Goal: Transaction & Acquisition: Subscribe to service/newsletter

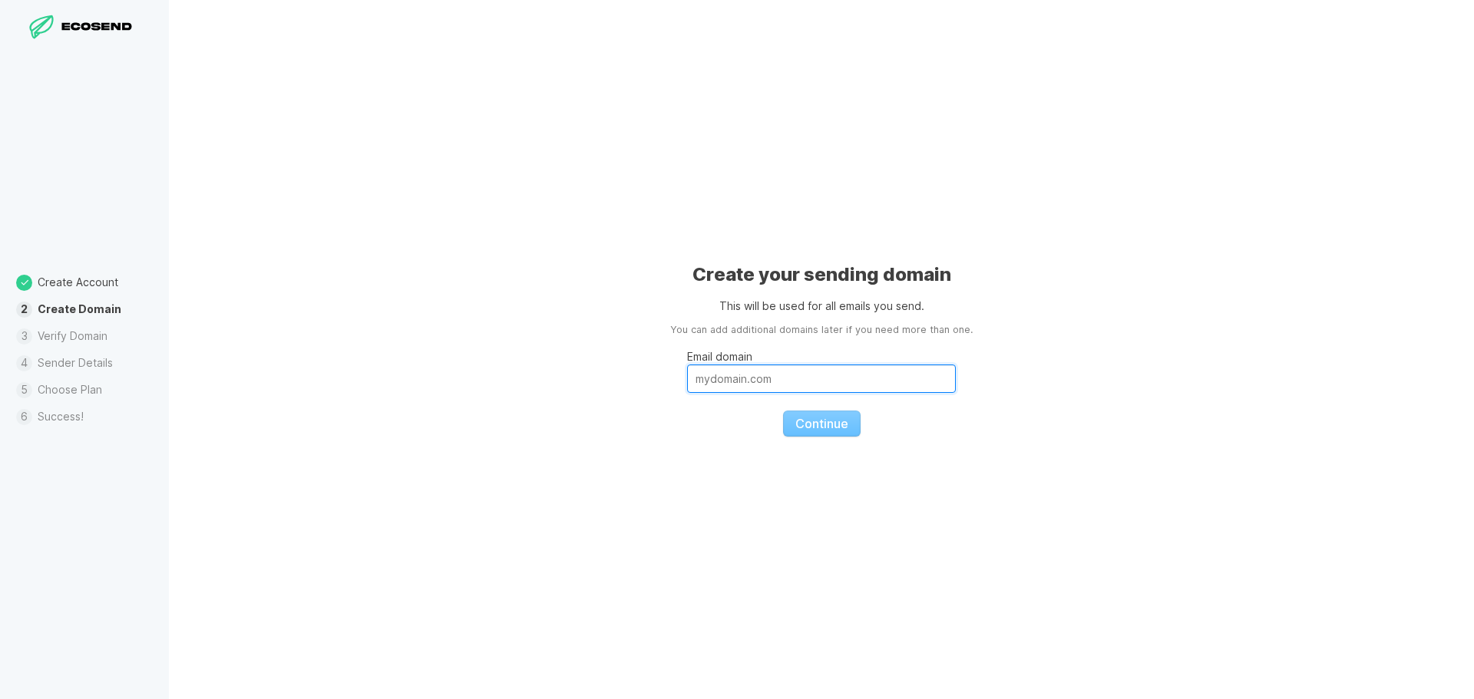
click at [745, 373] on input "Email domain" at bounding box center [821, 379] width 269 height 28
click at [748, 367] on input "Email domain" at bounding box center [821, 379] width 269 height 28
paste input "[URL][DOMAIN_NAME]"
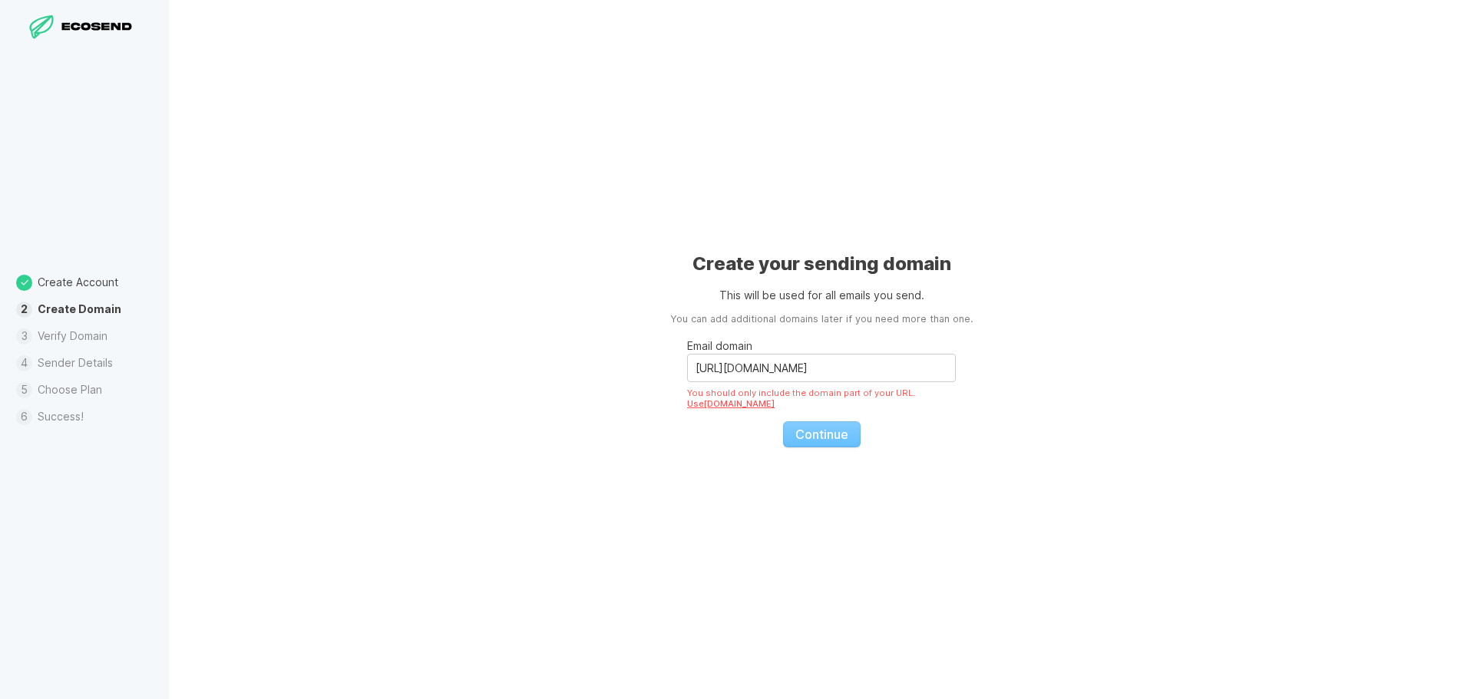
click at [631, 434] on div "Create your sending domain This will be used for all emails you send. You can a…" at bounding box center [821, 349] width 1305 height 699
click at [918, 369] on input "[URL][DOMAIN_NAME]" at bounding box center [821, 368] width 269 height 28
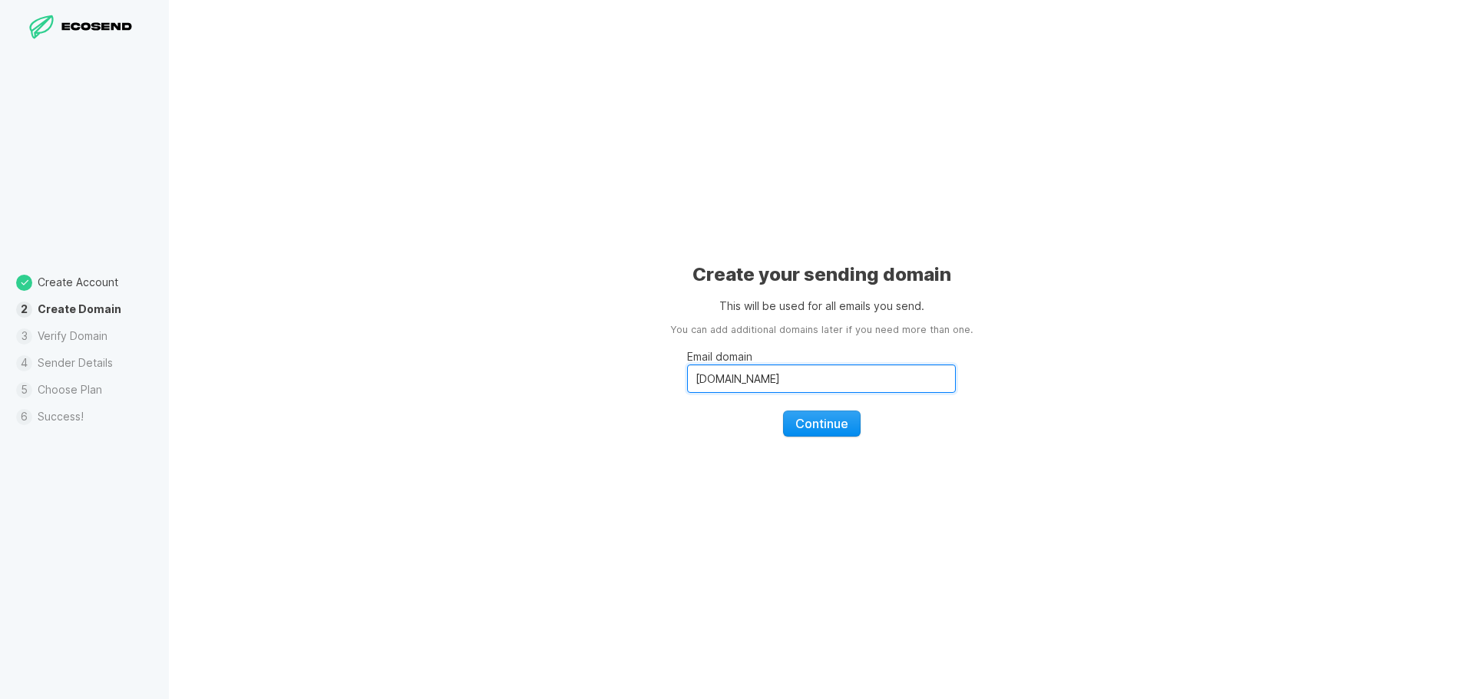
type input "[DOMAIN_NAME]"
click at [814, 429] on span "Continue" at bounding box center [821, 423] width 53 height 15
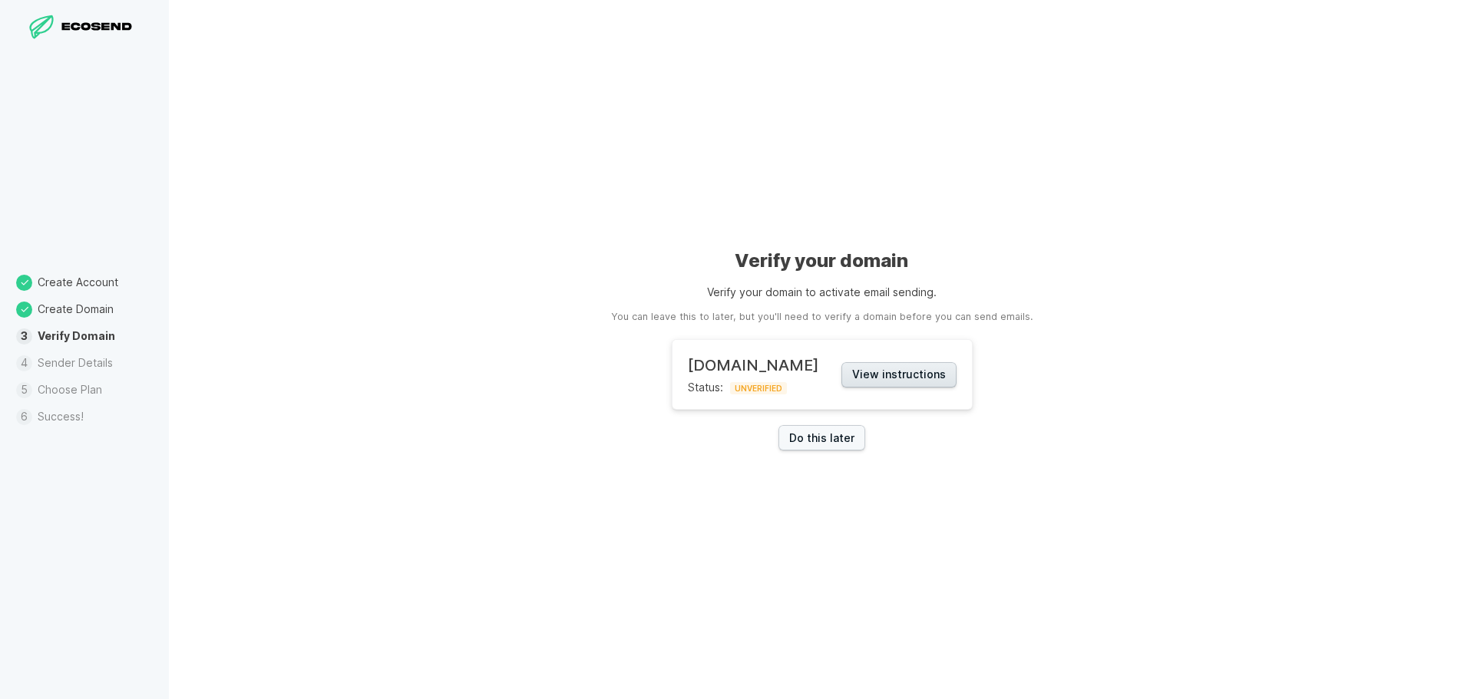
click at [928, 375] on button "View instructions" at bounding box center [898, 374] width 115 height 25
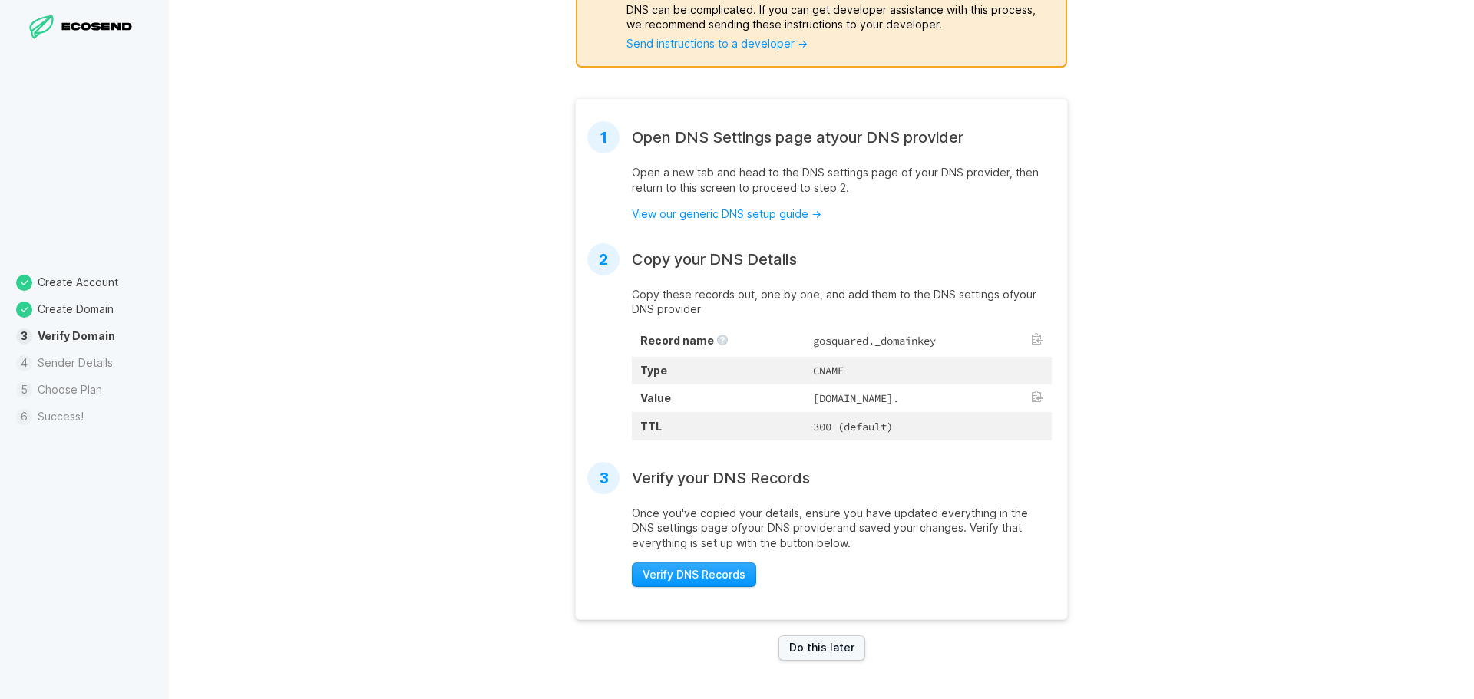
scroll to position [276, 0]
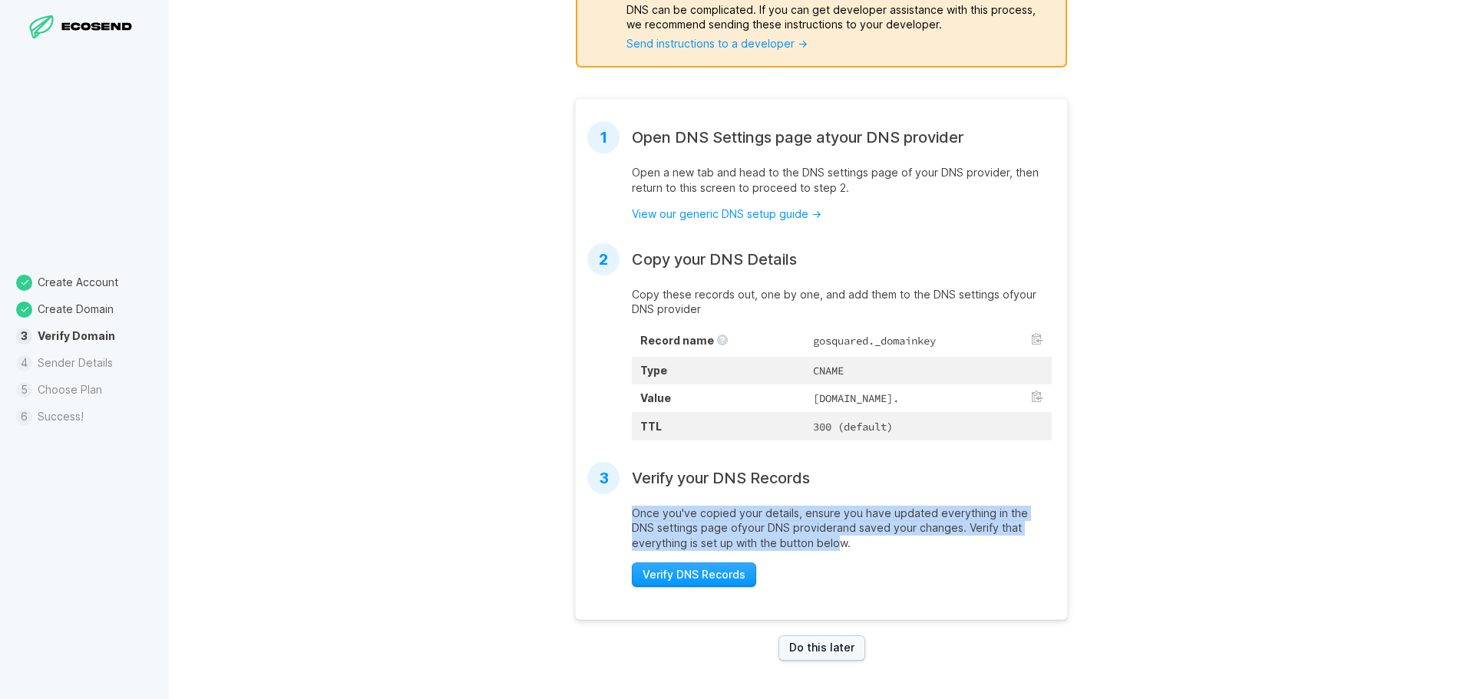
drag, startPoint x: 623, startPoint y: 514, endPoint x: 840, endPoint y: 540, distance: 218.8
click at [840, 540] on main "Once you've copied your details, ensure you have updated everything in the DNS …" at bounding box center [821, 546] width 491 height 81
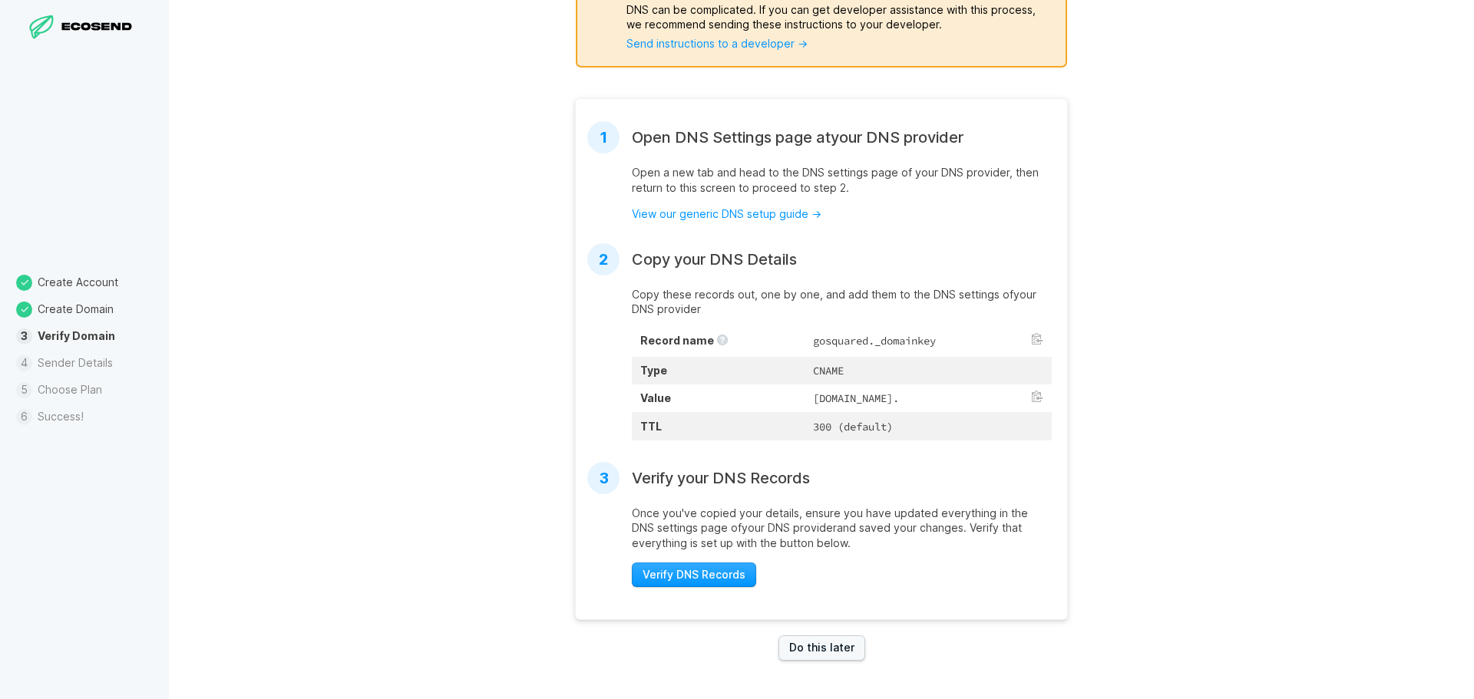
click at [857, 441] on section "1 Open DNS Settings page at your DNS provider Open a new tab and head to the DN…" at bounding box center [821, 359] width 493 height 522
click at [850, 645] on link "Do this later" at bounding box center [821, 648] width 87 height 25
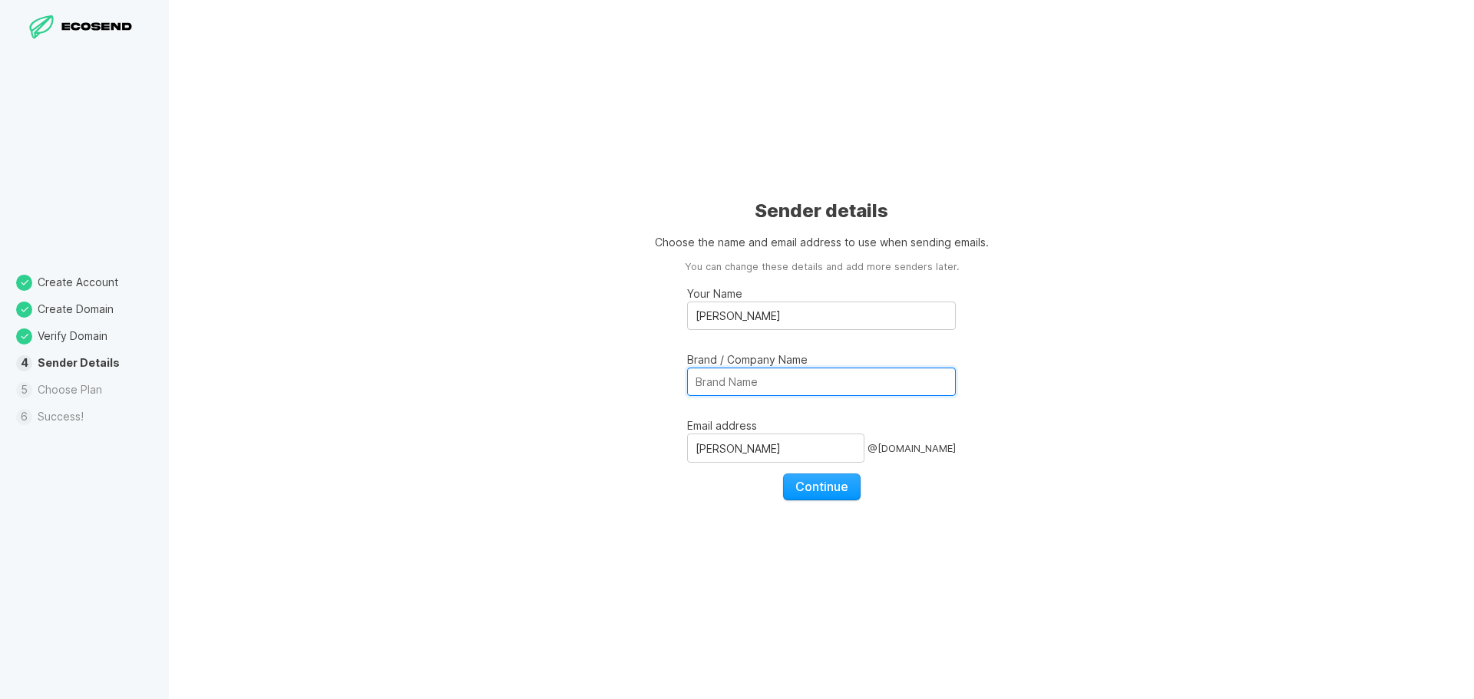
click at [872, 370] on input "Brand / Company Name" at bounding box center [821, 382] width 269 height 28
type input "Soilheroesfoundation"
type input "Soil Heroes Foundation"
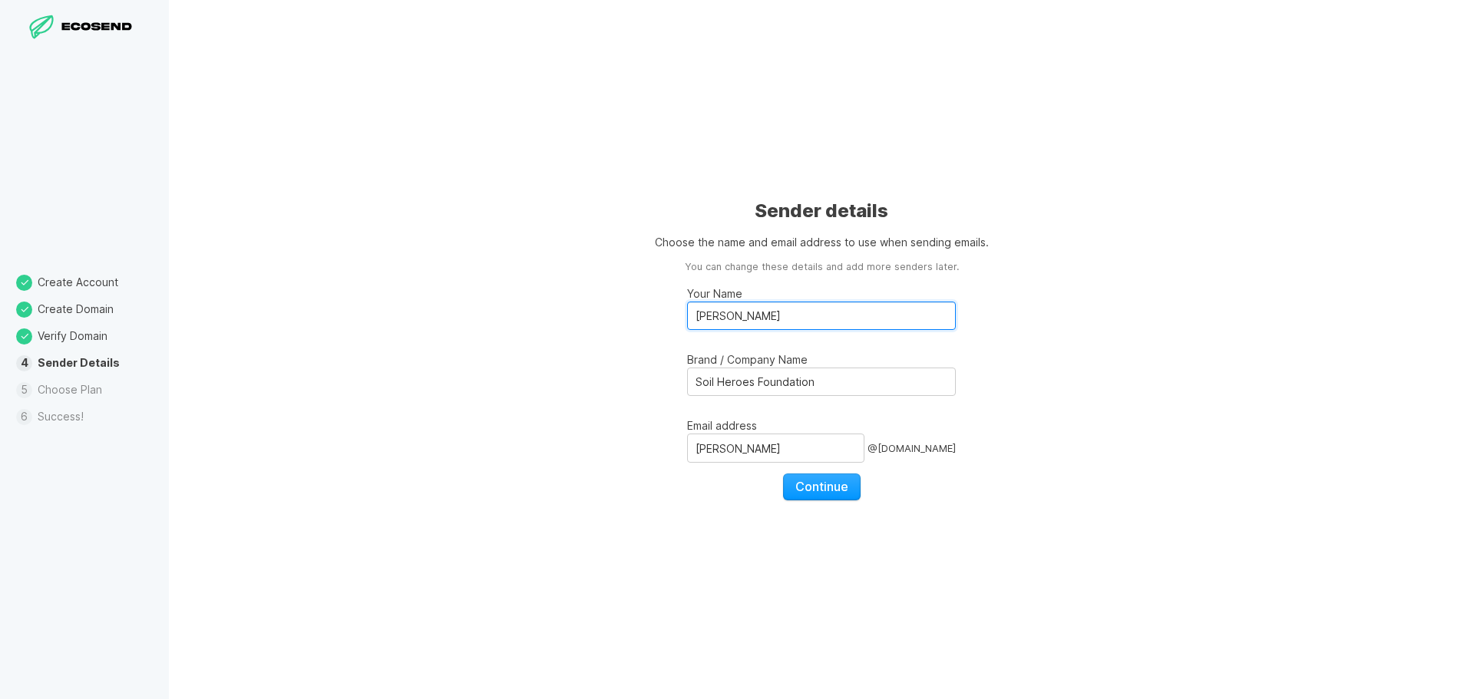
click at [822, 320] on input "[PERSON_NAME]" at bounding box center [821, 316] width 269 height 28
type input "[PERSON_NAME]"
click at [745, 445] on input "[PERSON_NAME]" at bounding box center [775, 448] width 177 height 29
paste input "nnabelle"
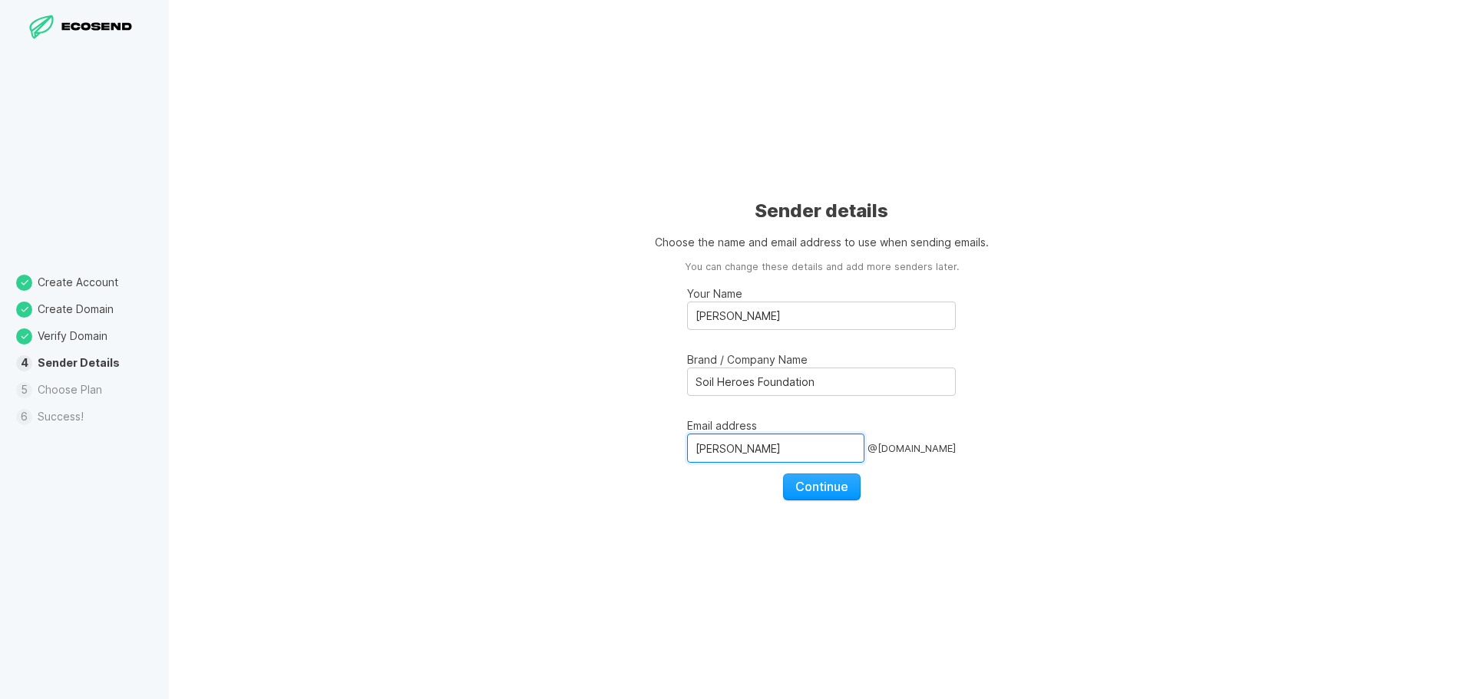
type input "[PERSON_NAME]"
click at [567, 444] on div "Sender details Choose the name and email address to use when sending emails. Yo…" at bounding box center [821, 349] width 1305 height 699
click at [821, 488] on span "Continue" at bounding box center [821, 486] width 53 height 15
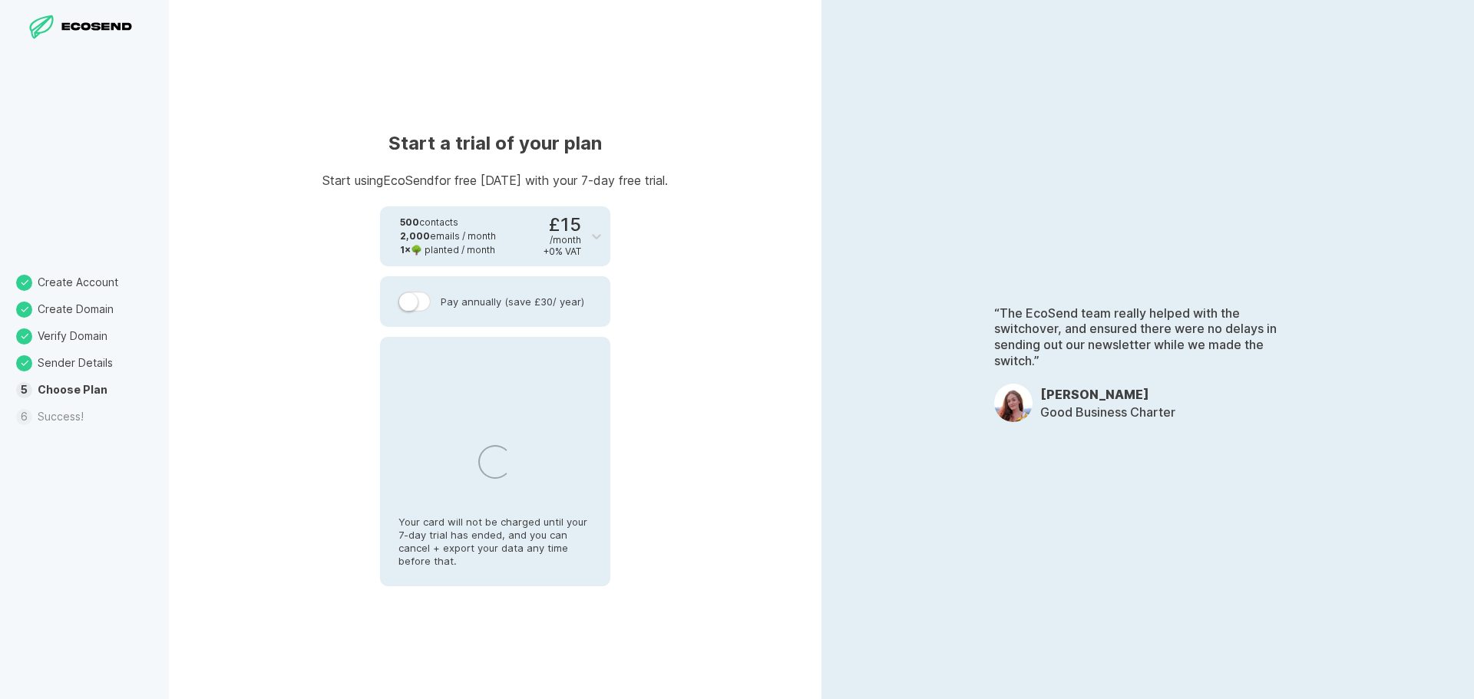
select select "NL"
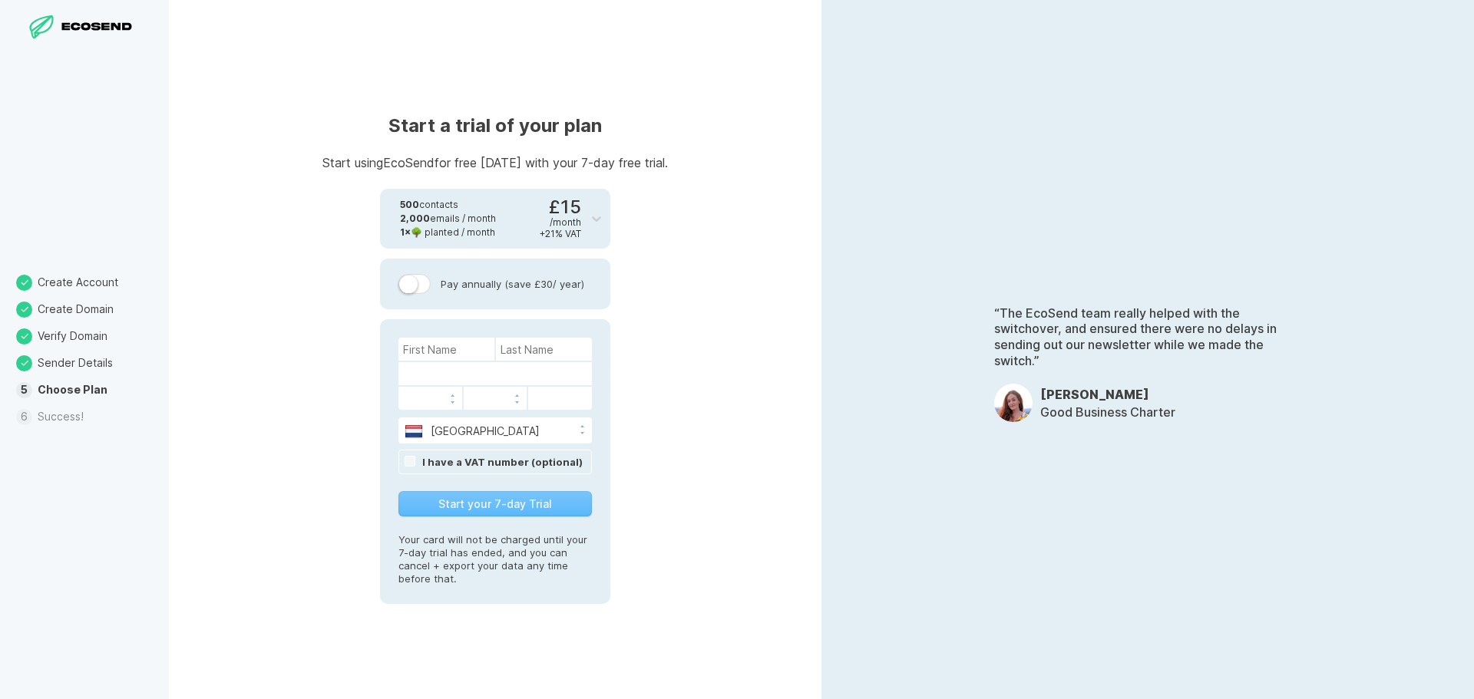
click at [68, 416] on li "Success!" at bounding box center [84, 417] width 169 height 27
click at [108, 21] on icon at bounding box center [99, 26] width 76 height 11
click at [475, 351] on input at bounding box center [446, 349] width 96 height 23
click at [354, 334] on div "Start a trial of your plan Start using EcoSend for free [DATE] with your 7-day …" at bounding box center [495, 349] width 653 height 699
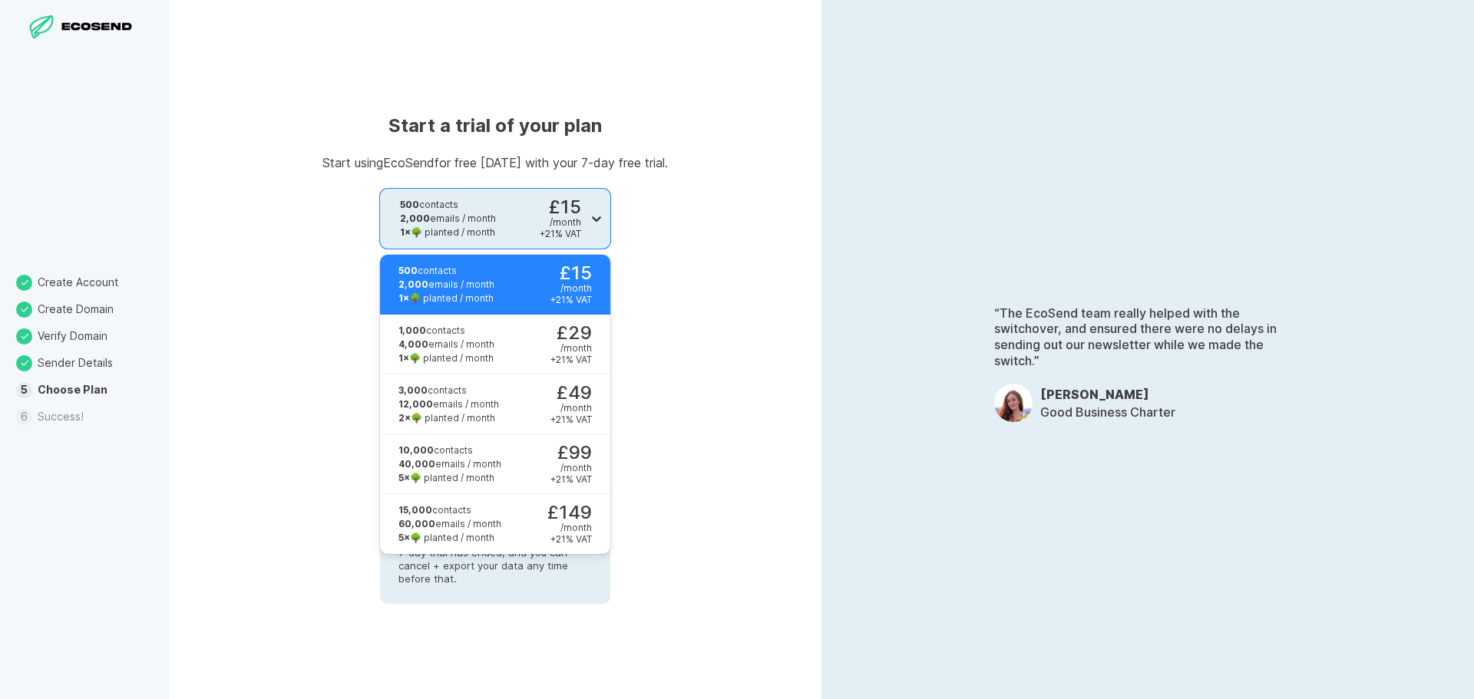
click at [603, 208] on div at bounding box center [597, 219] width 28 height 28
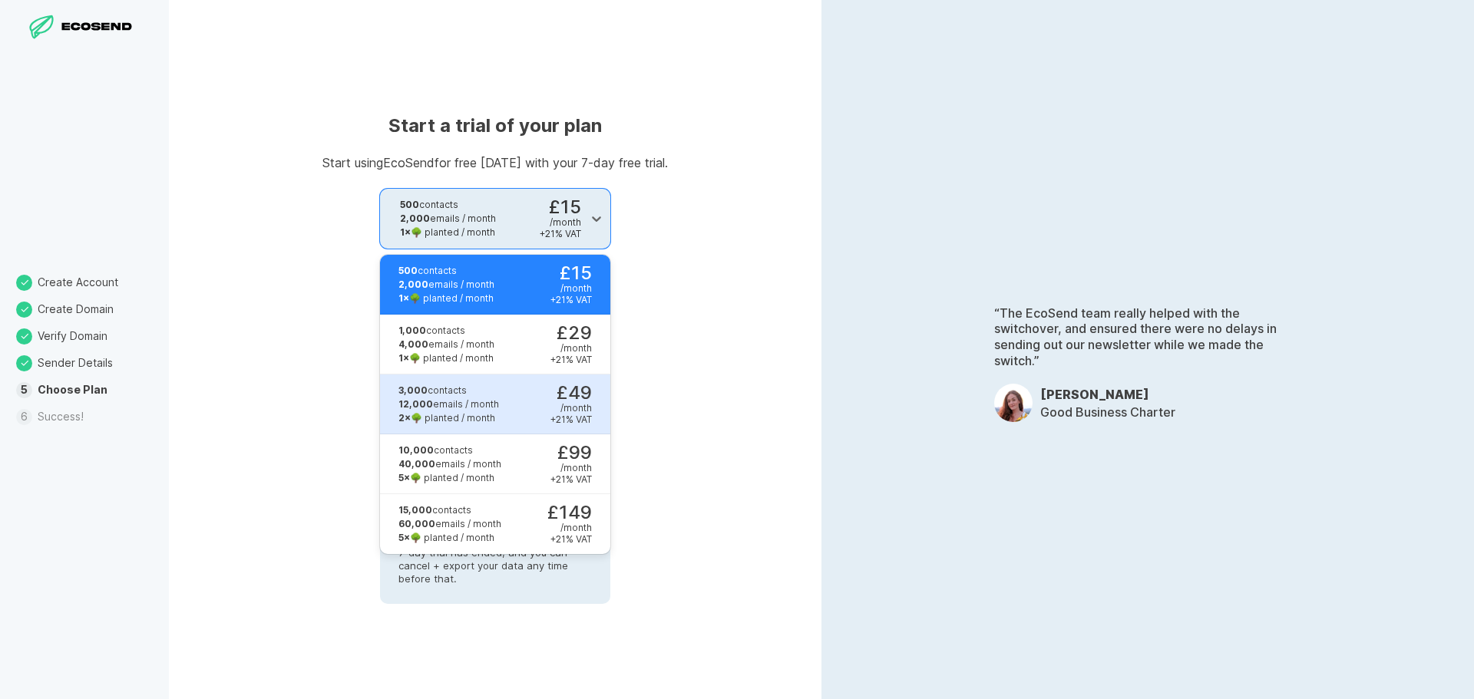
click at [683, 377] on div "Start a trial of your plan Start using EcoSend for free [DATE] with your 7-day …" at bounding box center [495, 349] width 653 height 699
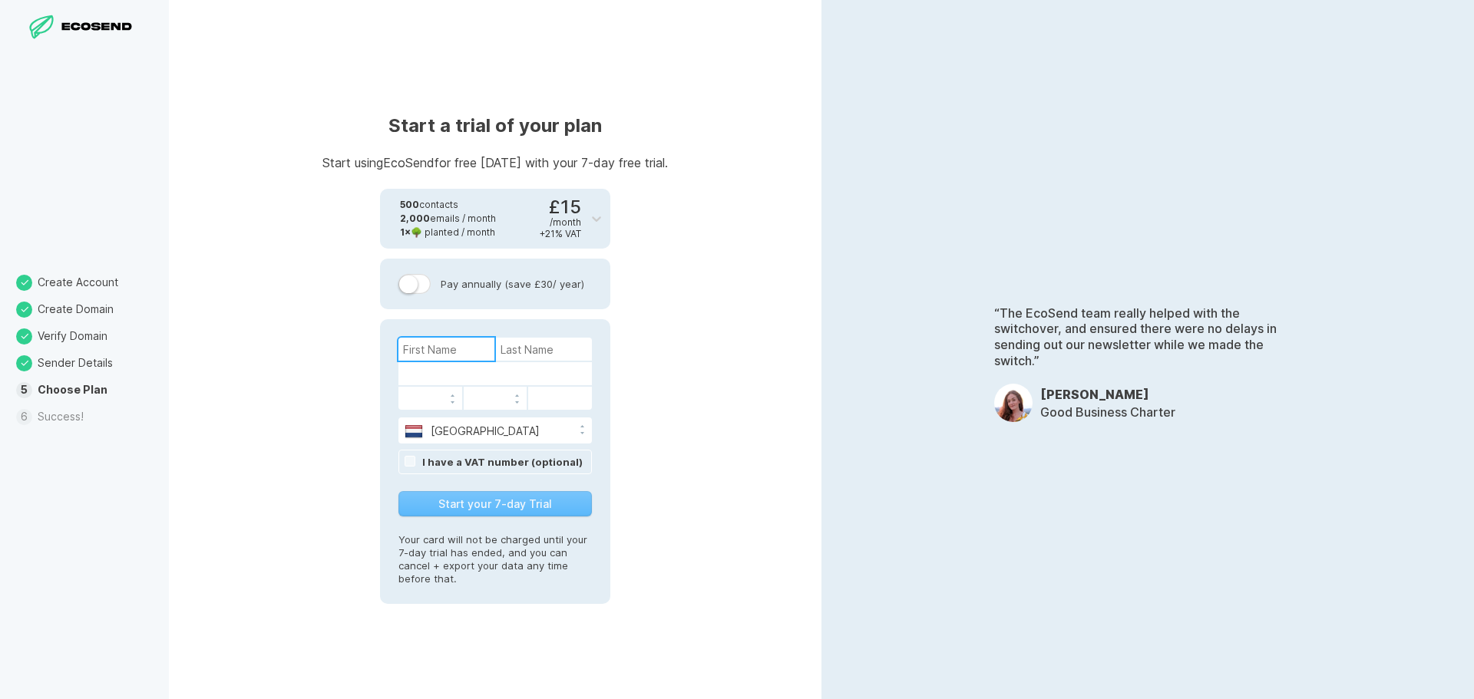
click at [452, 339] on input at bounding box center [446, 349] width 96 height 23
type input "[PERSON_NAME]"
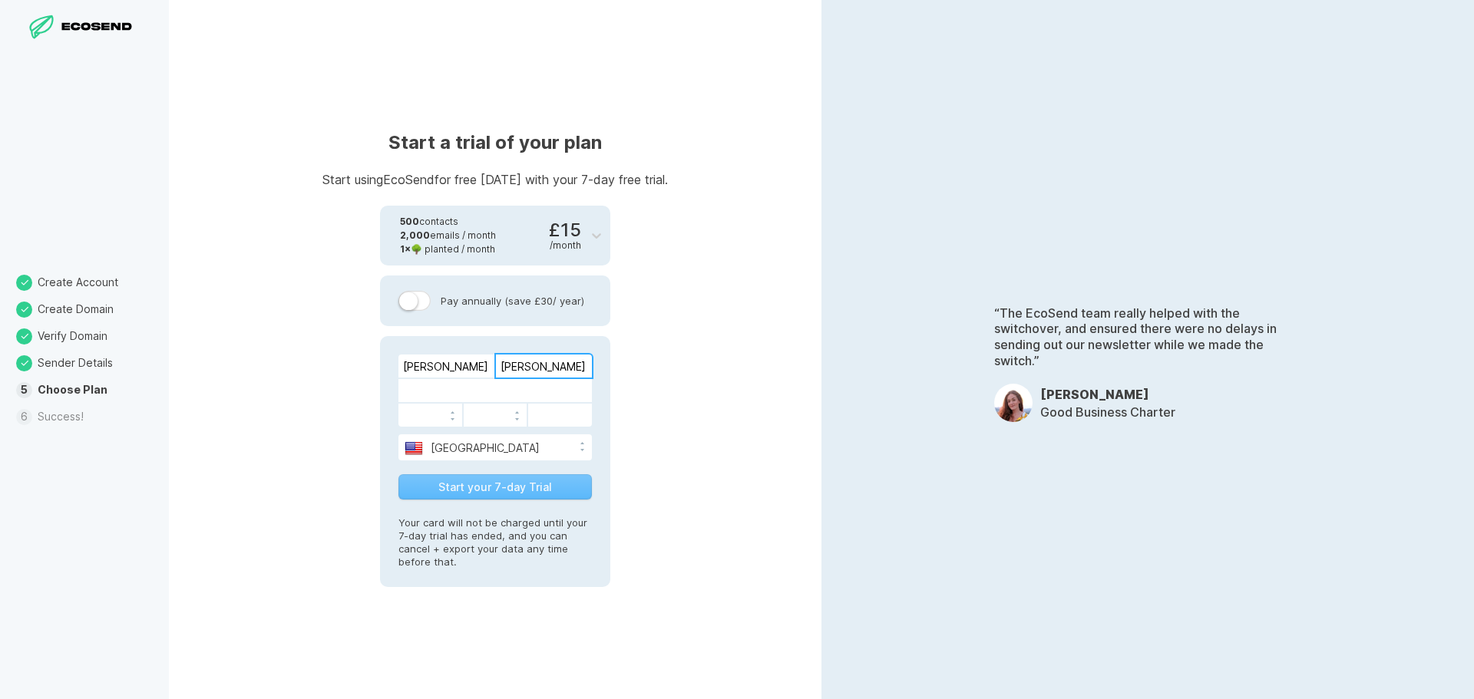
click at [506, 373] on input "[PERSON_NAME]" at bounding box center [544, 366] width 96 height 23
click at [551, 451] on select "[GEOGRAPHIC_DATA] [GEOGRAPHIC_DATA] [GEOGRAPHIC_DATA] [GEOGRAPHIC_DATA] [US_STA…" at bounding box center [494, 445] width 193 height 23
select select "NL"
click at [398, 434] on select "[GEOGRAPHIC_DATA] [GEOGRAPHIC_DATA] [GEOGRAPHIC_DATA] [GEOGRAPHIC_DATA] [US_STA…" at bounding box center [494, 445] width 193 height 23
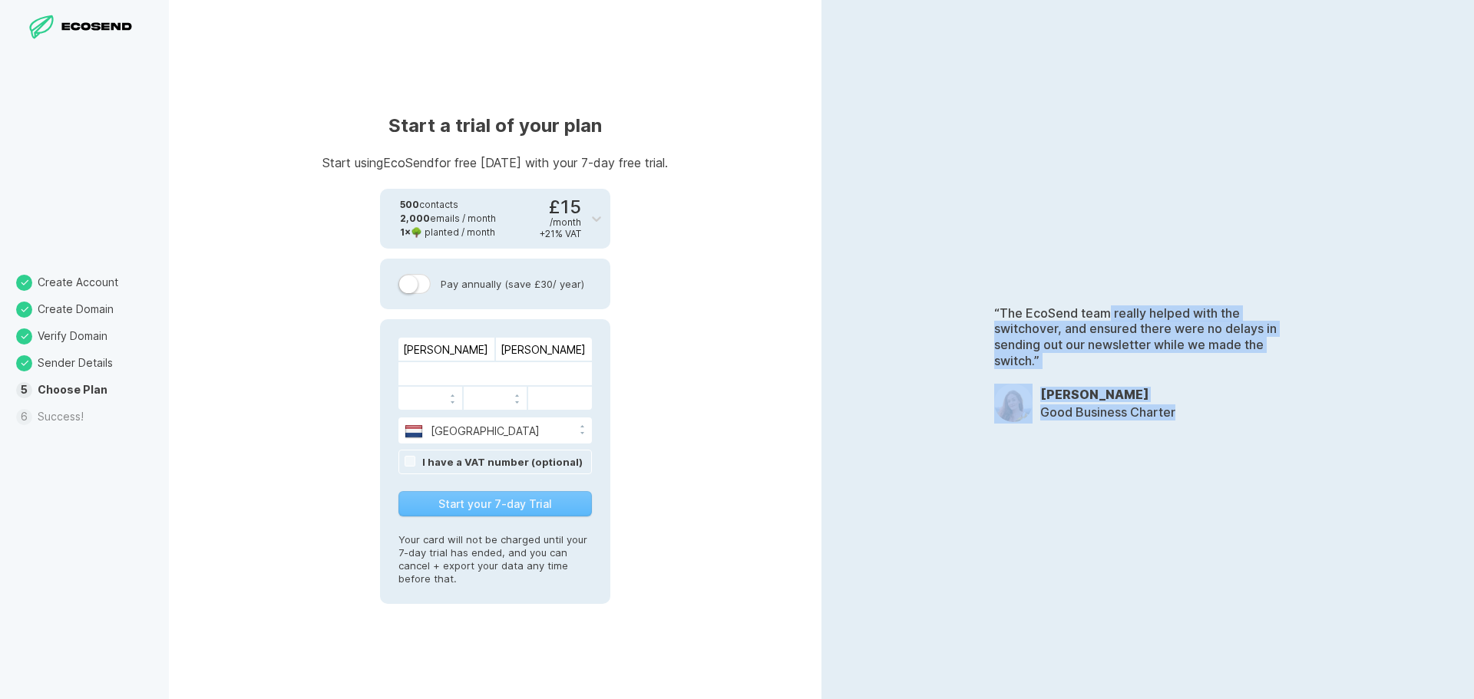
drag, startPoint x: 1237, startPoint y: 437, endPoint x: 1105, endPoint y: 288, distance: 199.0
click at [1105, 288] on div "“The EcoSend team really helped with the switchover, and ensured there were no …" at bounding box center [1147, 349] width 653 height 699
click at [1114, 267] on div "“The EcoSend team really helped with the switchover, and ensured there were no …" at bounding box center [1147, 349] width 653 height 699
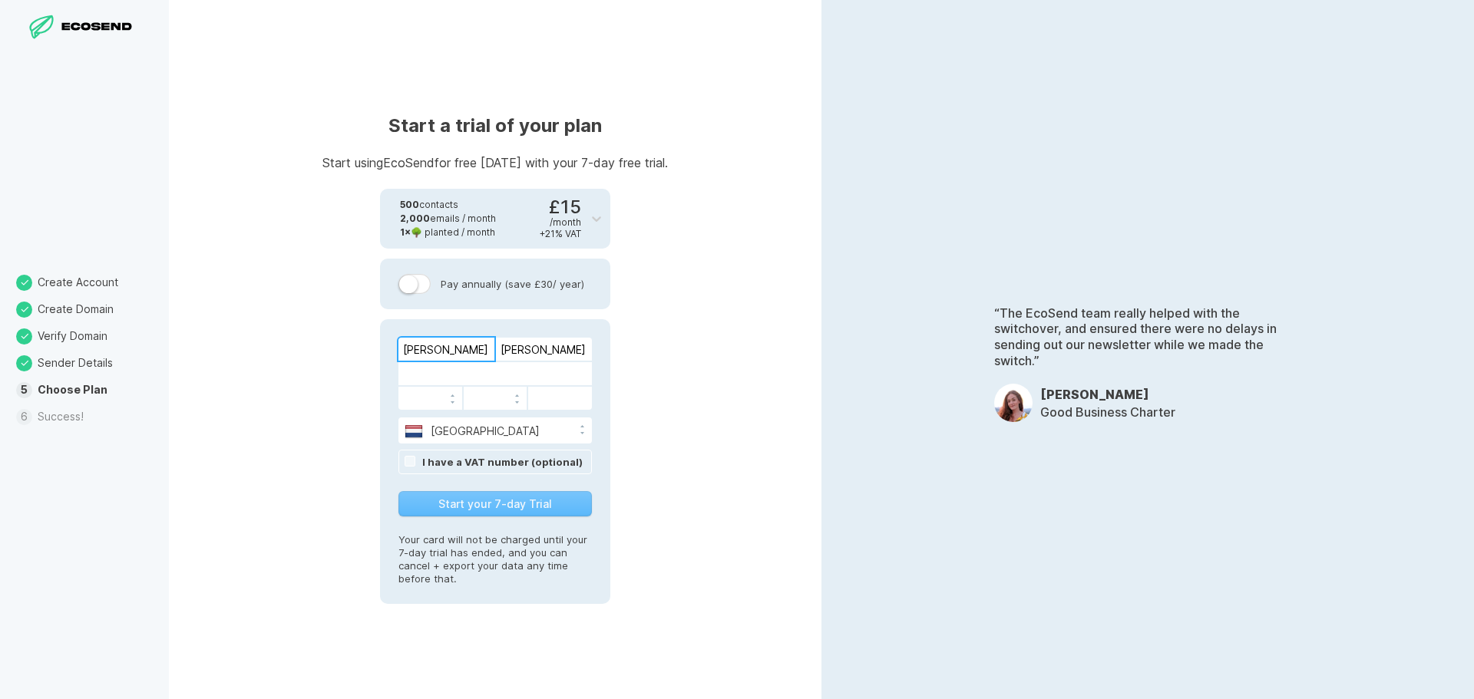
click at [416, 347] on input "[PERSON_NAME]" at bounding box center [446, 349] width 96 height 23
click at [321, 339] on div "Start a trial of your plan Start using EcoSend for free [DATE] with your 7-day …" at bounding box center [495, 349] width 653 height 699
click at [515, 514] on button "Start your 7-day Trial" at bounding box center [494, 503] width 193 height 25
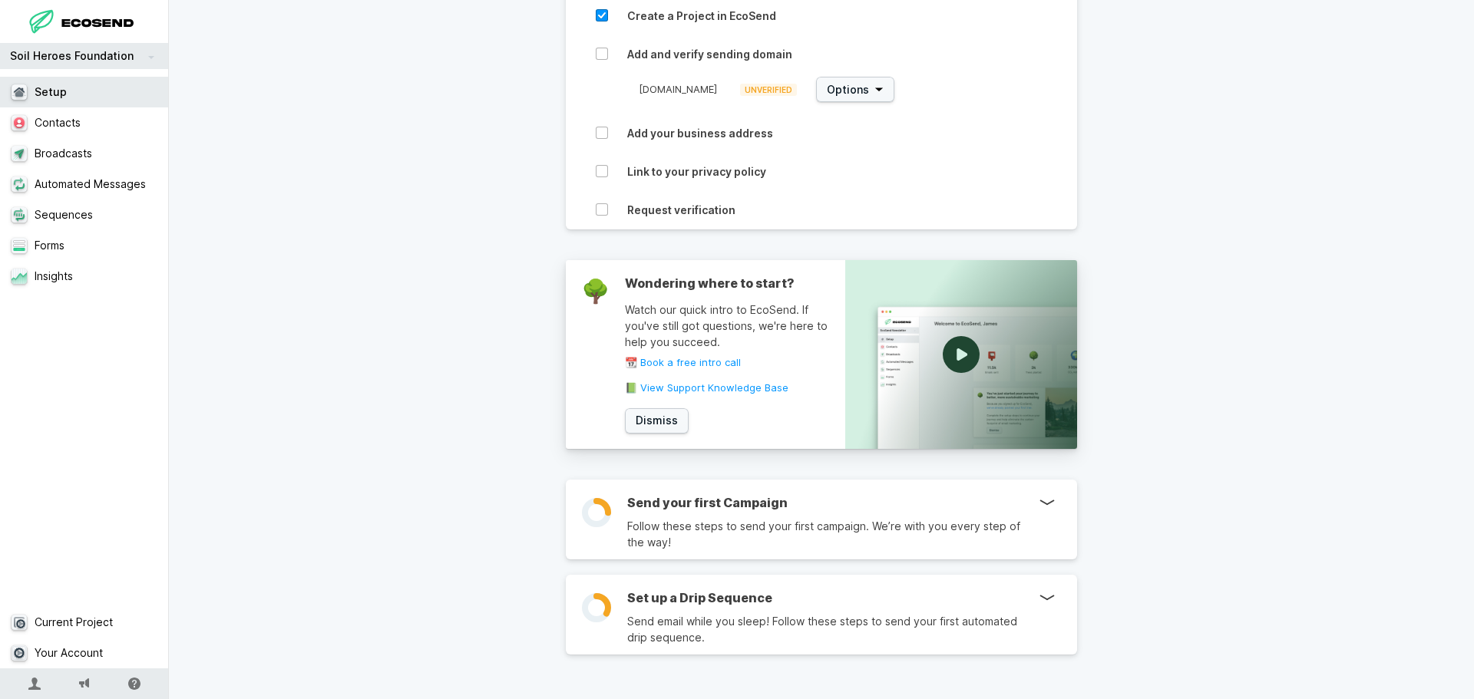
scroll to position [588, 0]
click at [81, 656] on link "Your Account" at bounding box center [84, 653] width 169 height 31
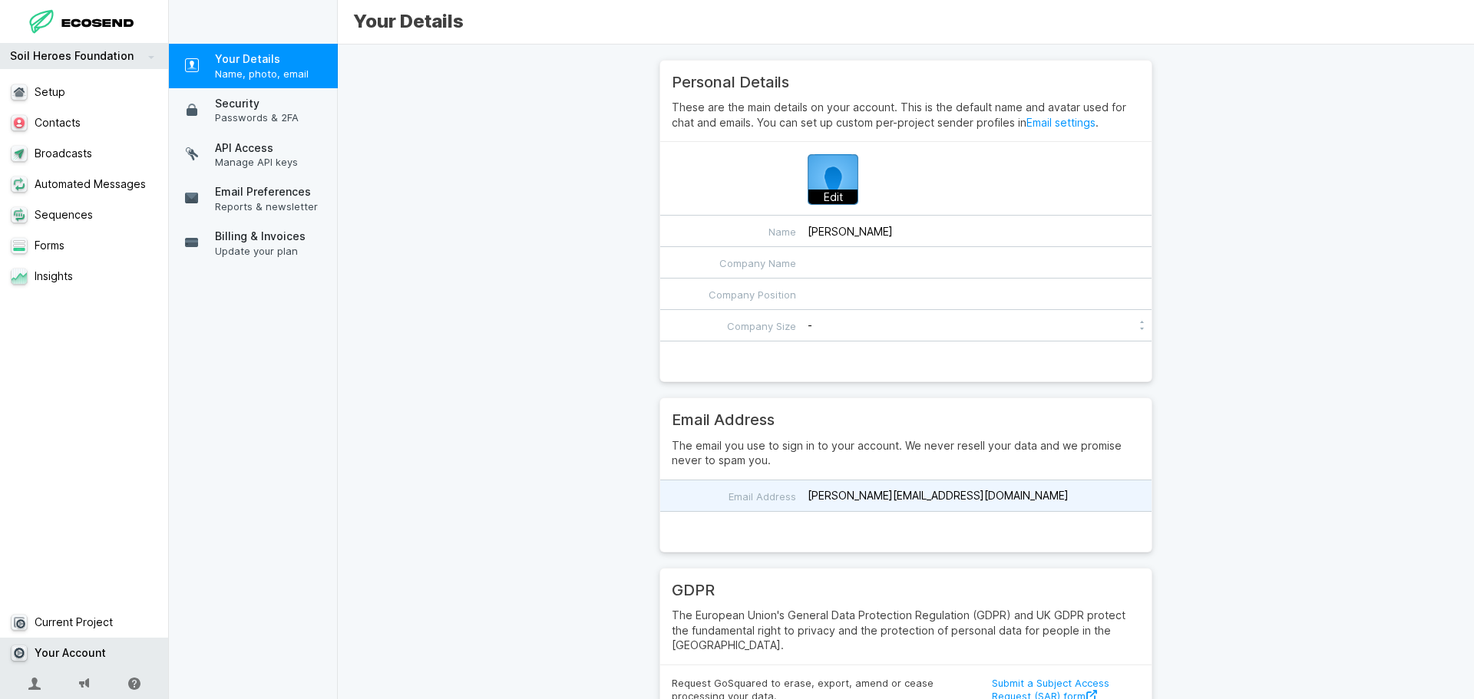
type input "adminaubrey"
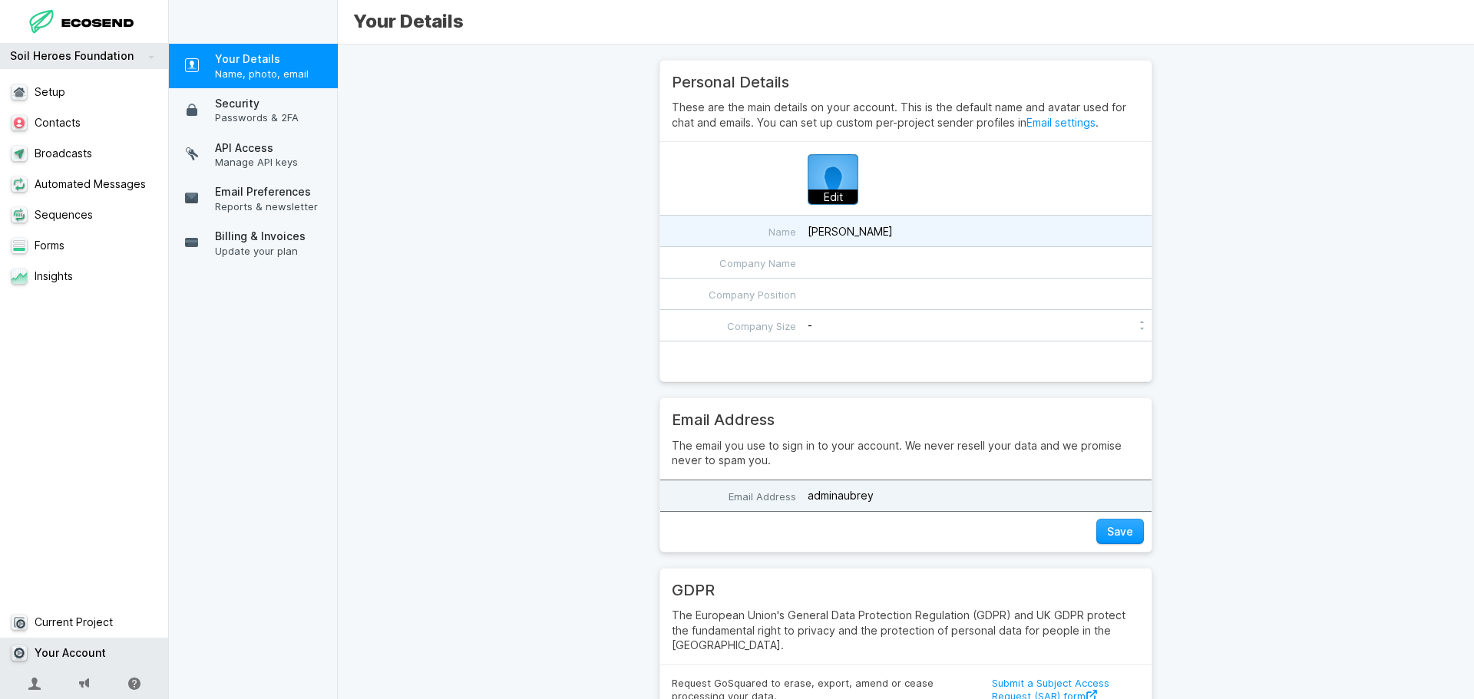
click at [858, 230] on input "[PERSON_NAME]" at bounding box center [905, 231] width 491 height 31
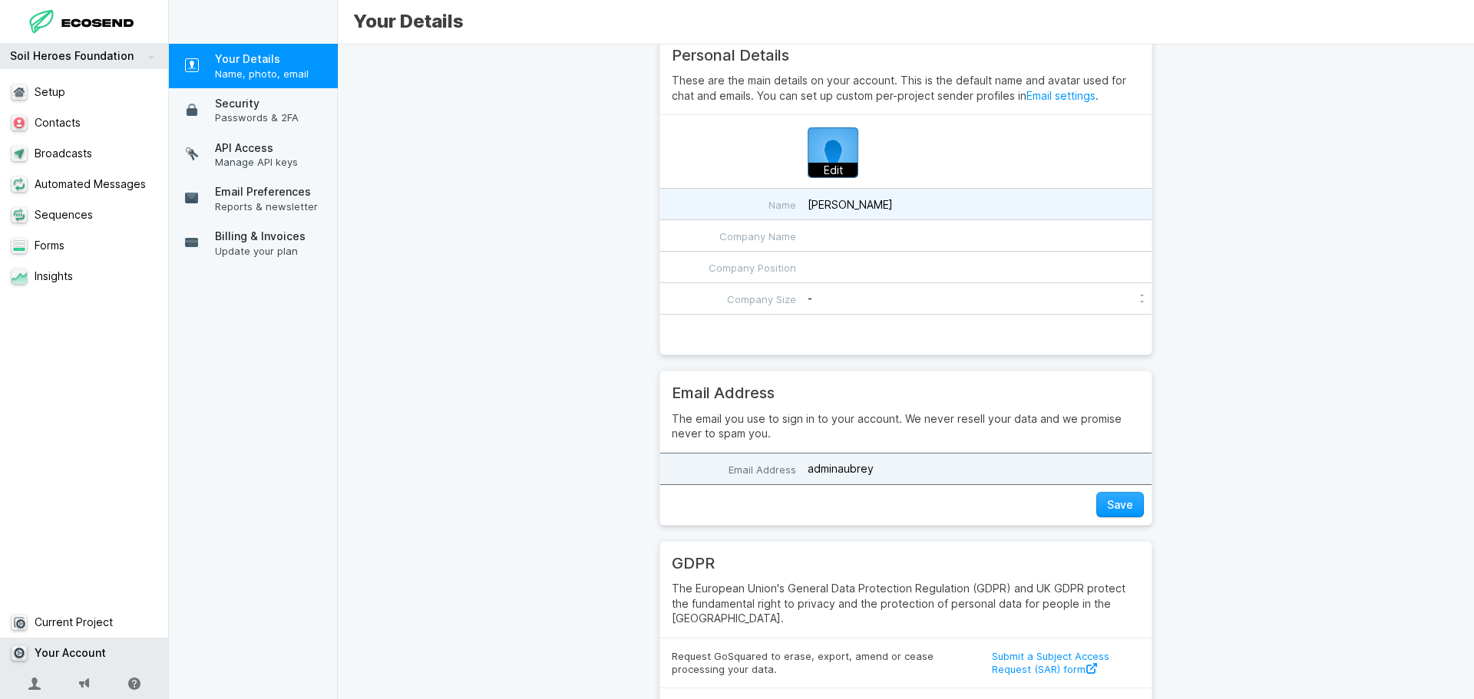
scroll to position [14, 0]
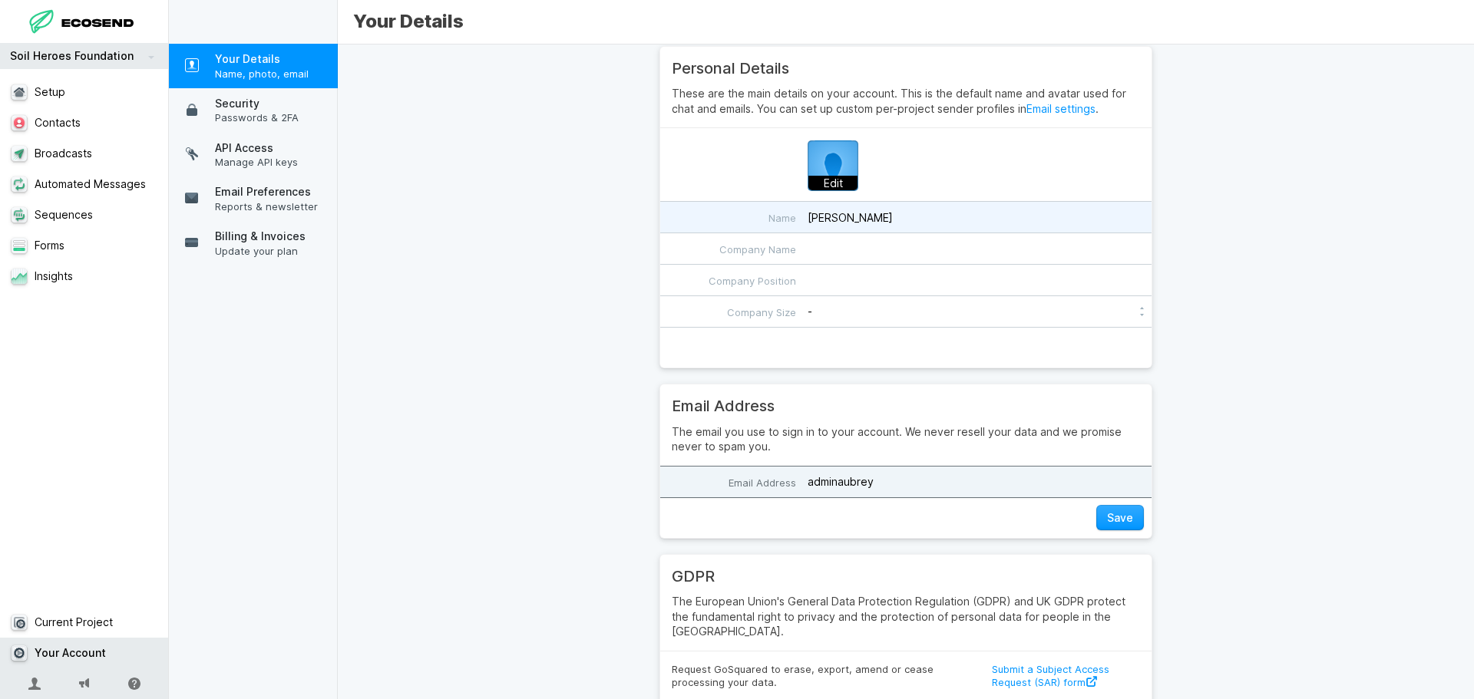
drag, startPoint x: 875, startPoint y: 216, endPoint x: 775, endPoint y: 213, distance: 99.8
click at [775, 213] on input "[PERSON_NAME]" at bounding box center [905, 217] width 491 height 31
type input "[PERSON_NAME]"
click at [141, 58] on link "Soil Heroes Foundation" at bounding box center [84, 56] width 169 height 26
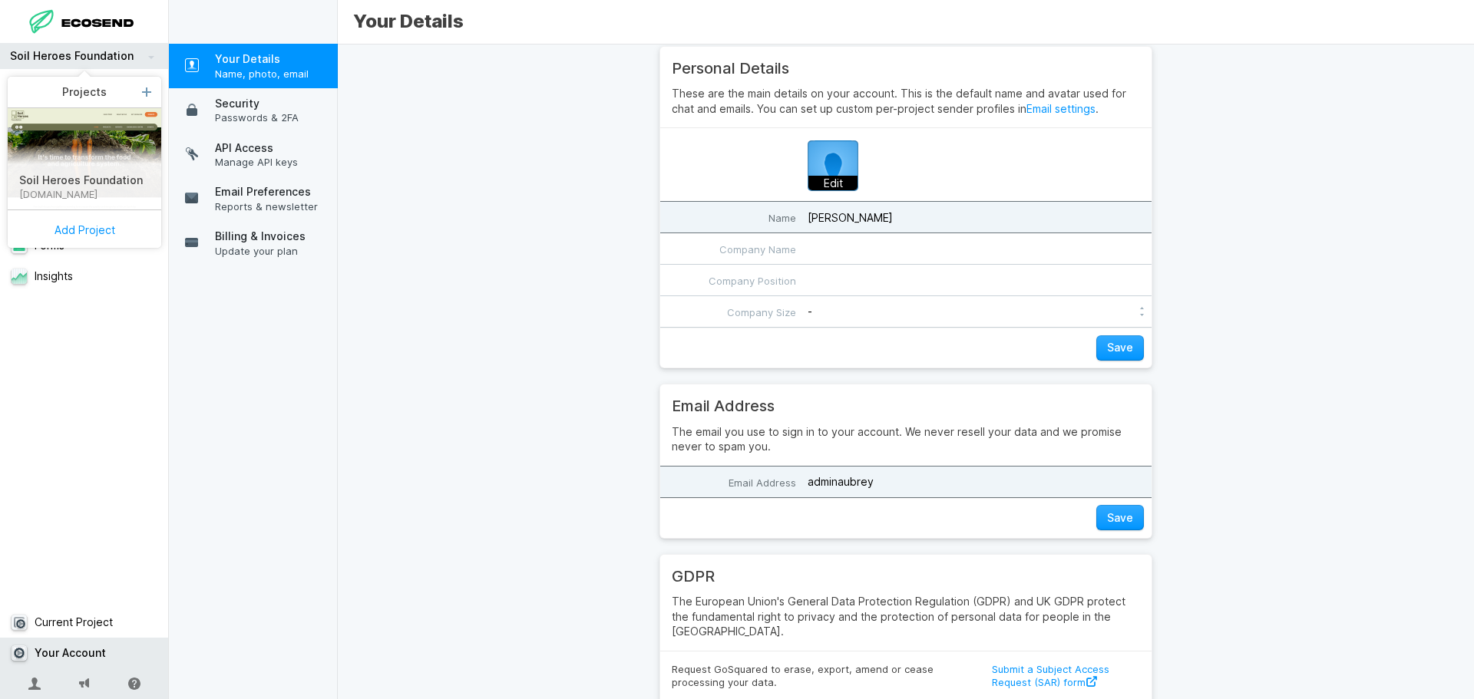
click at [142, 58] on link "Soil Heroes Foundation" at bounding box center [84, 56] width 169 height 26
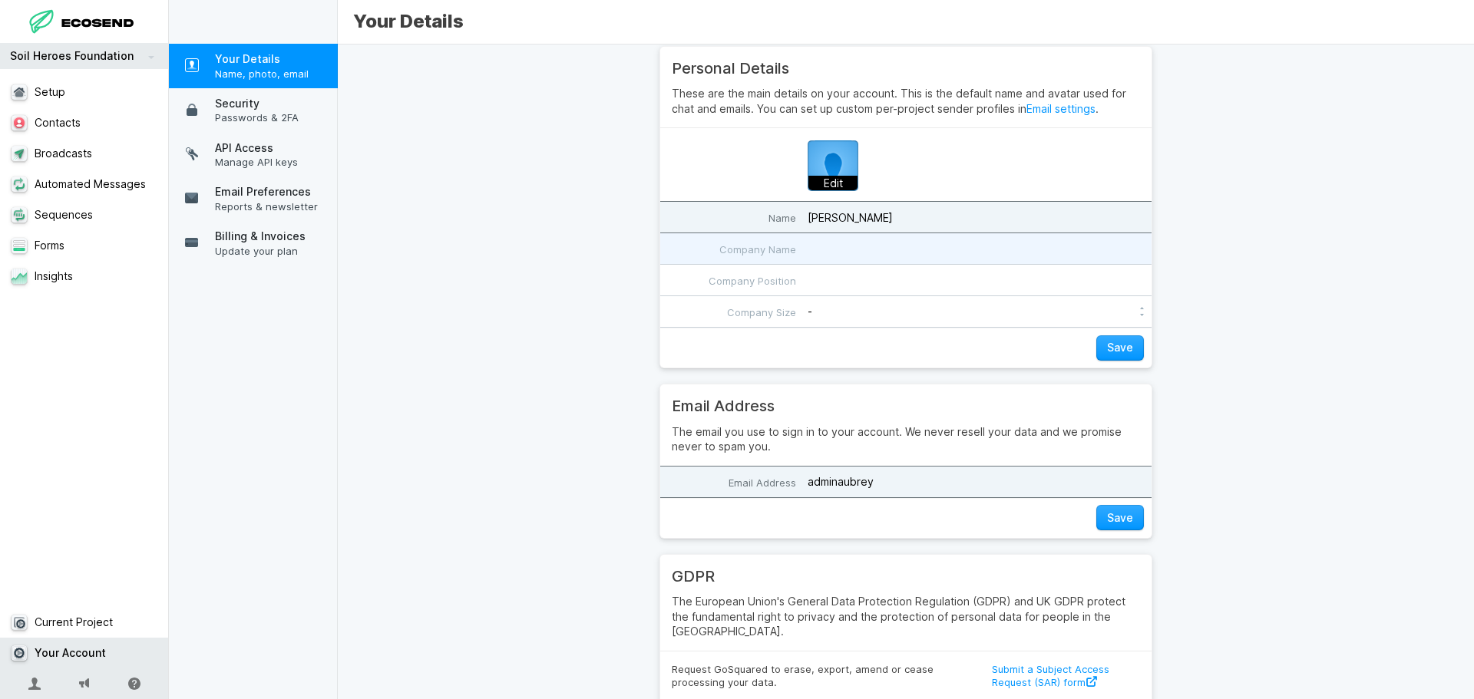
click at [892, 253] on input "Company Name" at bounding box center [905, 248] width 491 height 31
type input "Dandelion Branding"
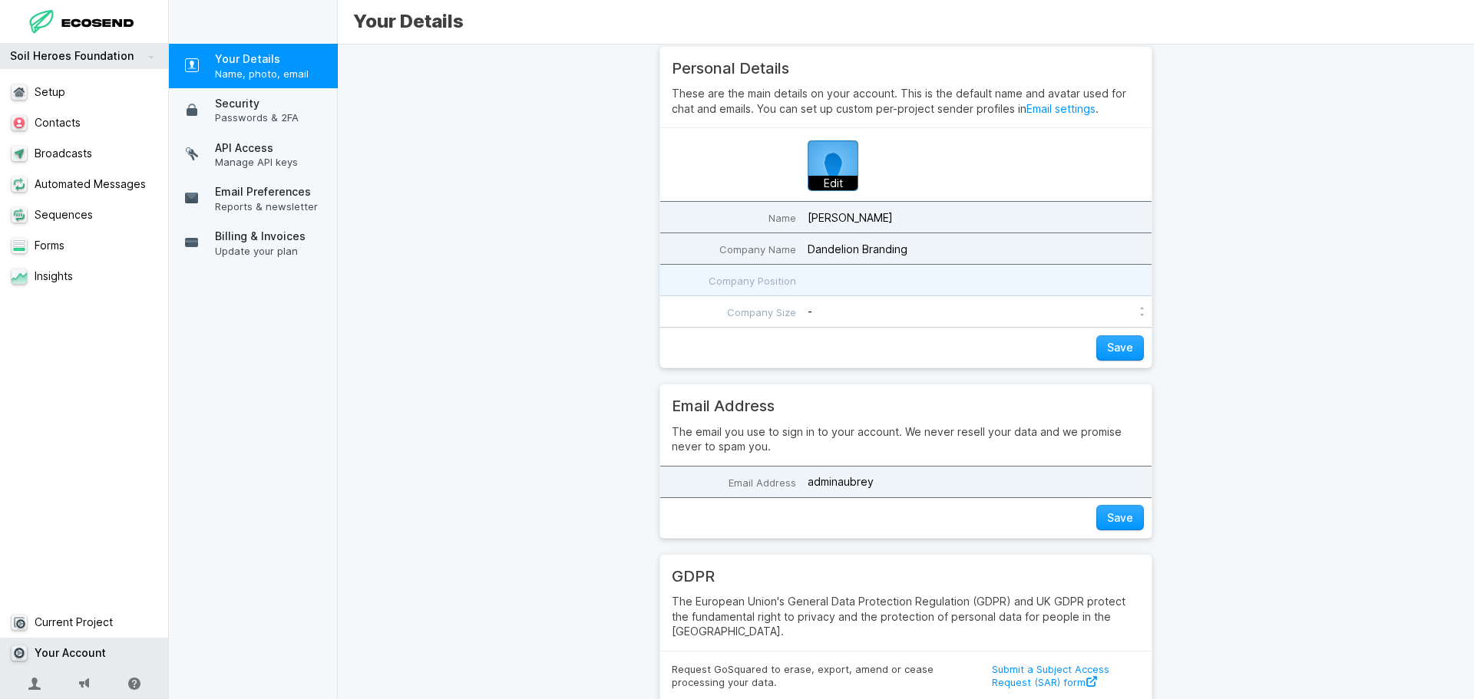
click at [882, 279] on input "Company Position" at bounding box center [905, 280] width 491 height 31
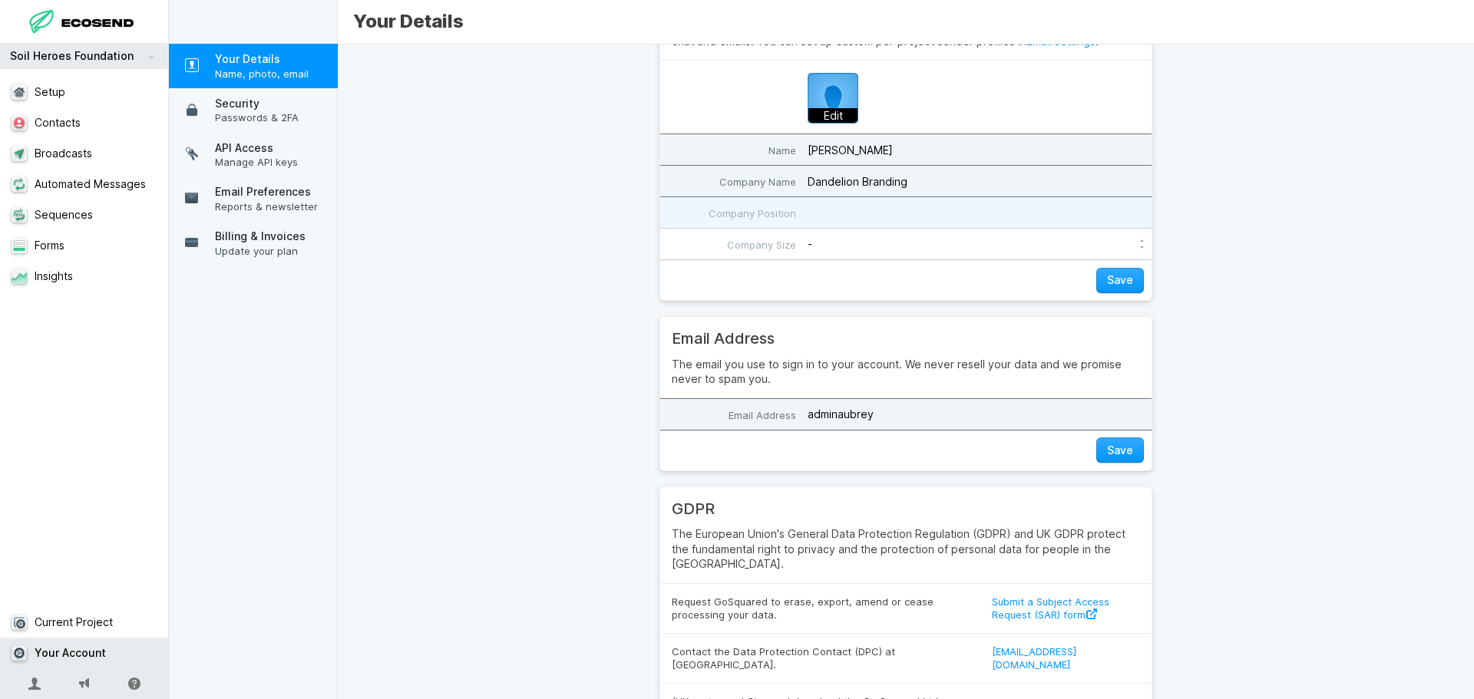
scroll to position [169, 0]
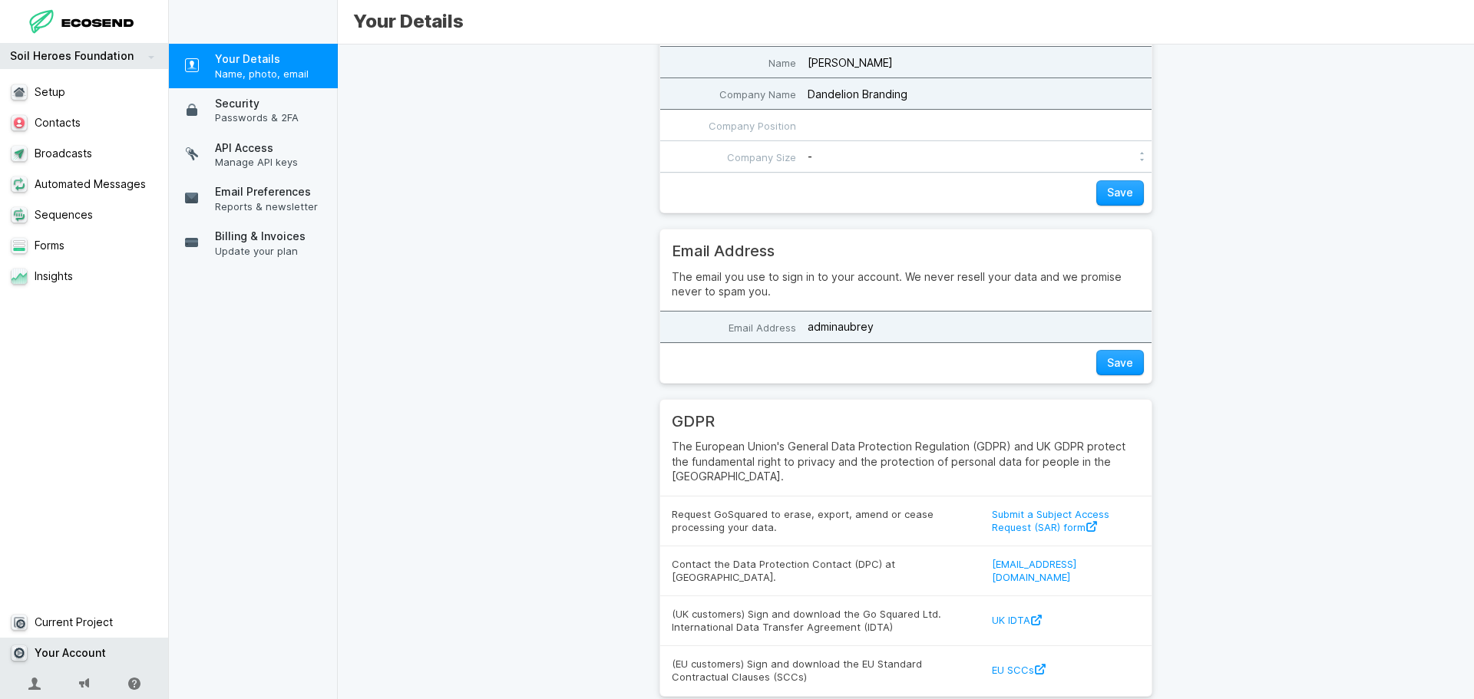
click at [510, 295] on div "Personal Details These are the main details on your account. This is the defaul…" at bounding box center [906, 372] width 1136 height 655
click at [276, 114] on span "Passwords & 2FA" at bounding box center [272, 118] width 115 height 14
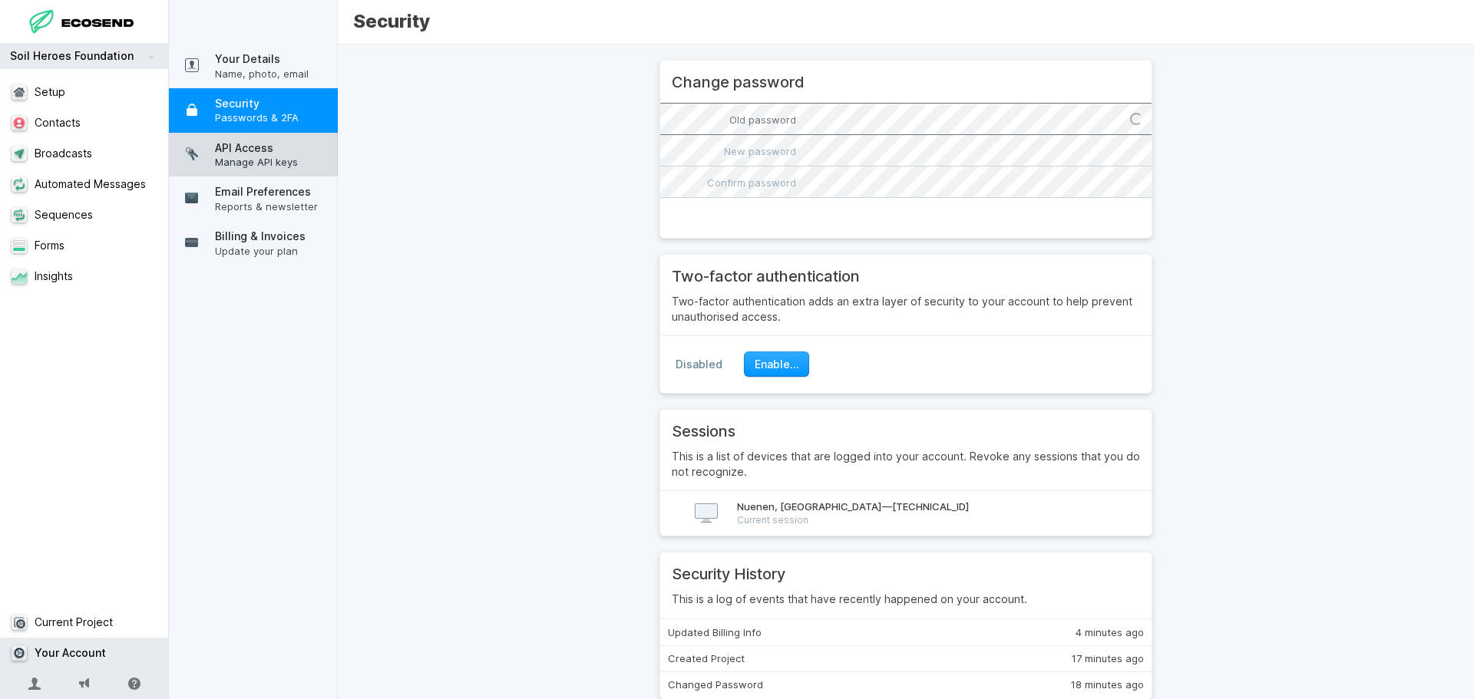
click at [292, 162] on span "Manage API keys" at bounding box center [272, 162] width 115 height 14
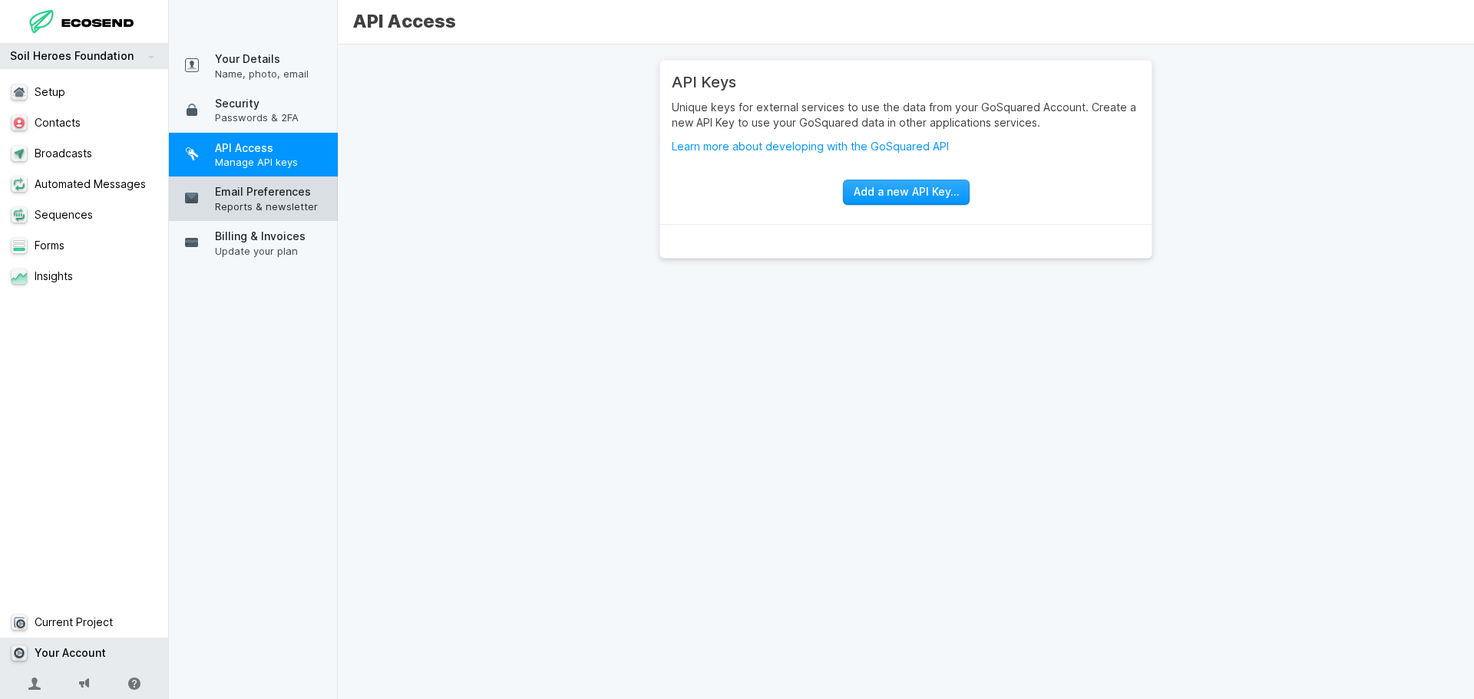
click at [302, 207] on span "Reports & newsletter" at bounding box center [272, 207] width 115 height 14
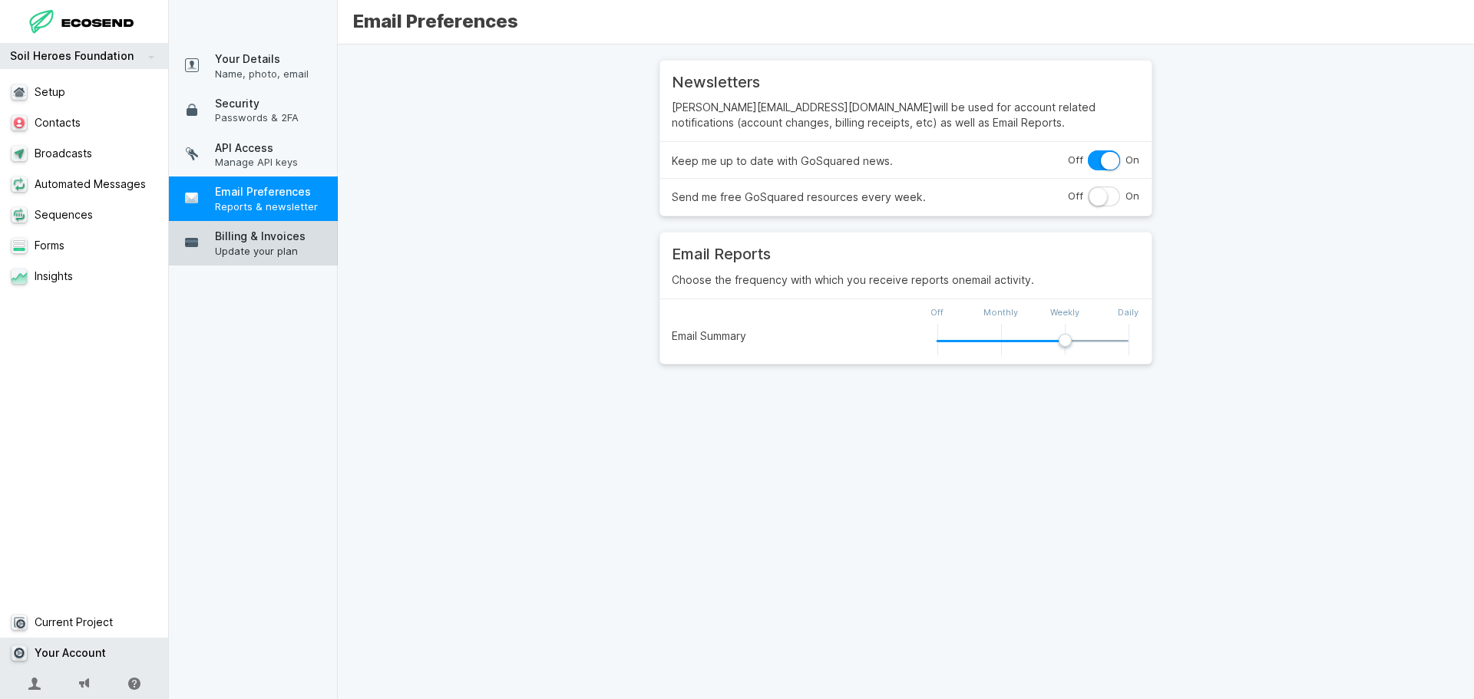
click at [266, 246] on span "Update your plan" at bounding box center [272, 251] width 115 height 14
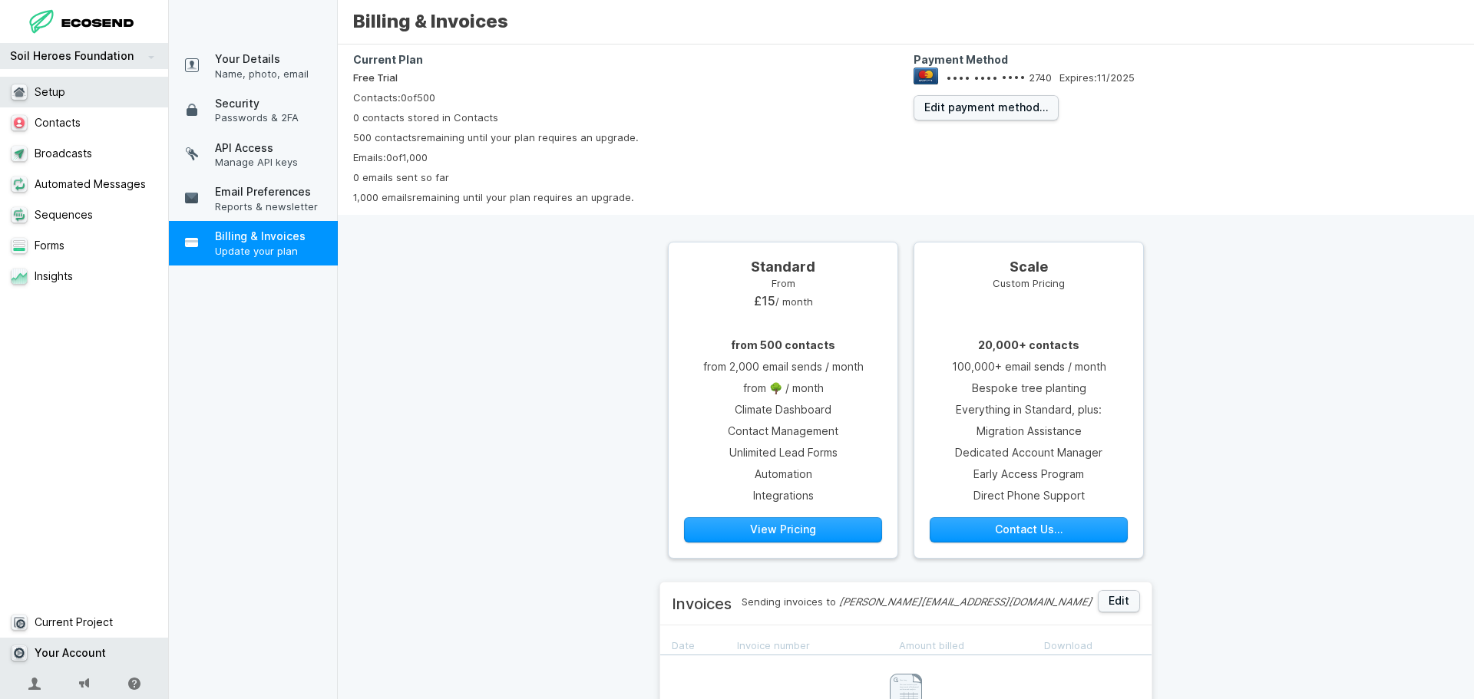
click at [80, 98] on link "Setup" at bounding box center [84, 92] width 169 height 31
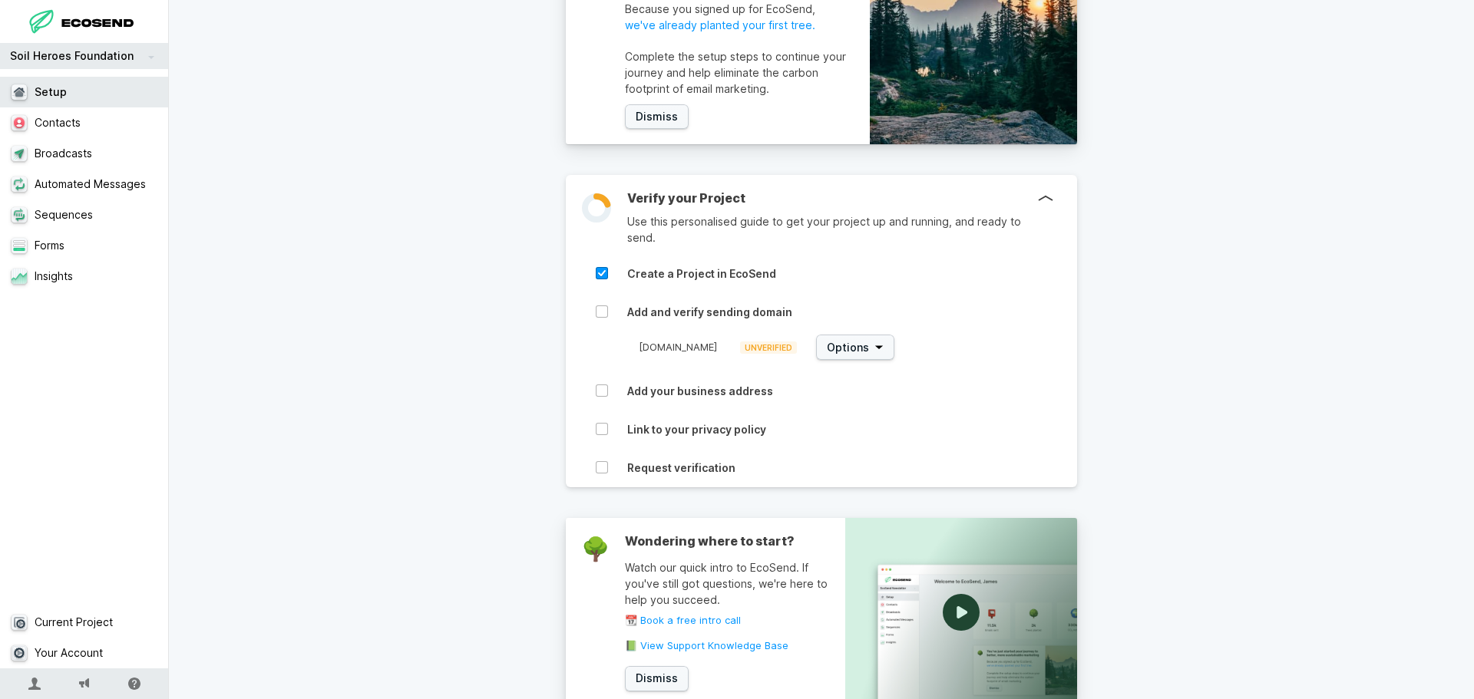
scroll to position [450, 0]
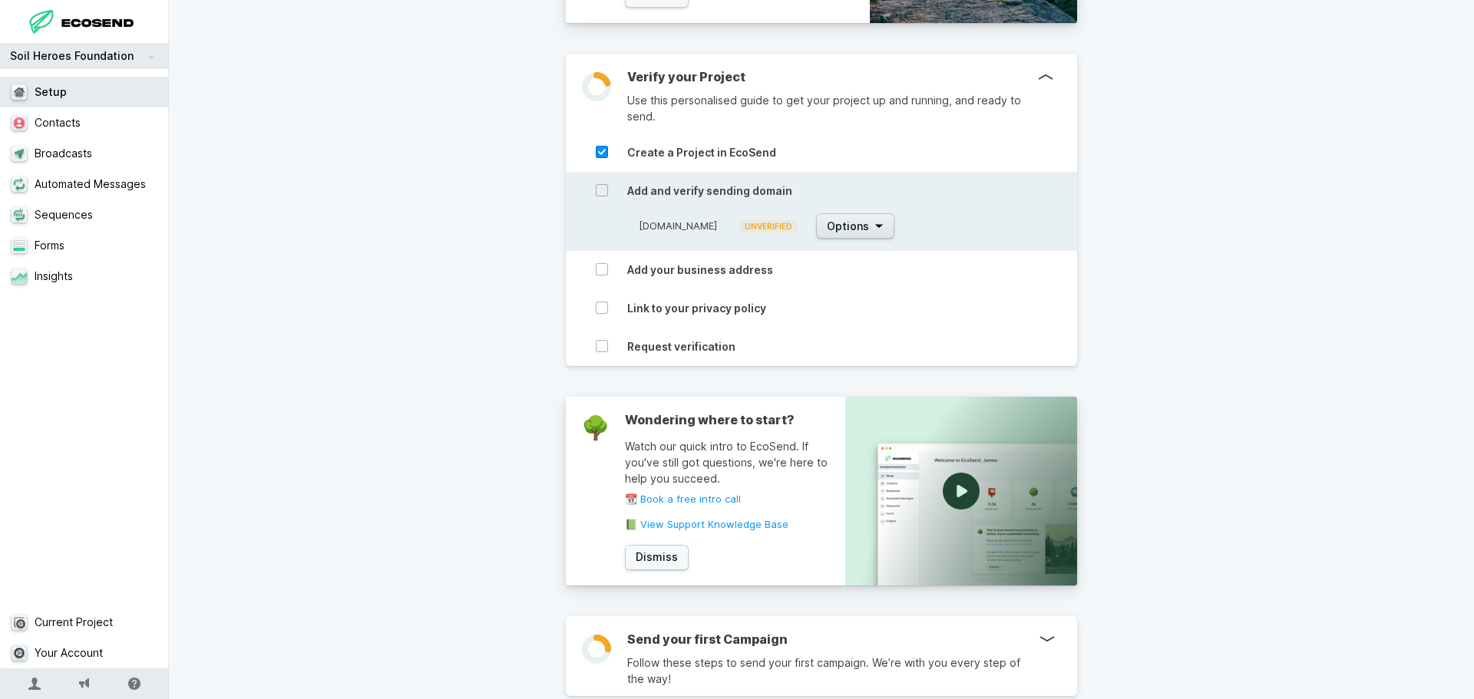
click at [894, 234] on button "Options" at bounding box center [855, 225] width 78 height 25
click at [894, 231] on button "Options" at bounding box center [855, 225] width 78 height 25
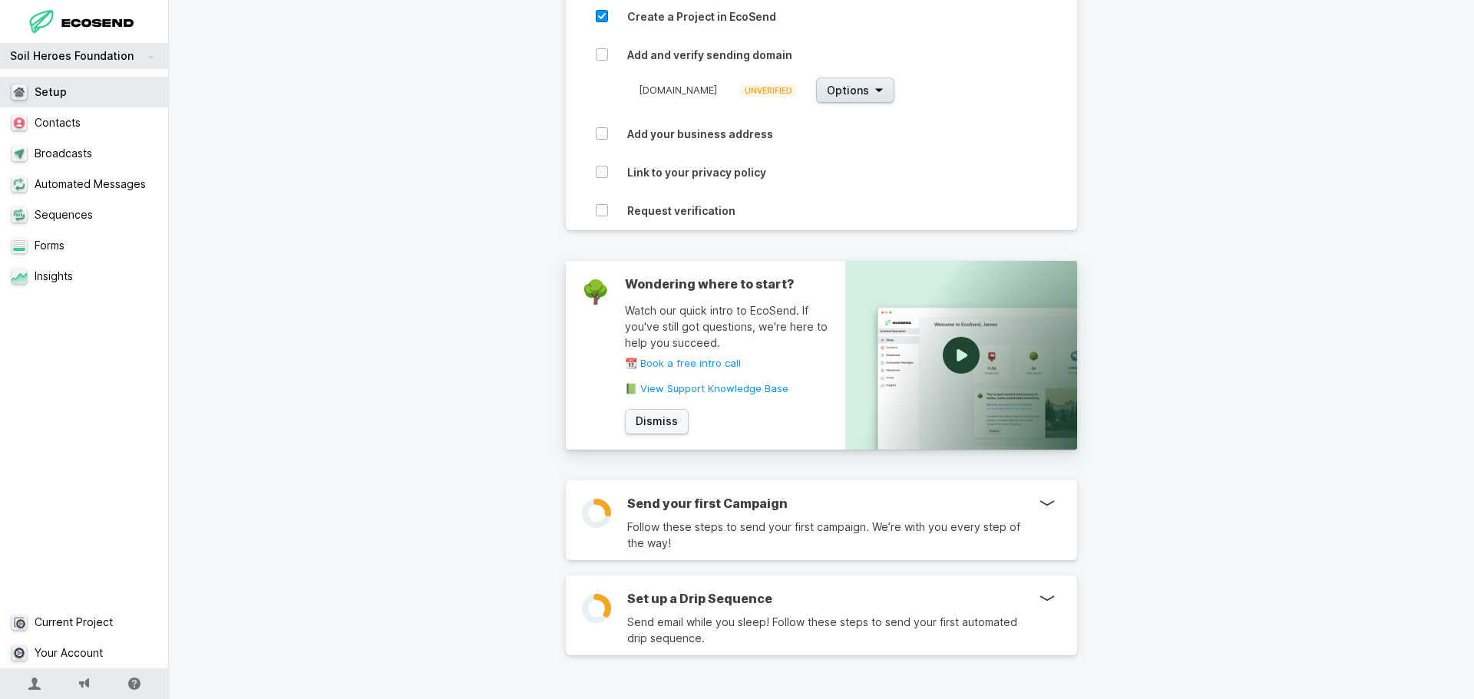
scroll to position [588, 0]
click at [81, 114] on link "Contacts" at bounding box center [84, 122] width 169 height 31
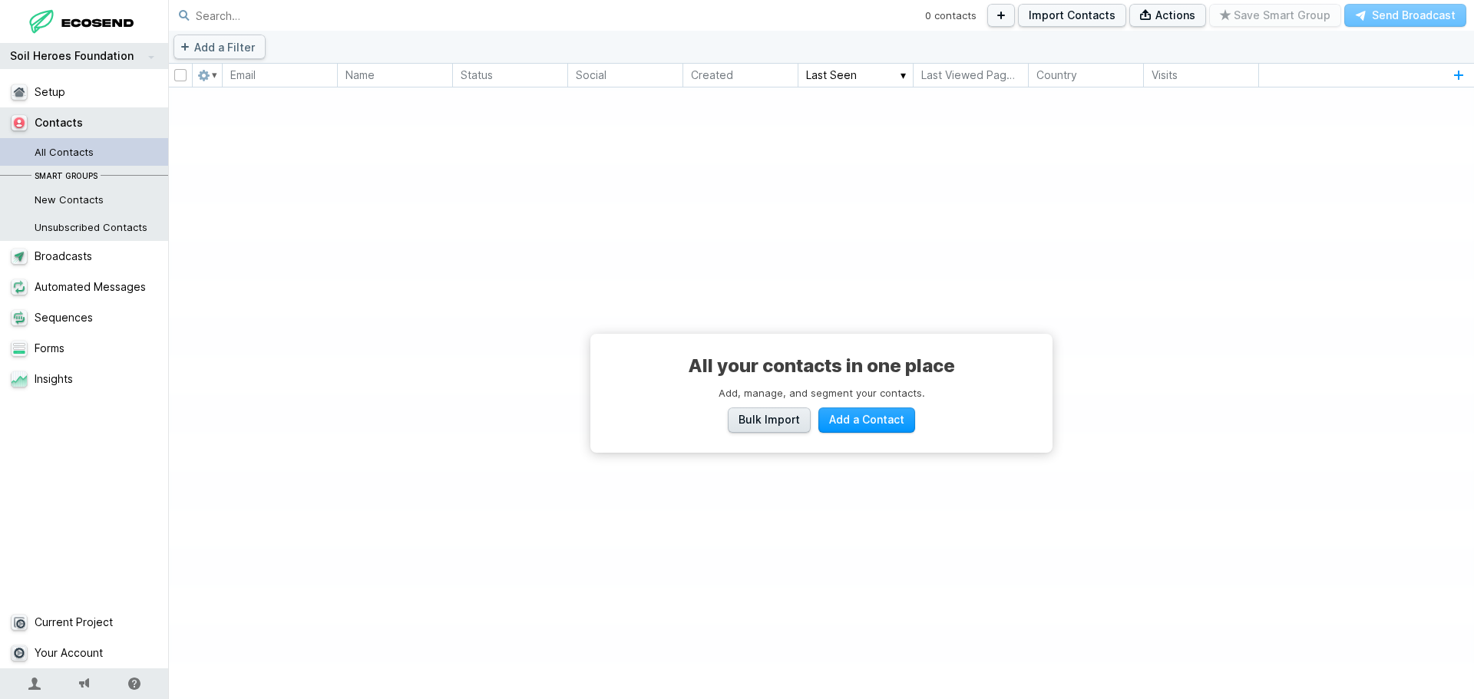
click at [752, 414] on span "Bulk Import" at bounding box center [768, 419] width 61 height 15
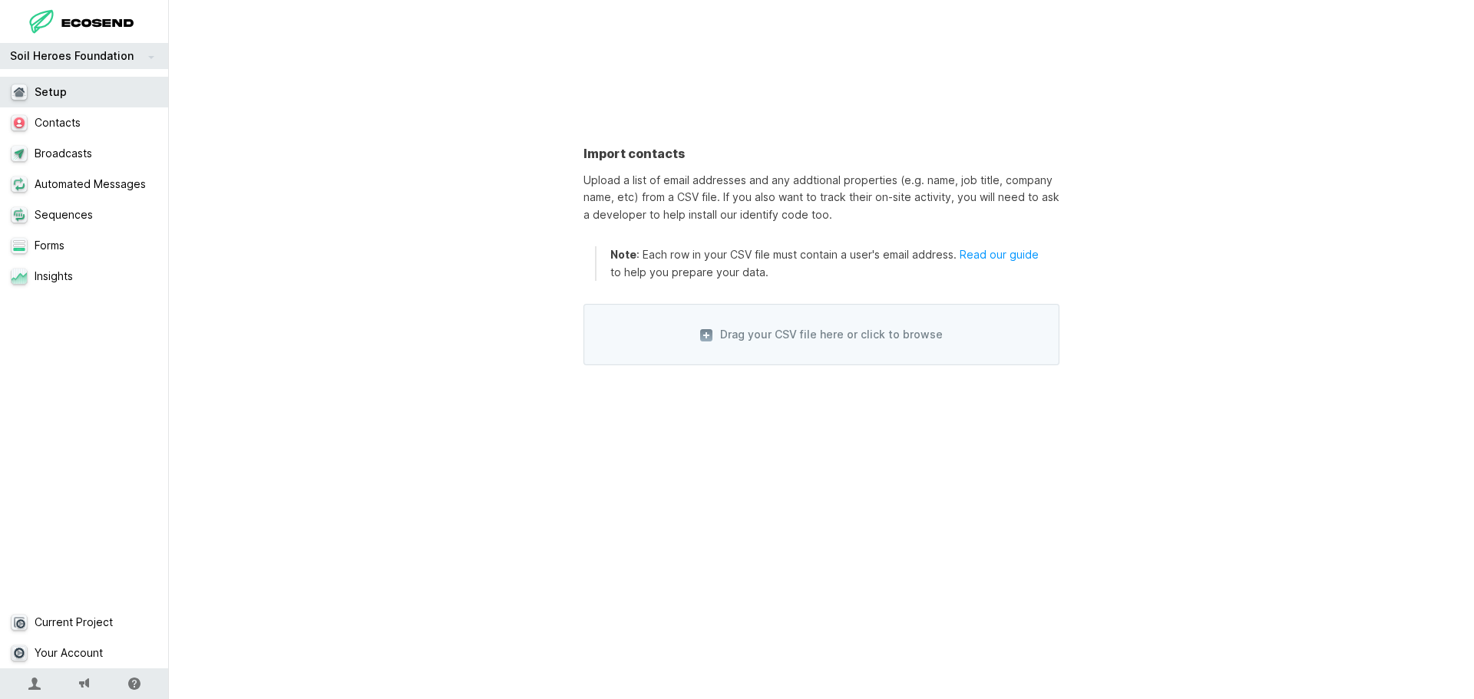
click at [833, 327] on span "Drag your CSV file here or click to browse" at bounding box center [821, 334] width 476 height 61
click at [828, 339] on span "Drag your CSV file here or click to browse" at bounding box center [821, 334] width 476 height 61
select select "first_name"
select select "last_name"
select select "email"
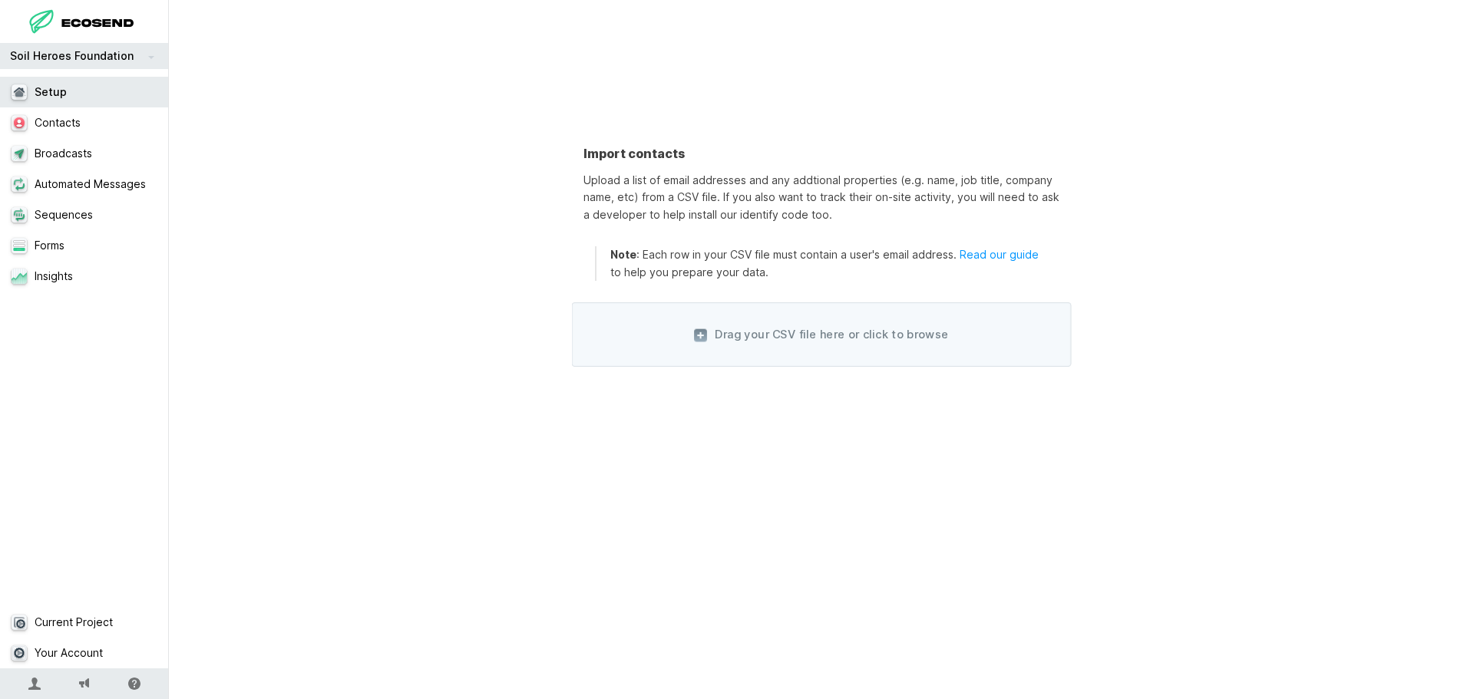
select select "company_name"
select select "custom"
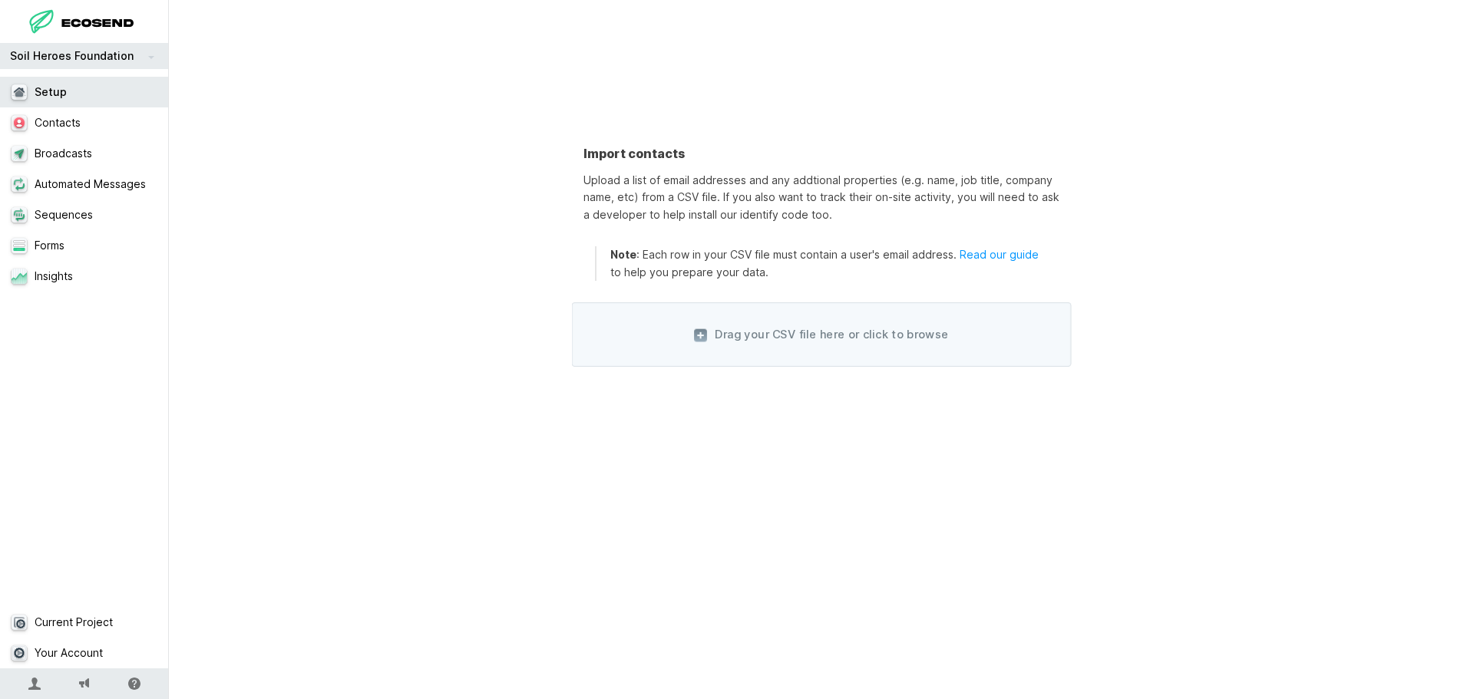
select select "custom"
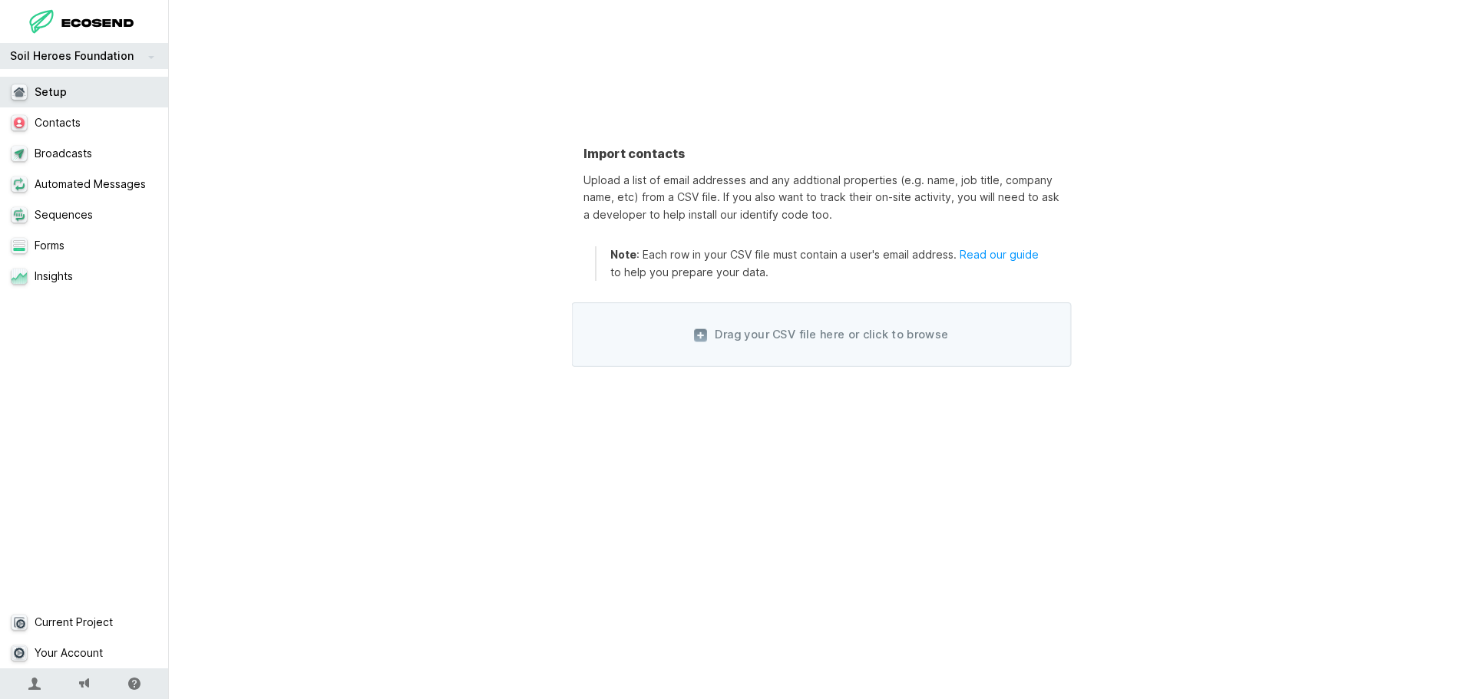
select select "custom"
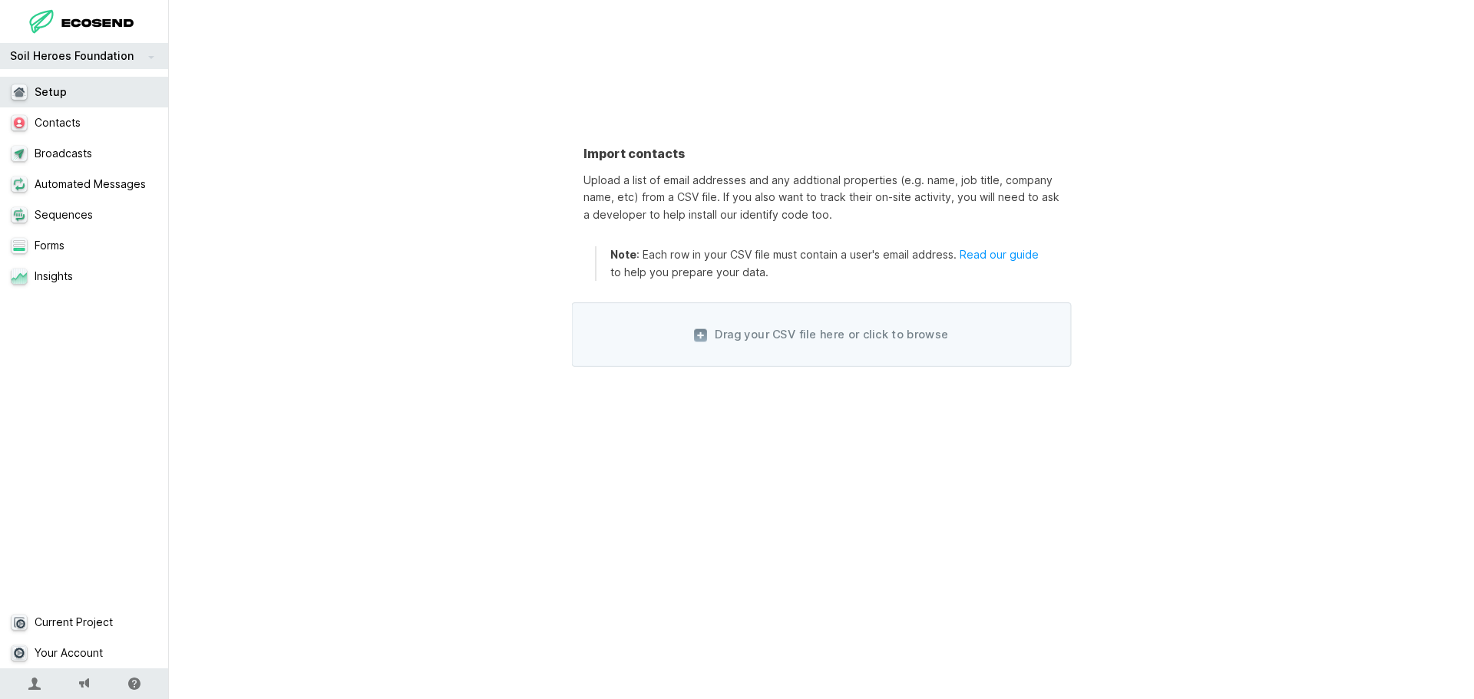
select select "custom"
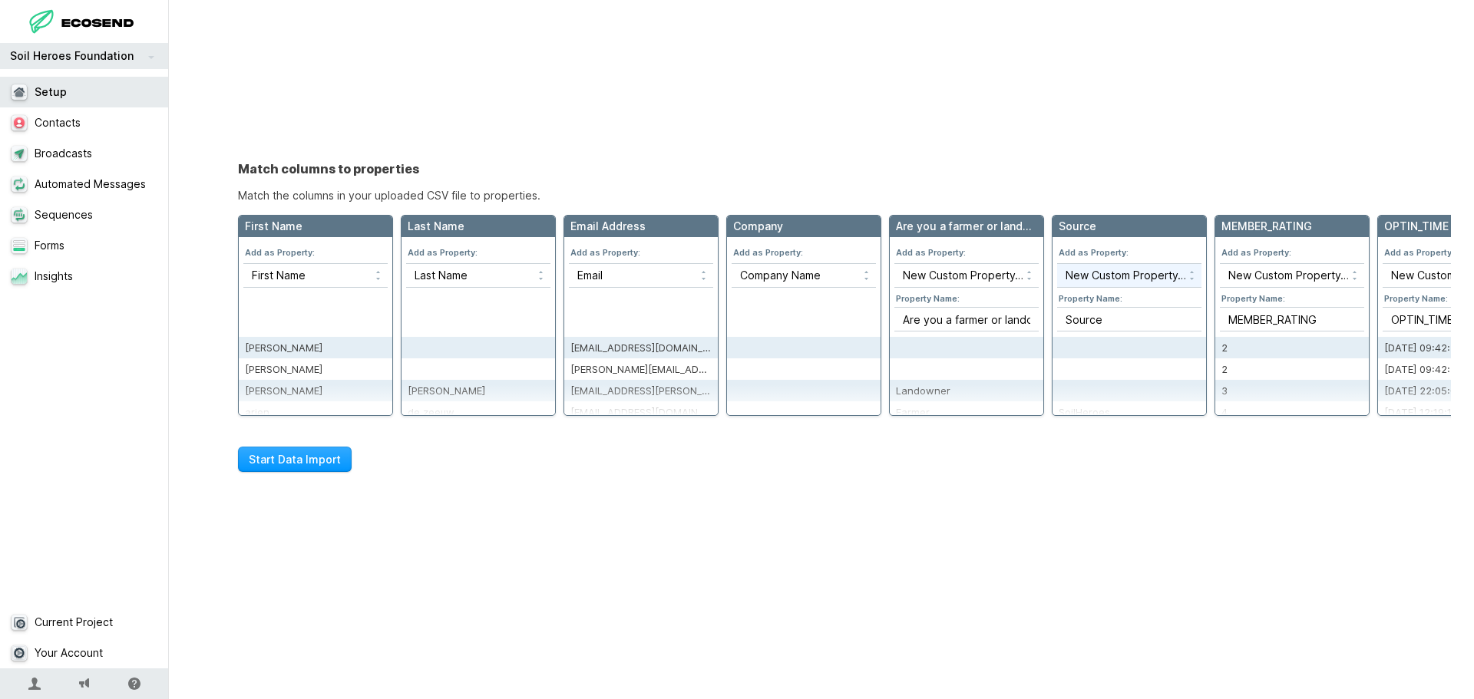
click at [1182, 273] on select "Skip this column New Custom Property… ID Email Name Status Created Username Fir…" at bounding box center [1129, 275] width 144 height 23
select select "skip"
click at [1057, 264] on select "Skip this column New Custom Property… ID Email Name Status Created Username Fir…" at bounding box center [1129, 275] width 144 height 23
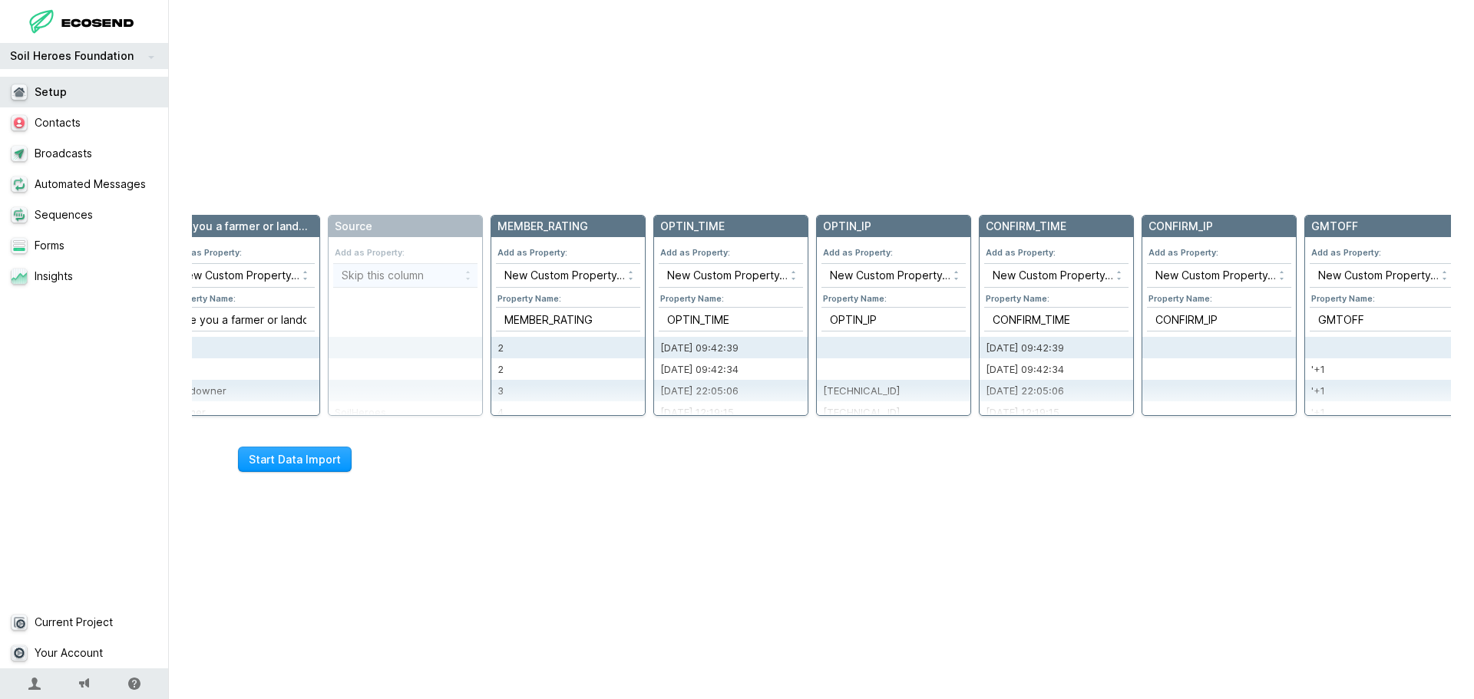
scroll to position [0, 740]
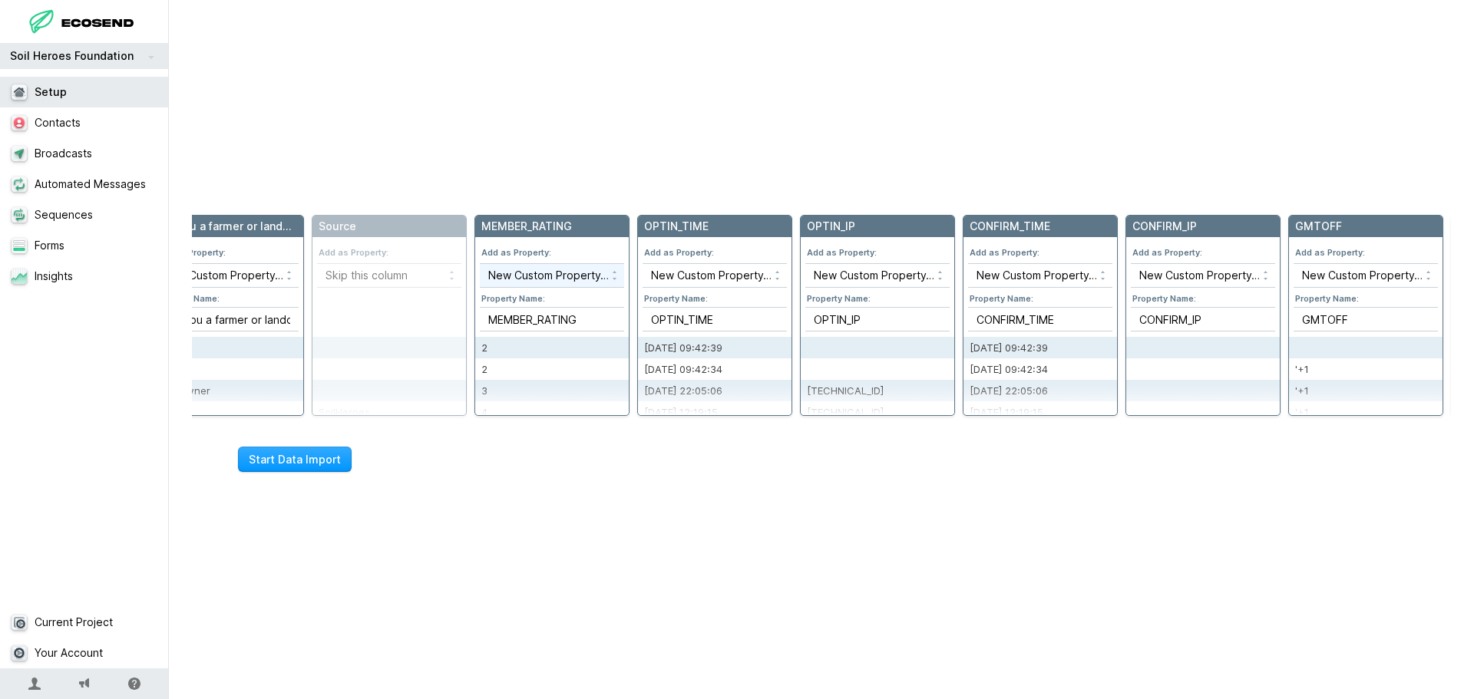
click at [587, 276] on select "Skip this column New Custom Property… ID Email Name Status Created Username Fir…" at bounding box center [552, 275] width 144 height 23
select select "skip"
click at [480, 264] on select "Skip this column New Custom Property… ID Email Name Status Created Username Fir…" at bounding box center [552, 275] width 144 height 23
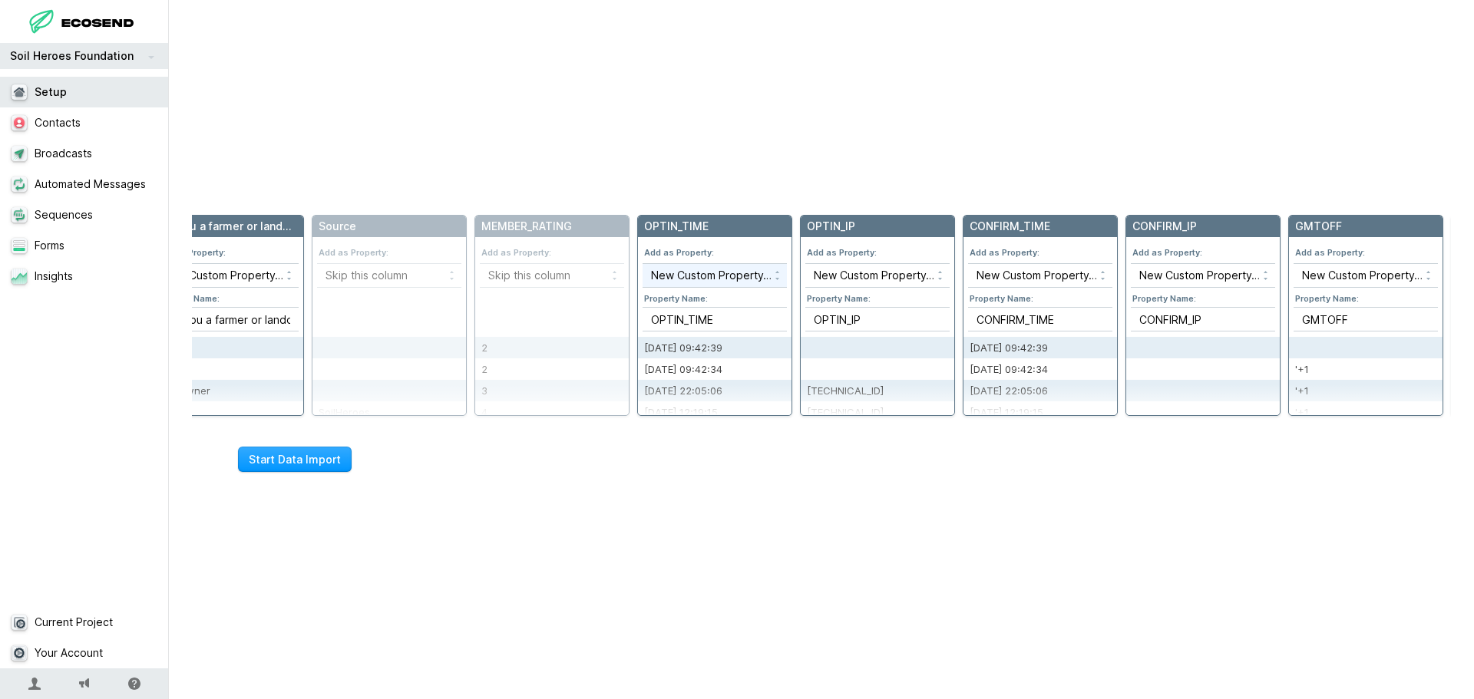
click at [760, 273] on select "Skip this column New Custom Property… ID Email Name Status Created Username Fir…" at bounding box center [715, 275] width 144 height 23
select select "skip"
click at [643, 264] on select "Skip this column New Custom Property… ID Email Name Status Created Username Fir…" at bounding box center [715, 275] width 144 height 23
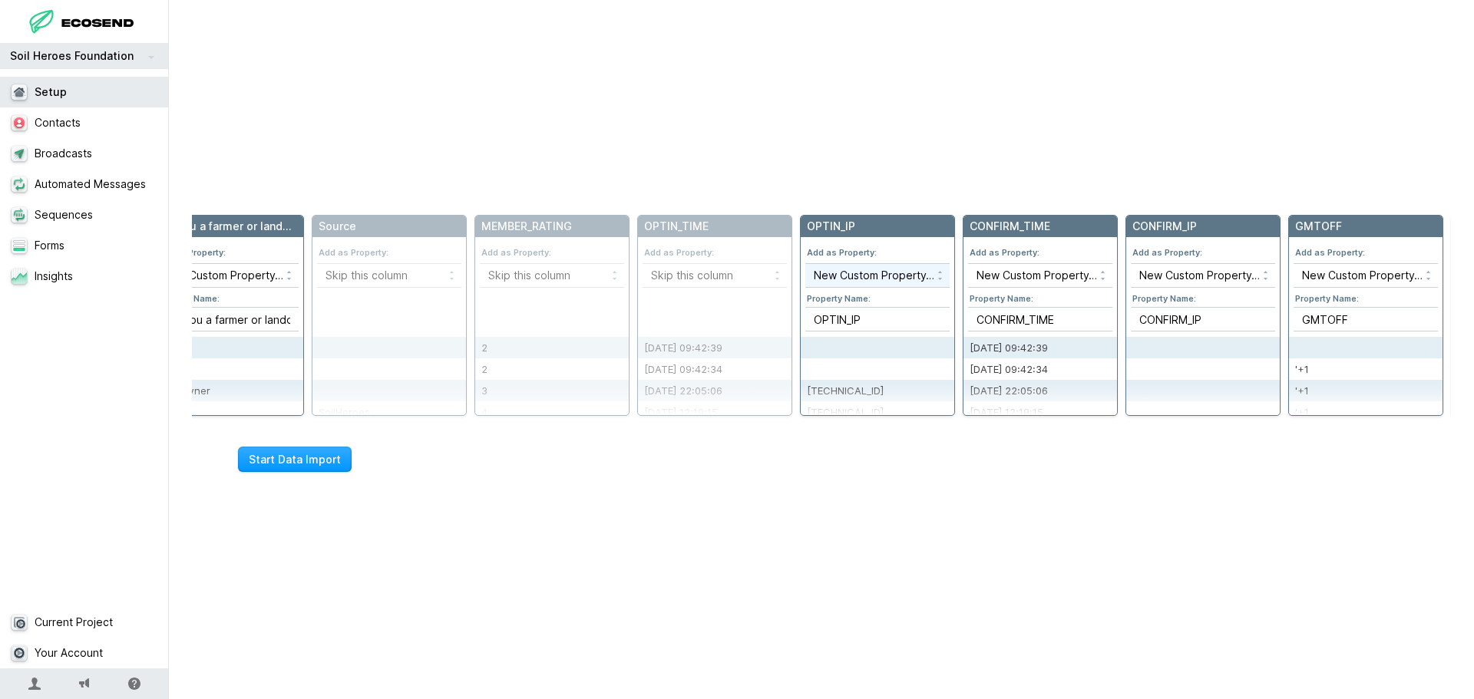
click at [867, 272] on select "Skip this column New Custom Property… ID Email Name Status Created Username Fir…" at bounding box center [877, 275] width 144 height 23
select select "skip"
click at [805, 264] on select "Skip this column New Custom Property… ID Email Name Status Created Username Fir…" at bounding box center [877, 275] width 144 height 23
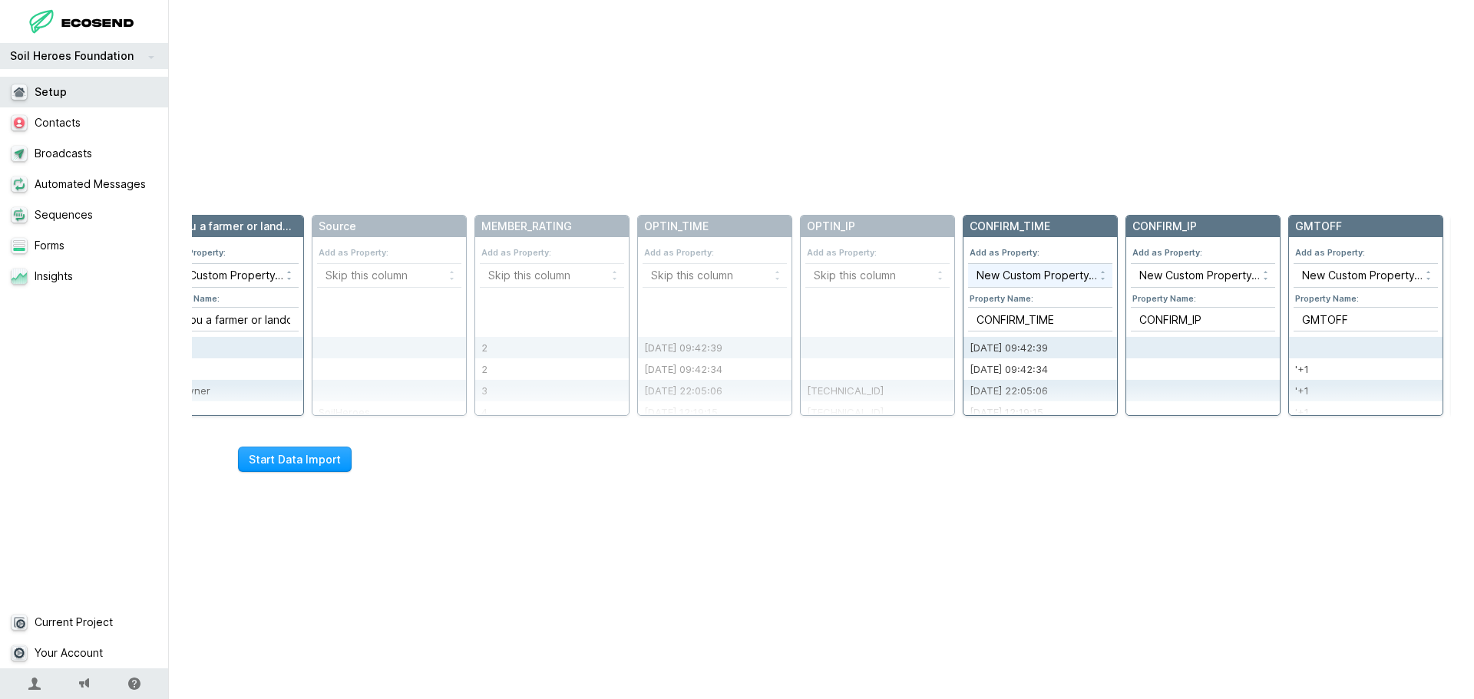
click at [997, 273] on select "Skip this column New Custom Property… ID Email Name Status Created Username Fir…" at bounding box center [1040, 275] width 144 height 23
select select "skip"
click at [968, 264] on select "Skip this column New Custom Property… ID Email Name Status Created Username Fir…" at bounding box center [1040, 275] width 144 height 23
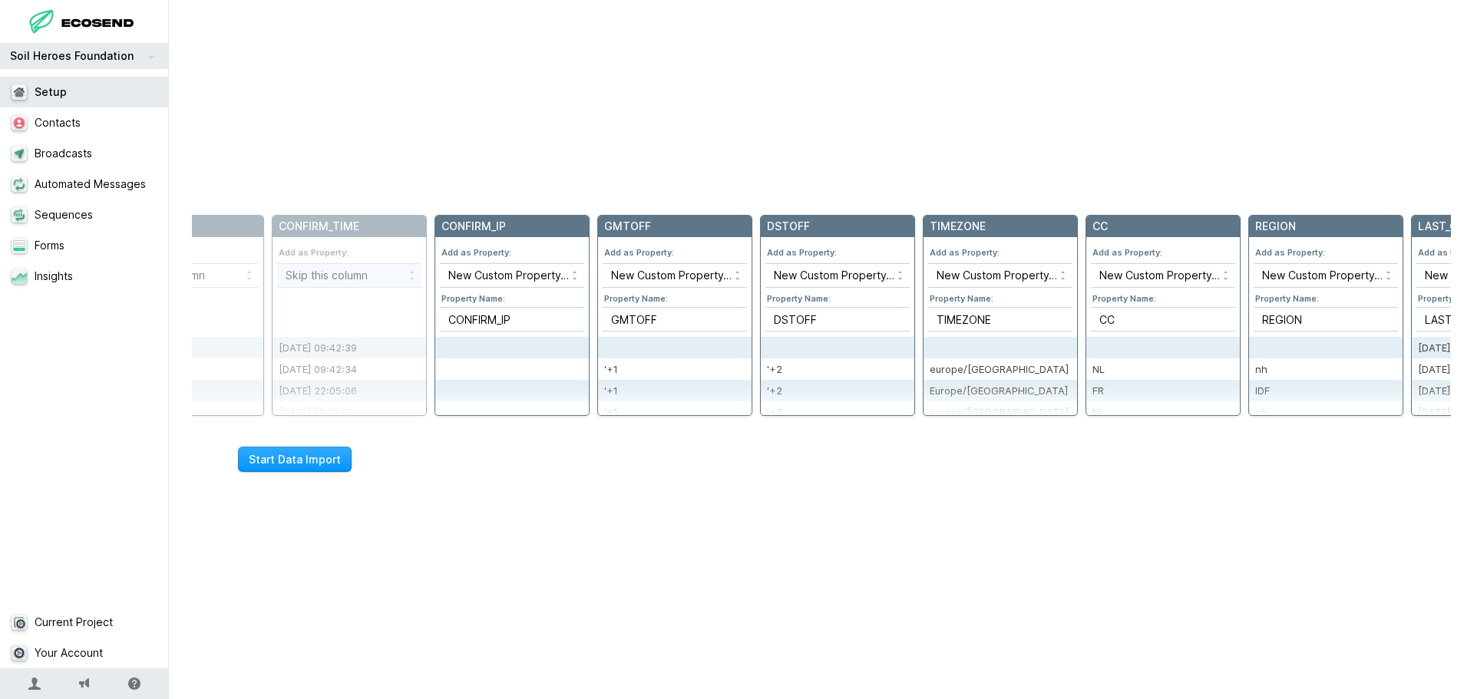
scroll to position [0, 1483]
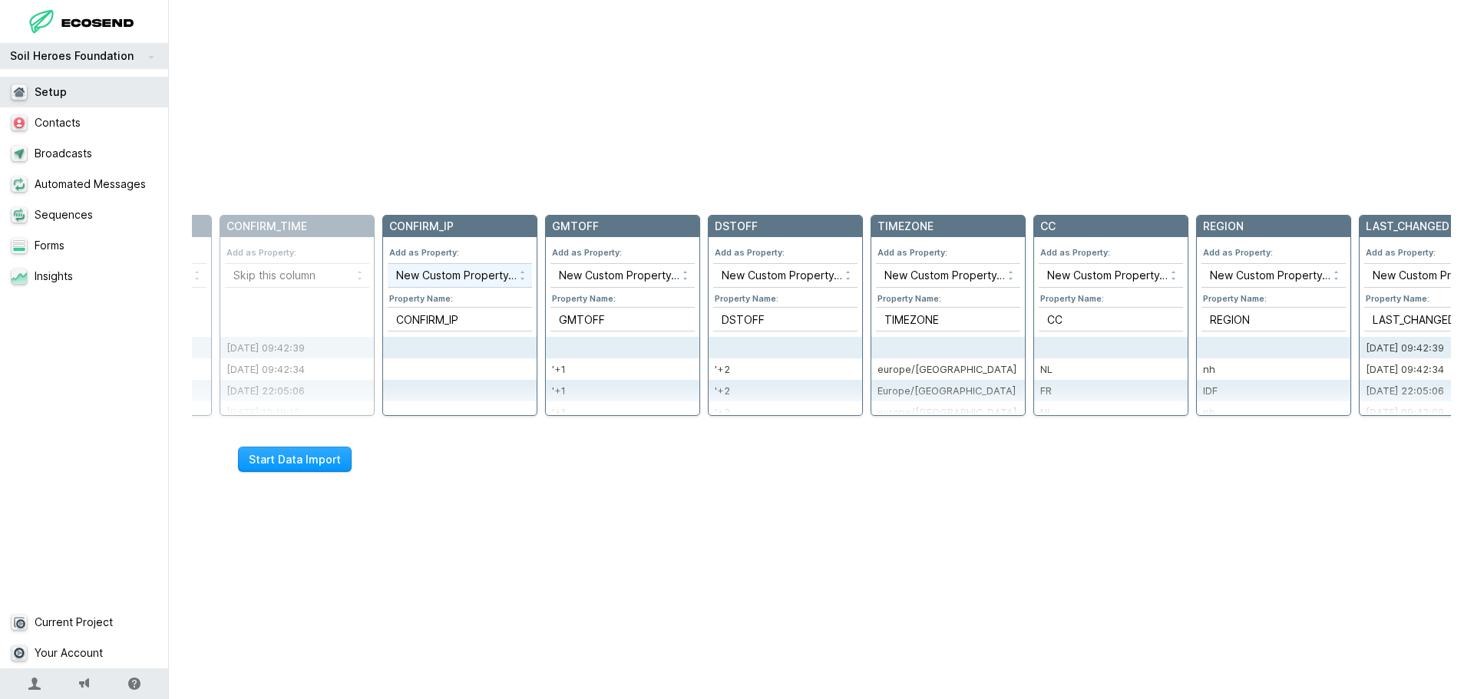
click at [491, 276] on select "Skip this column New Custom Property… ID Email Name Status Created Username Fir…" at bounding box center [460, 275] width 144 height 23
select select "skip"
click at [388, 264] on select "Skip this column New Custom Property… ID Email Name Status Created Username Fir…" at bounding box center [460, 275] width 144 height 23
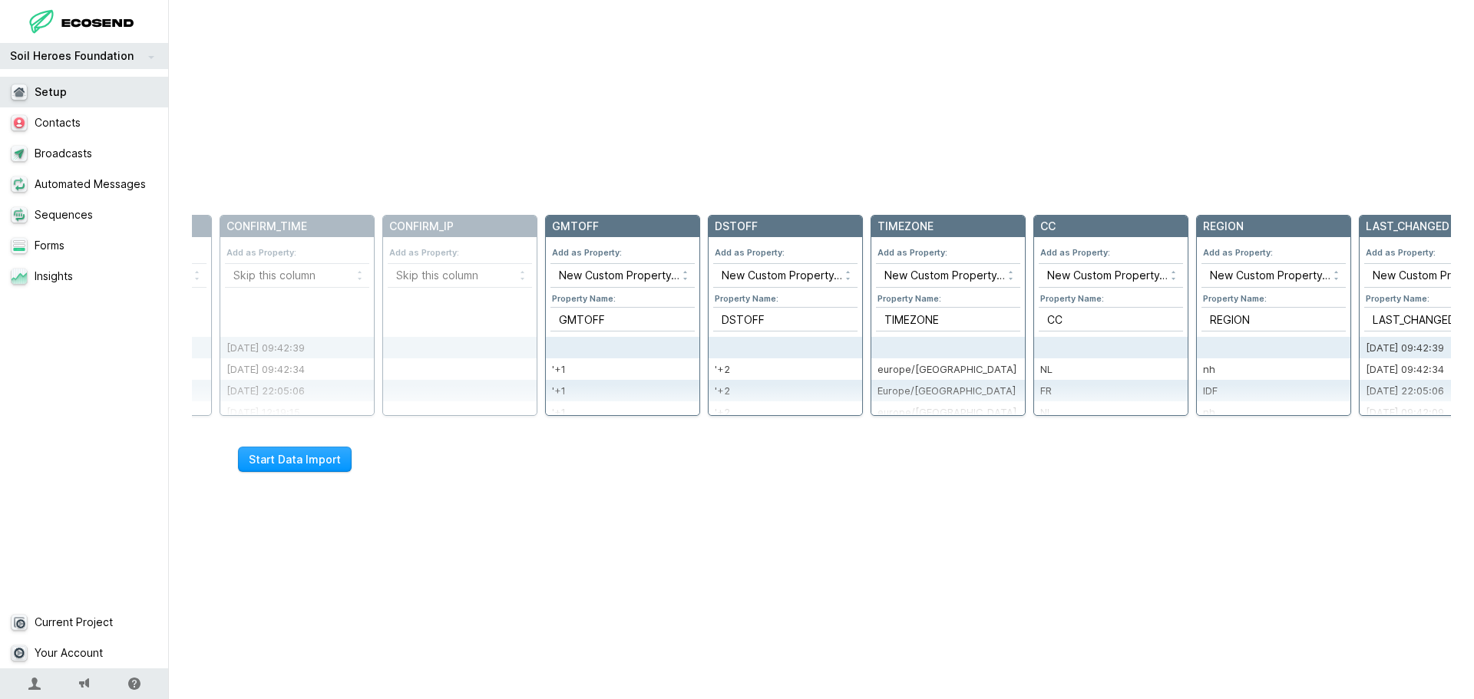
click at [622, 350] on li at bounding box center [623, 347] width 154 height 21
click at [677, 286] on select "Skip this column New Custom Property… ID Email Name Status Created Username Fir…" at bounding box center [622, 275] width 144 height 23
click at [674, 272] on select "Skip this column New Custom Property… ID Email Name Status Created Username Fir…" at bounding box center [622, 275] width 144 height 23
click at [487, 481] on div "Match columns to properties Match the columns in your uploaded CSV file to prop…" at bounding box center [821, 309] width 1305 height 372
click at [643, 279] on select "Skip this column New Custom Property… ID Email Name Status Created Username Fir…" at bounding box center [622, 275] width 144 height 23
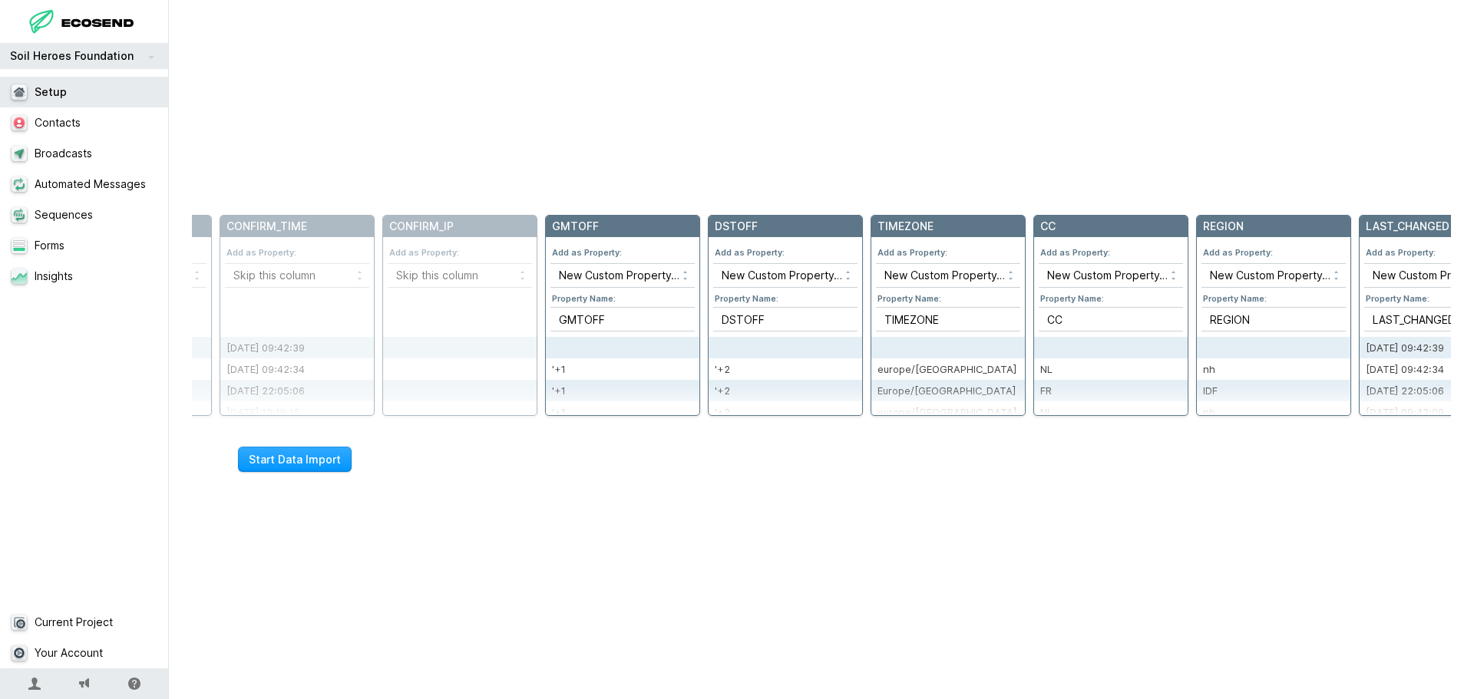
click at [707, 157] on div "Match columns to properties Match the columns in your uploaded CSV file to prop…" at bounding box center [821, 289] width 1259 height 286
click at [655, 273] on select "Skip this column New Custom Property… ID Email Name Status Created Username Fir…" at bounding box center [622, 275] width 144 height 23
select select "skip"
click at [550, 264] on select "Skip this column New Custom Property… ID Email Name Status Created Username Fir…" at bounding box center [622, 275] width 144 height 23
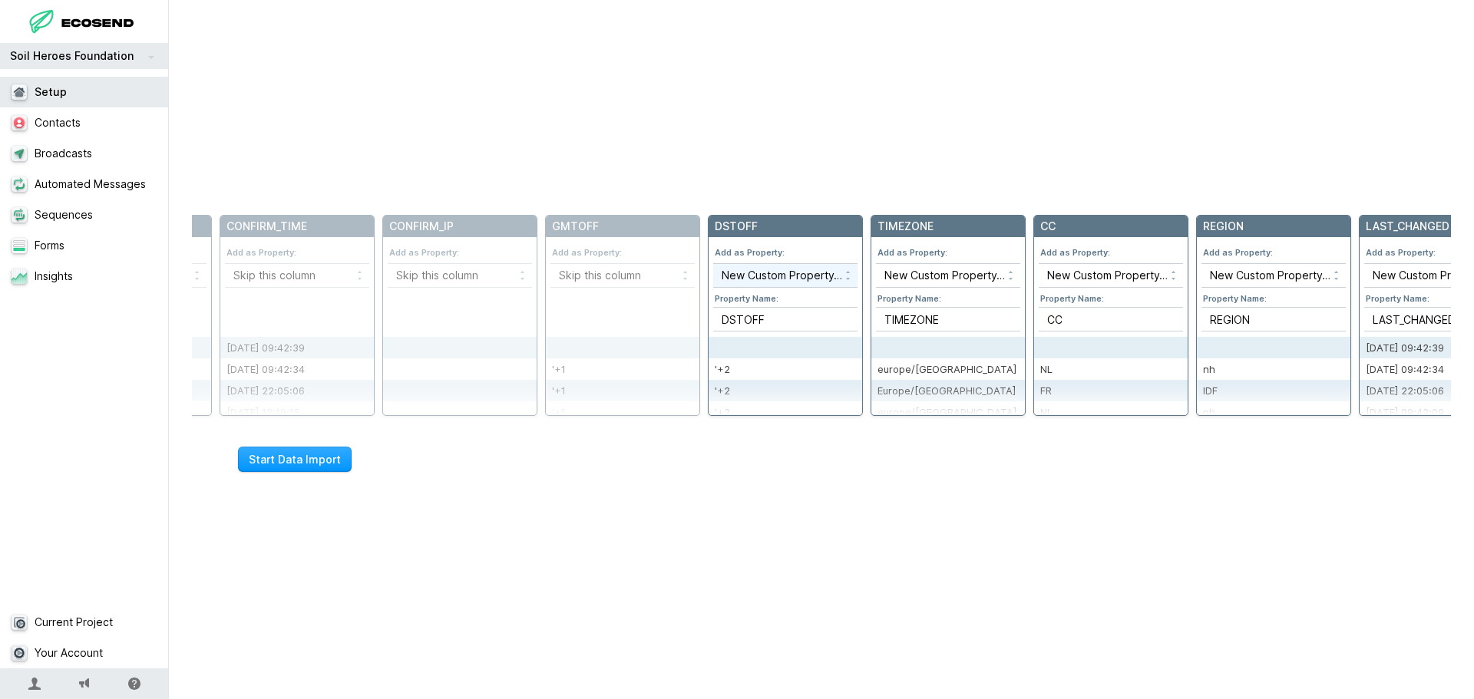
click at [762, 278] on select "Skip this column New Custom Property… ID Email Name Status Created Username Fir…" at bounding box center [785, 275] width 144 height 23
select select "skip"
click at [713, 264] on select "Skip this column New Custom Property… ID Email Name Status Created Username Fir…" at bounding box center [785, 275] width 144 height 23
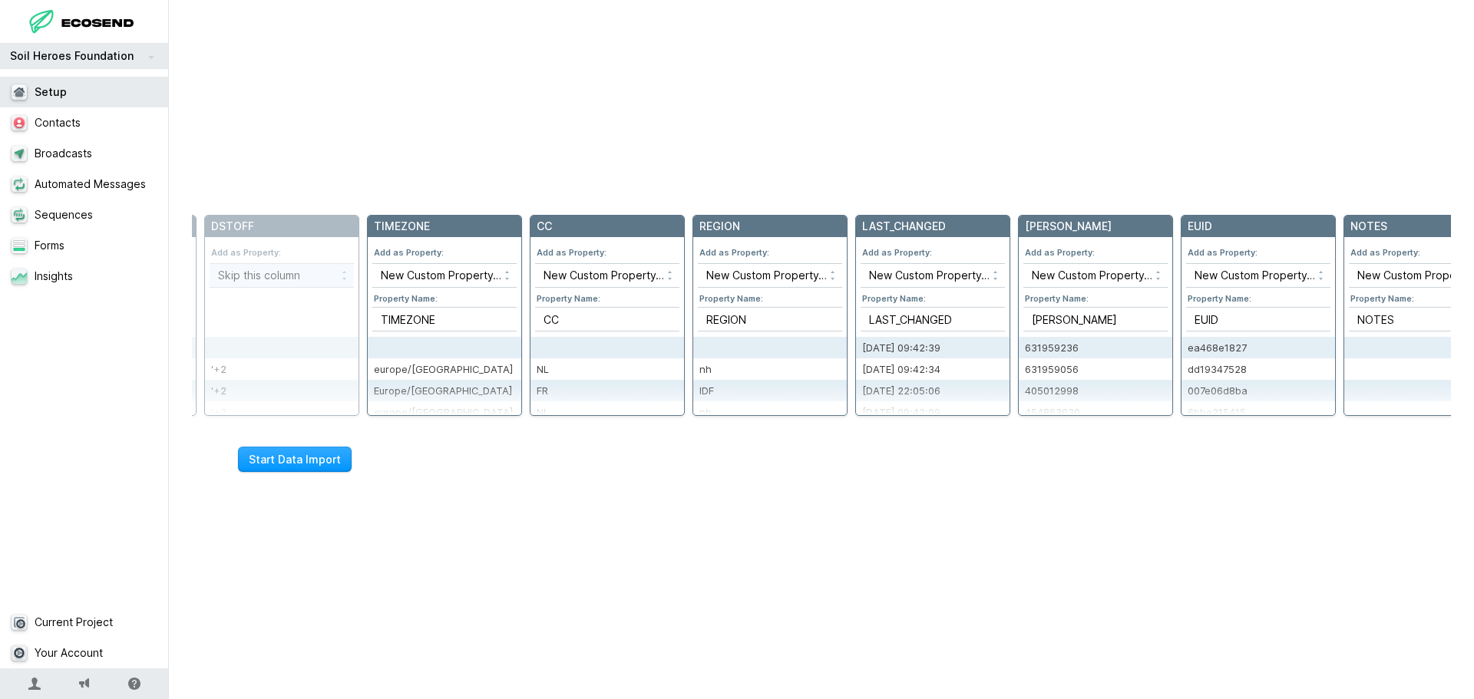
scroll to position [0, 1998]
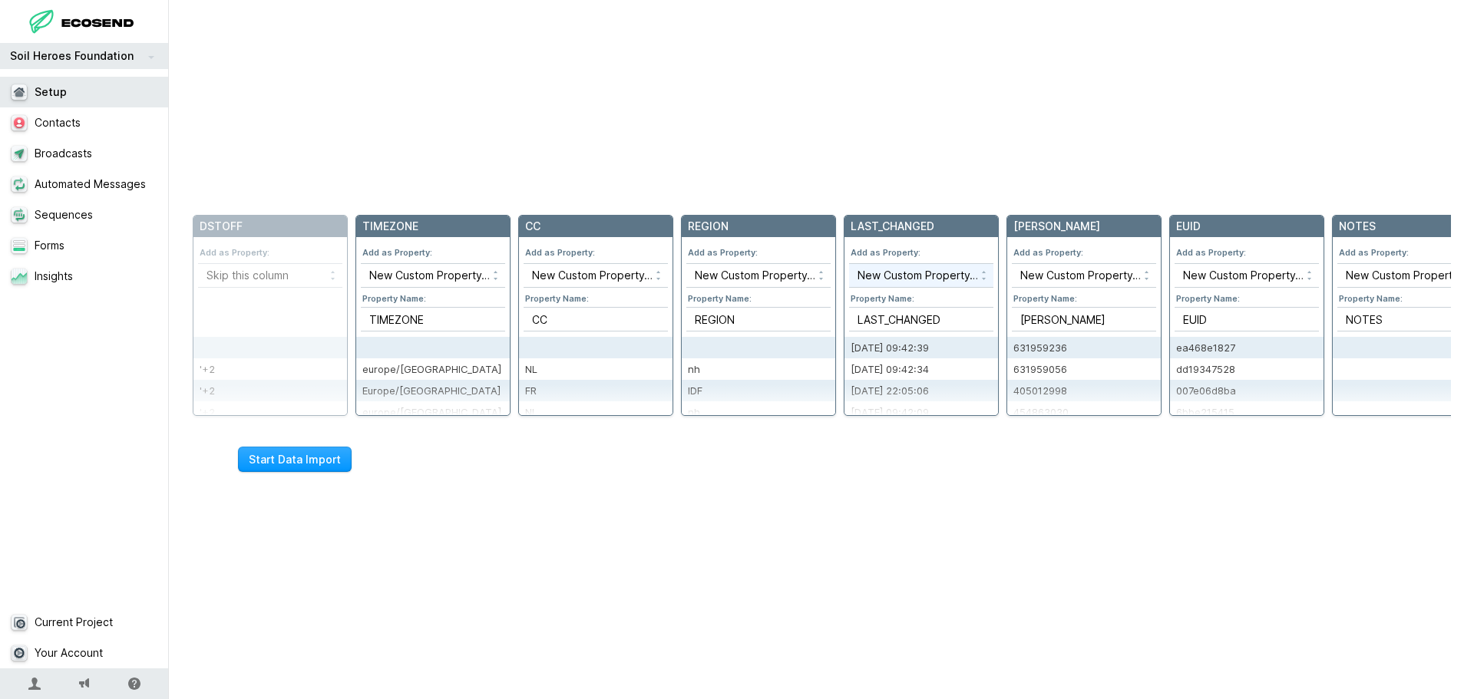
click at [956, 277] on select "Skip this column New Custom Property… ID Email Name Status Created Username Fir…" at bounding box center [921, 275] width 144 height 23
select select "skip"
click at [849, 264] on select "Skip this column New Custom Property… ID Email Name Status Created Username Fir…" at bounding box center [921, 275] width 144 height 23
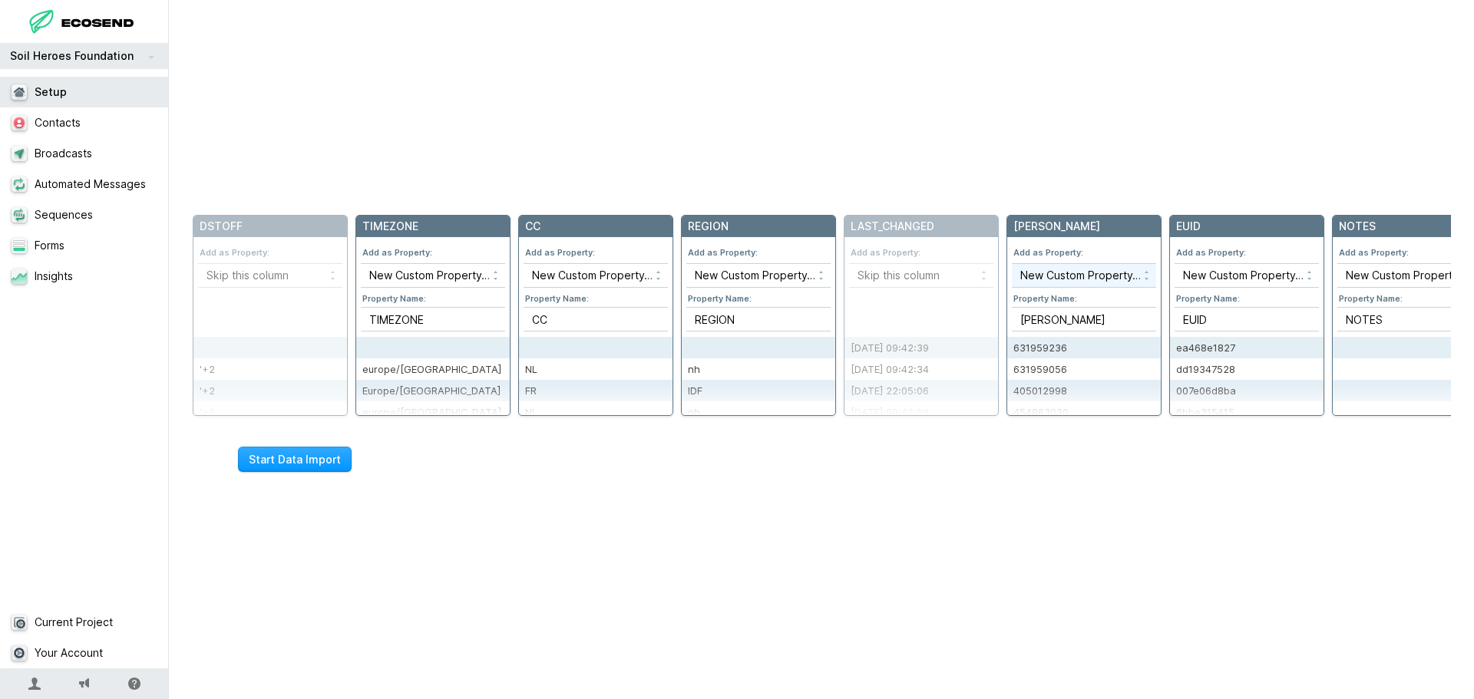
click at [1084, 277] on select "Skip this column New Custom Property… ID Email Name Status Created Username Fir…" at bounding box center [1084, 275] width 144 height 23
select select "skip"
click at [1012, 264] on select "Skip this column New Custom Property… ID Email Name Status Created Username Fir…" at bounding box center [1084, 275] width 144 height 23
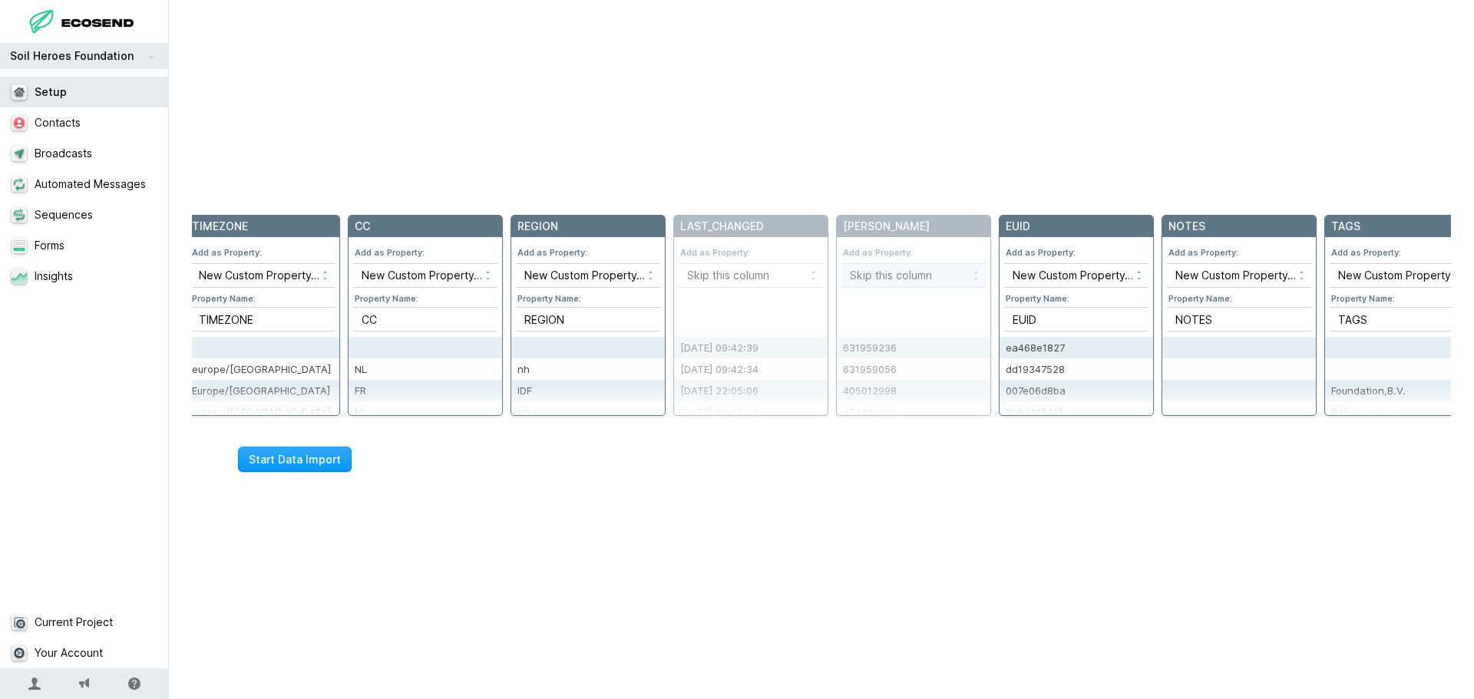
scroll to position [0, 2205]
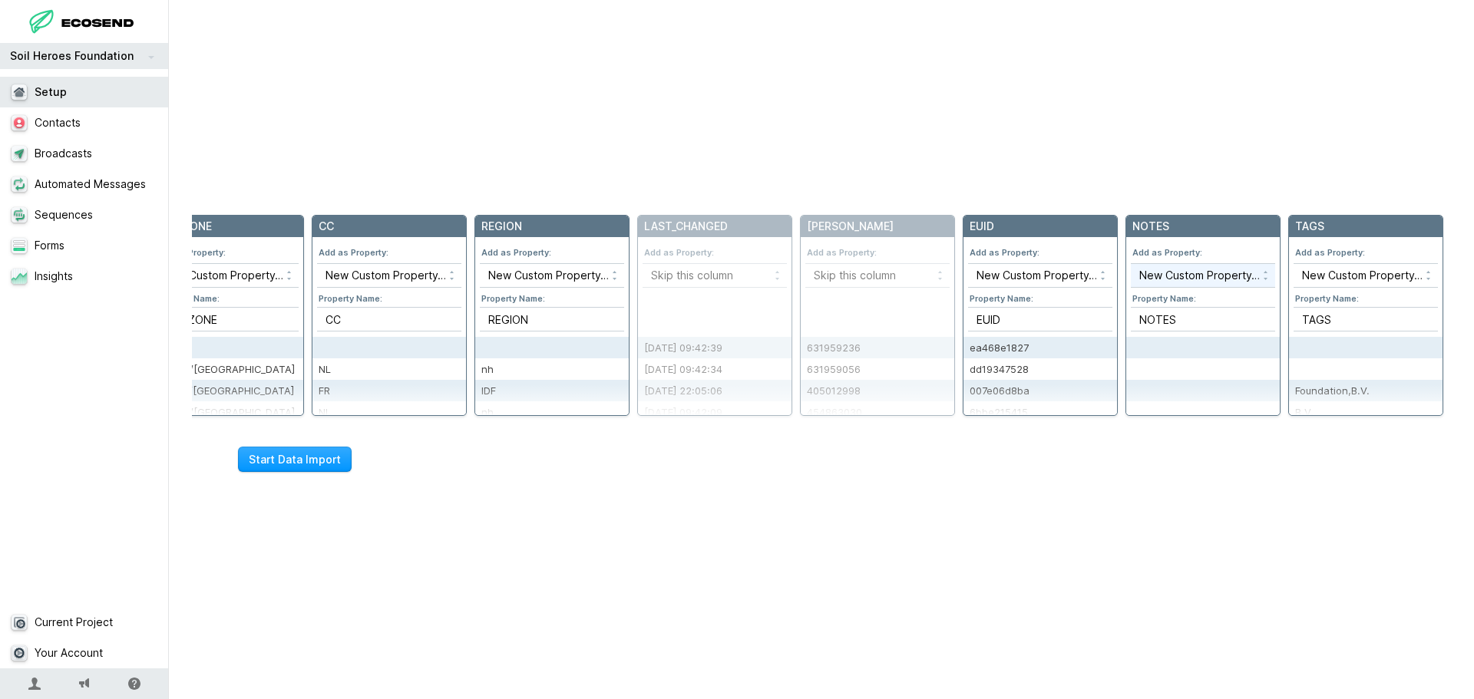
click at [1223, 277] on select "Skip this column New Custom Property… ID Email Name Status Created Username Fir…" at bounding box center [1203, 275] width 144 height 23
select select "skip"
click at [1131, 264] on select "Skip this column New Custom Property… ID Email Name Status Created Username Fir…" at bounding box center [1203, 275] width 144 height 23
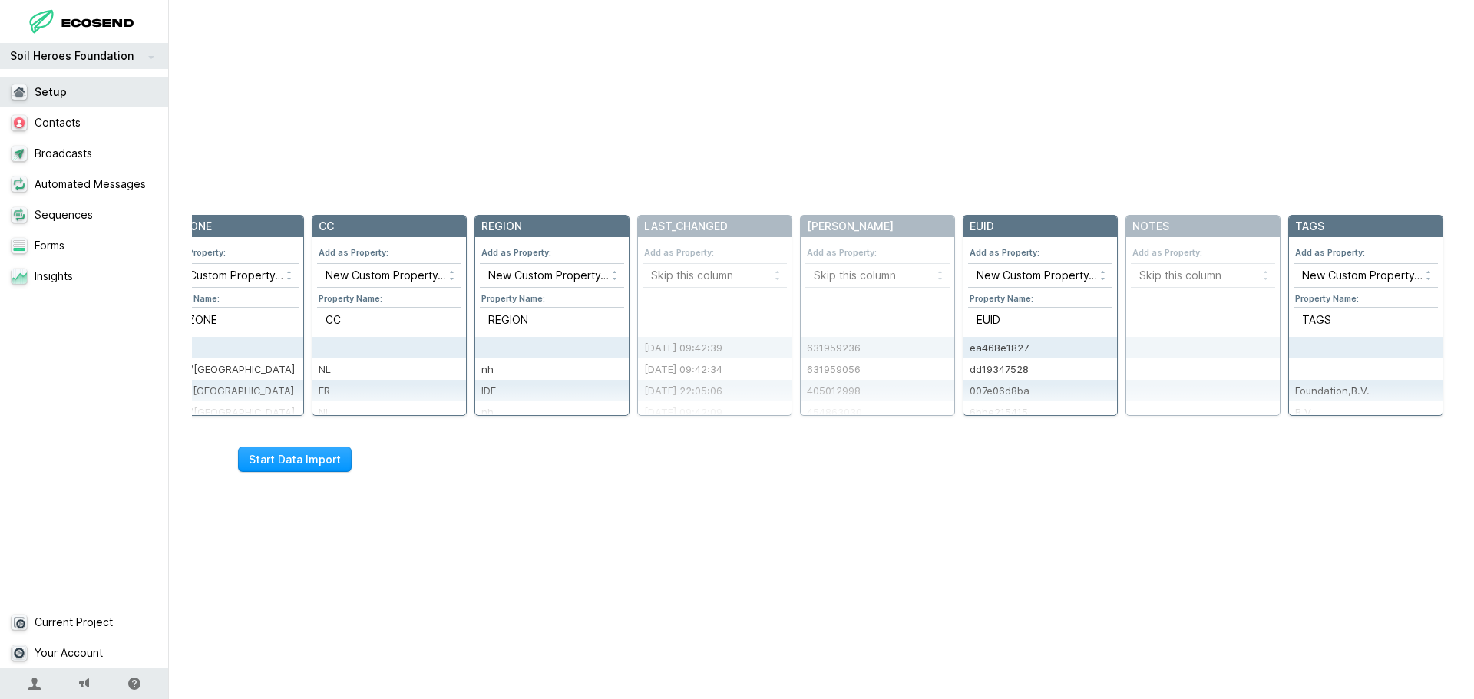
click at [818, 229] on div "[PERSON_NAME]" at bounding box center [878, 226] width 154 height 21
click at [1050, 267] on select "Skip this column New Custom Property… ID Email Name Status Created Username Fir…" at bounding box center [1040, 275] width 144 height 23
select select "skip"
click at [968, 264] on select "Skip this column New Custom Property… ID Email Name Status Created Username Fir…" at bounding box center [1040, 275] width 144 height 23
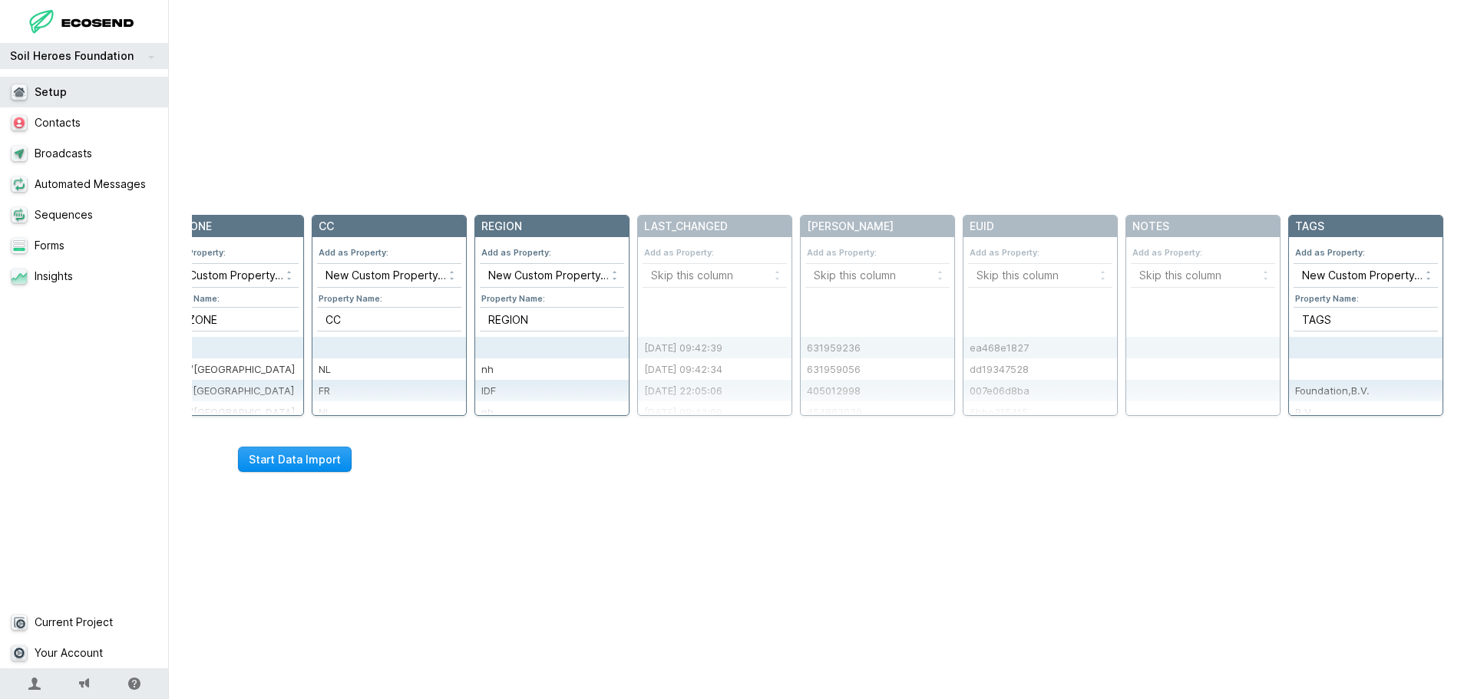
click at [263, 455] on button "Start Data Import" at bounding box center [295, 459] width 114 height 25
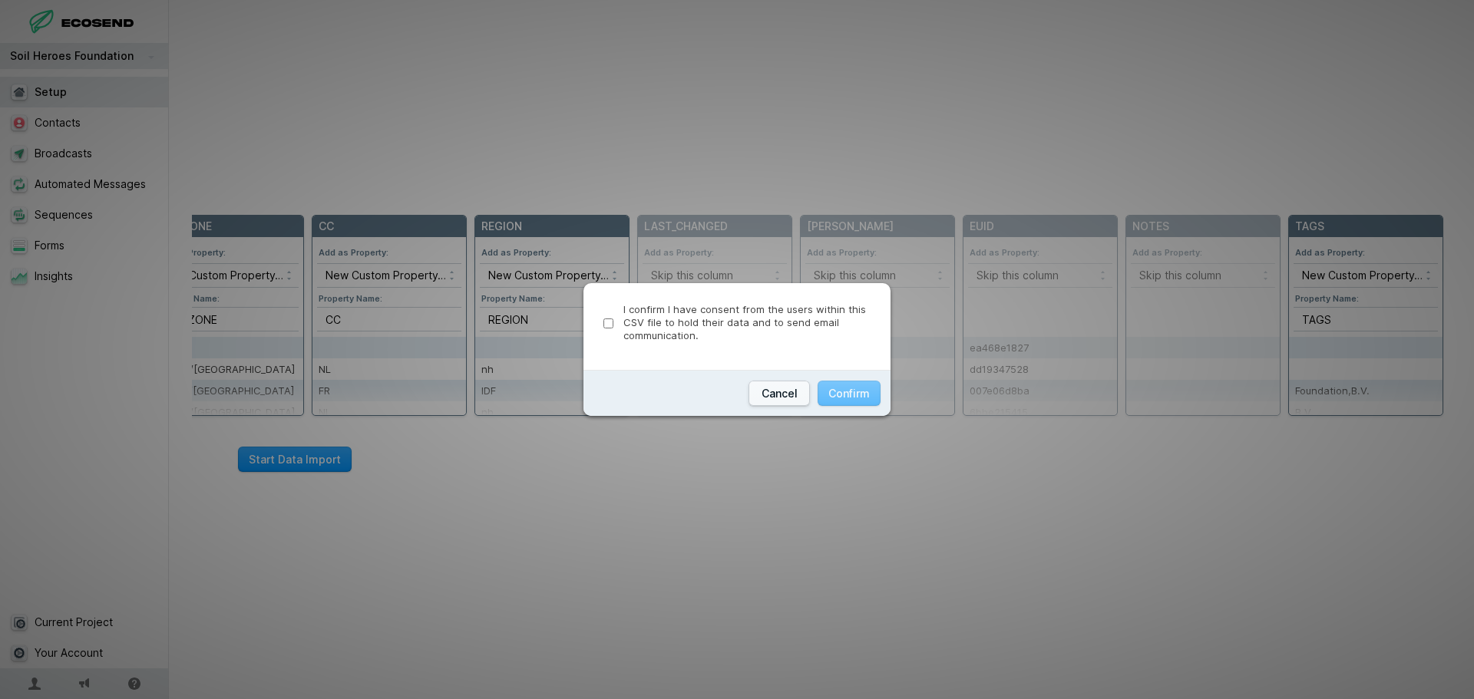
click at [608, 326] on input "I confirm I have consent from the users within this CSV file to hold their data…" at bounding box center [608, 324] width 10 height 10
checkbox input "true"
click at [856, 393] on button "Confirm" at bounding box center [849, 393] width 63 height 25
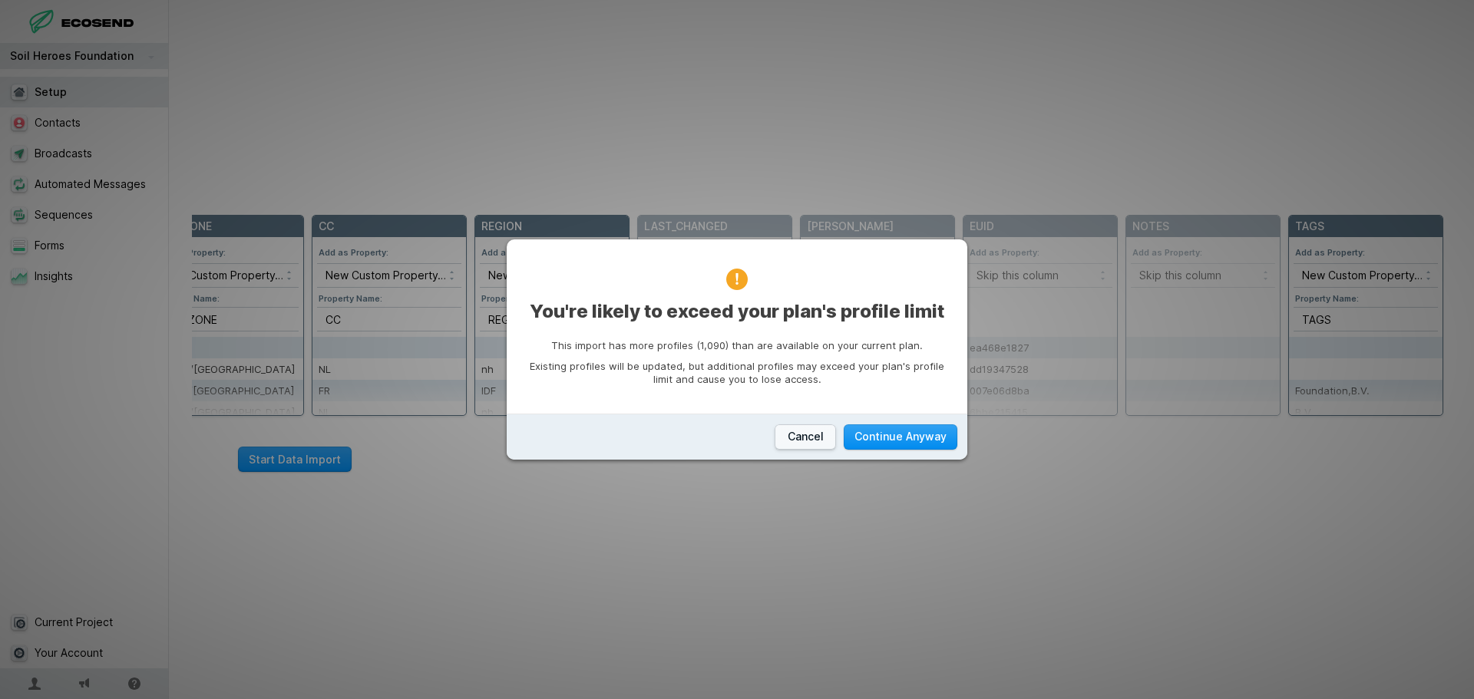
click at [919, 433] on button "Continue Anyway" at bounding box center [901, 437] width 114 height 25
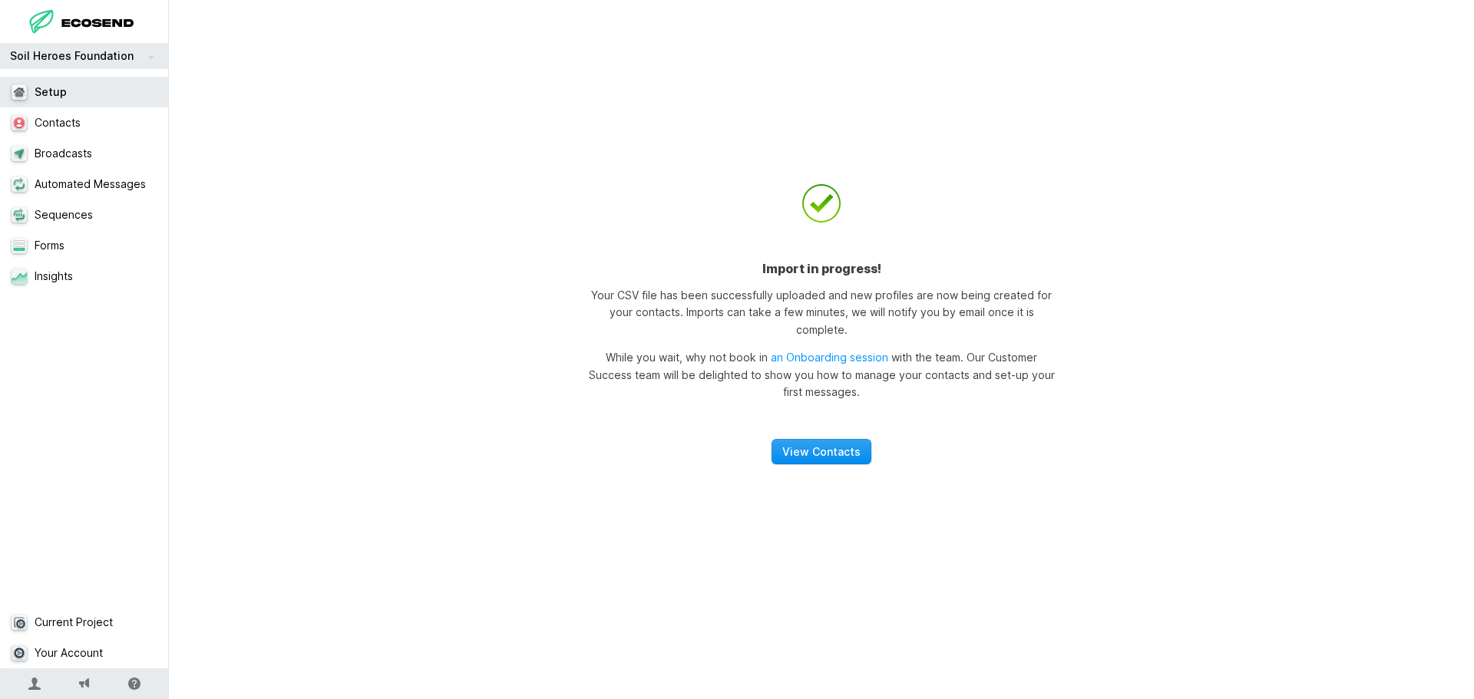
click at [806, 439] on link "View Contacts" at bounding box center [821, 451] width 100 height 25
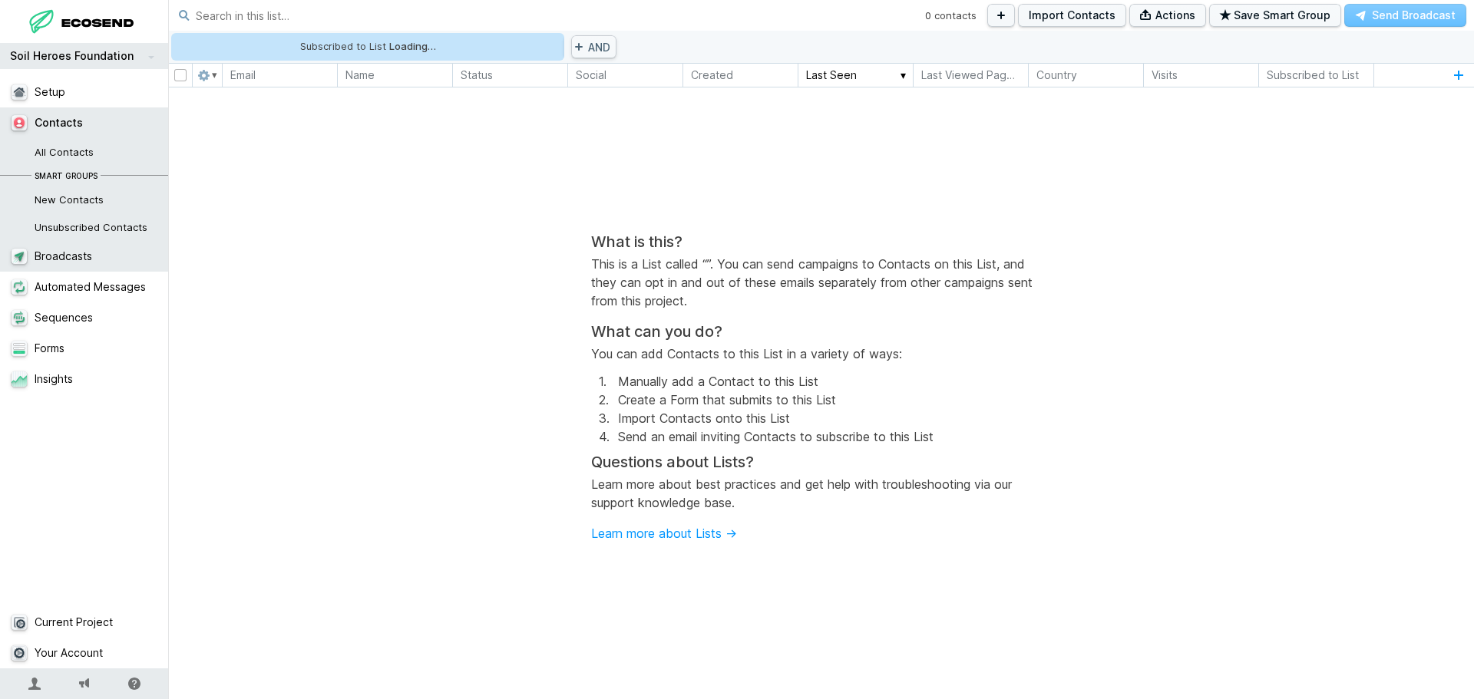
click at [95, 262] on link "Broadcasts" at bounding box center [84, 256] width 169 height 31
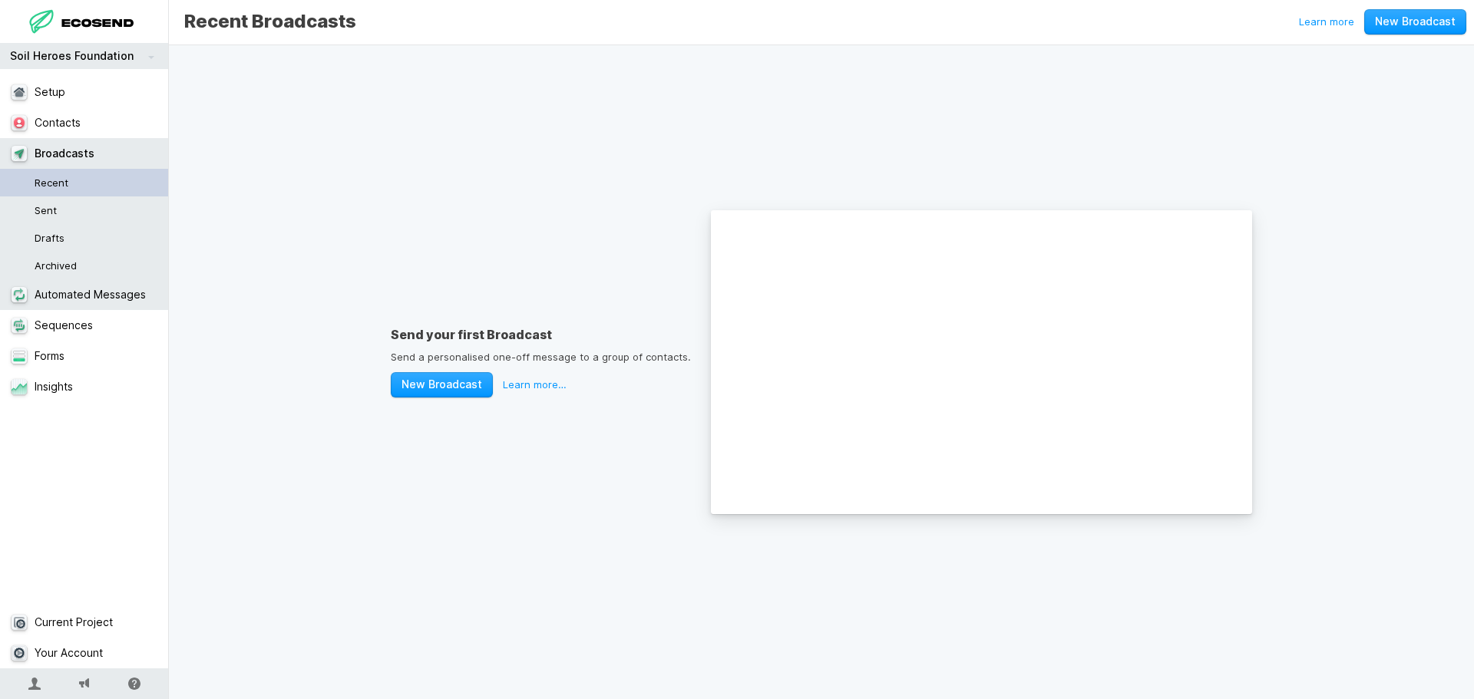
click at [125, 292] on link "Automated Messages" at bounding box center [84, 294] width 169 height 31
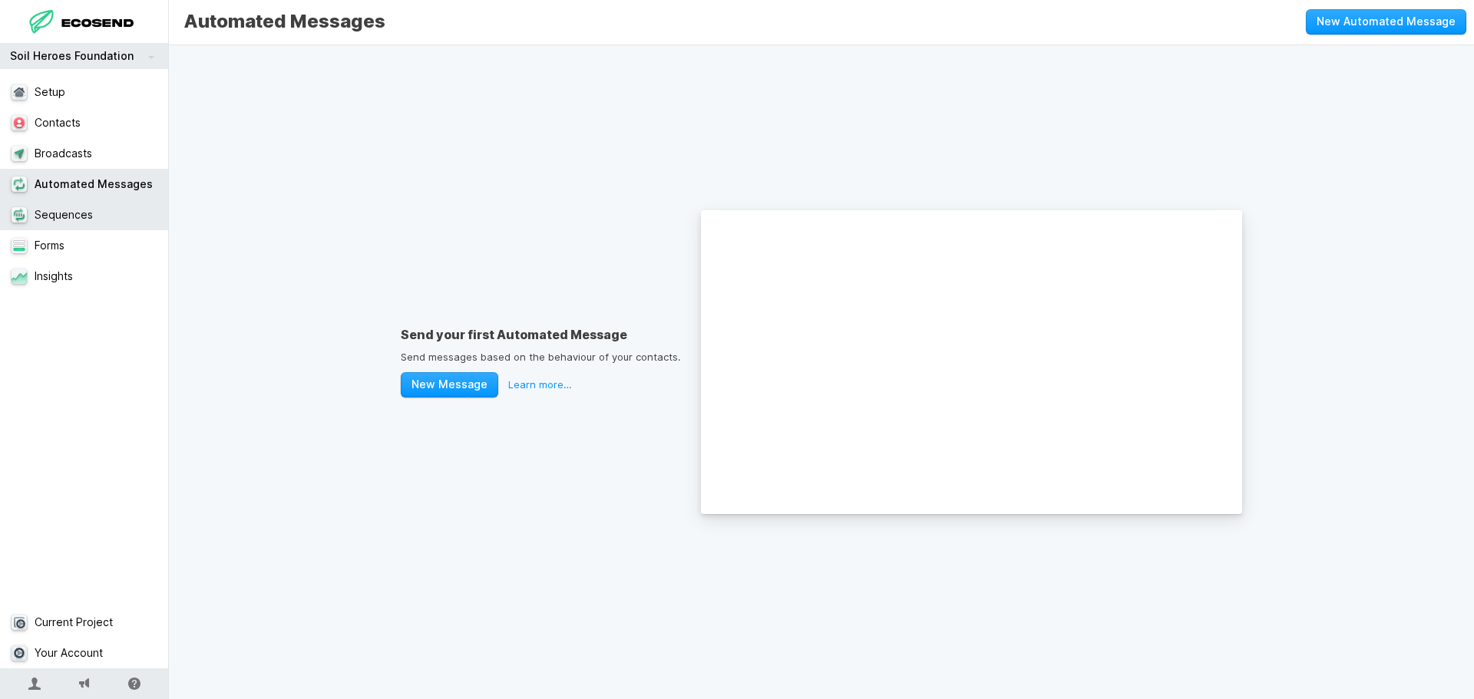
click at [105, 210] on link "Sequences" at bounding box center [84, 215] width 169 height 31
click at [111, 186] on link "Automated Messages" at bounding box center [84, 184] width 169 height 31
click at [95, 255] on link "Forms" at bounding box center [84, 245] width 169 height 31
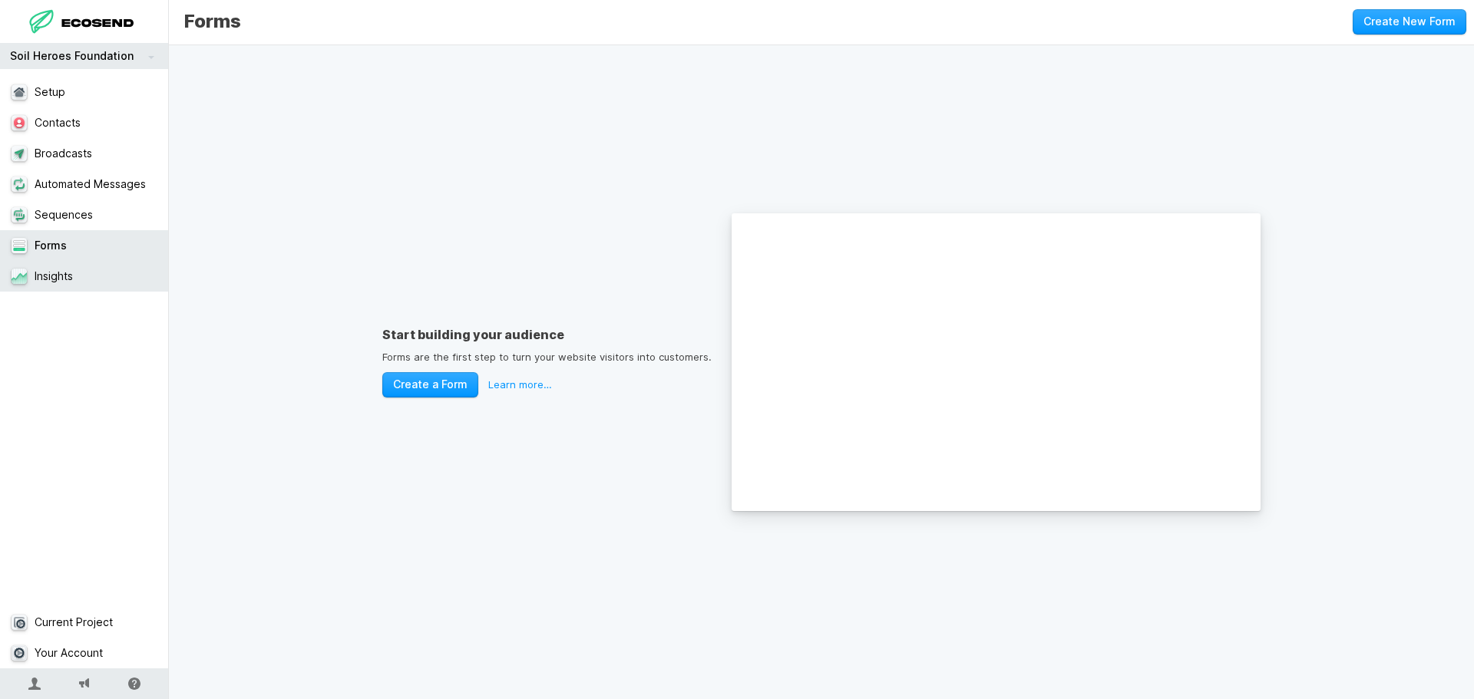
click at [97, 269] on link "Insights" at bounding box center [84, 276] width 169 height 31
select select "30"
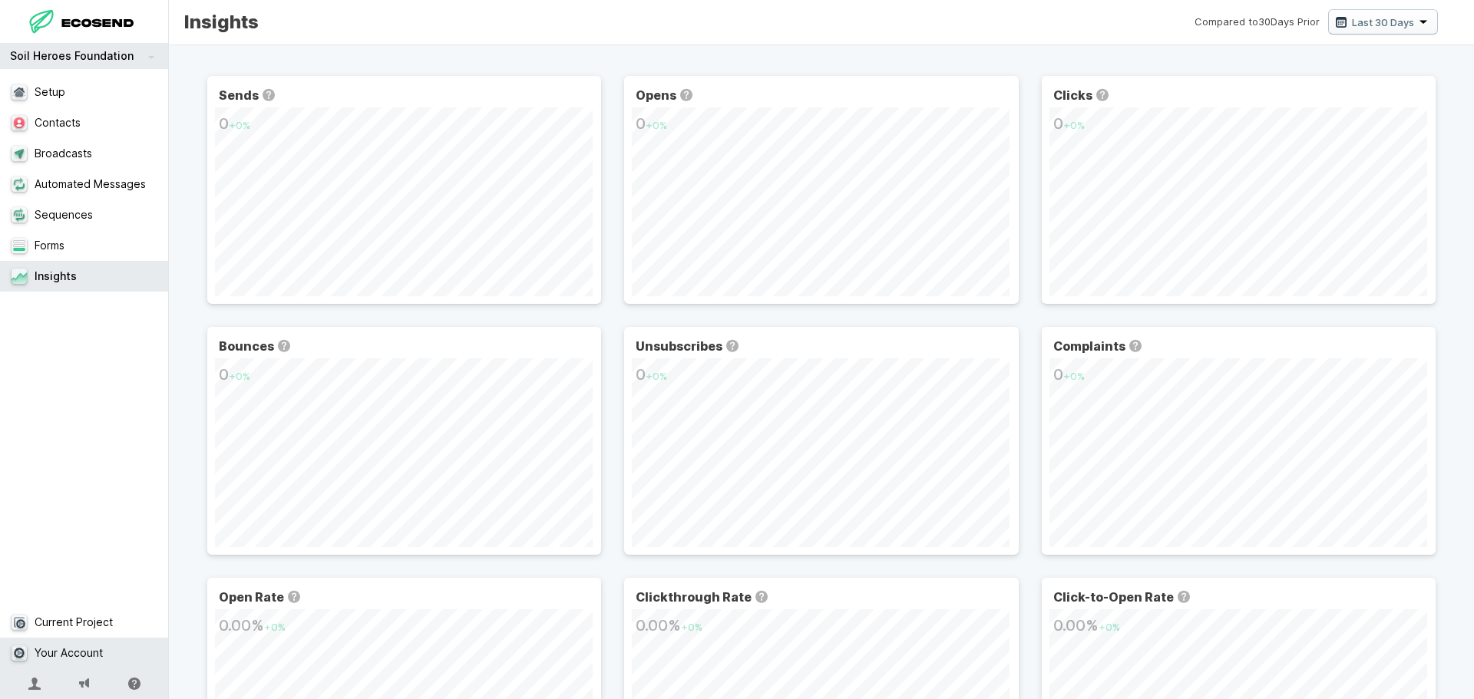
click at [71, 653] on link "Your Account" at bounding box center [84, 653] width 169 height 31
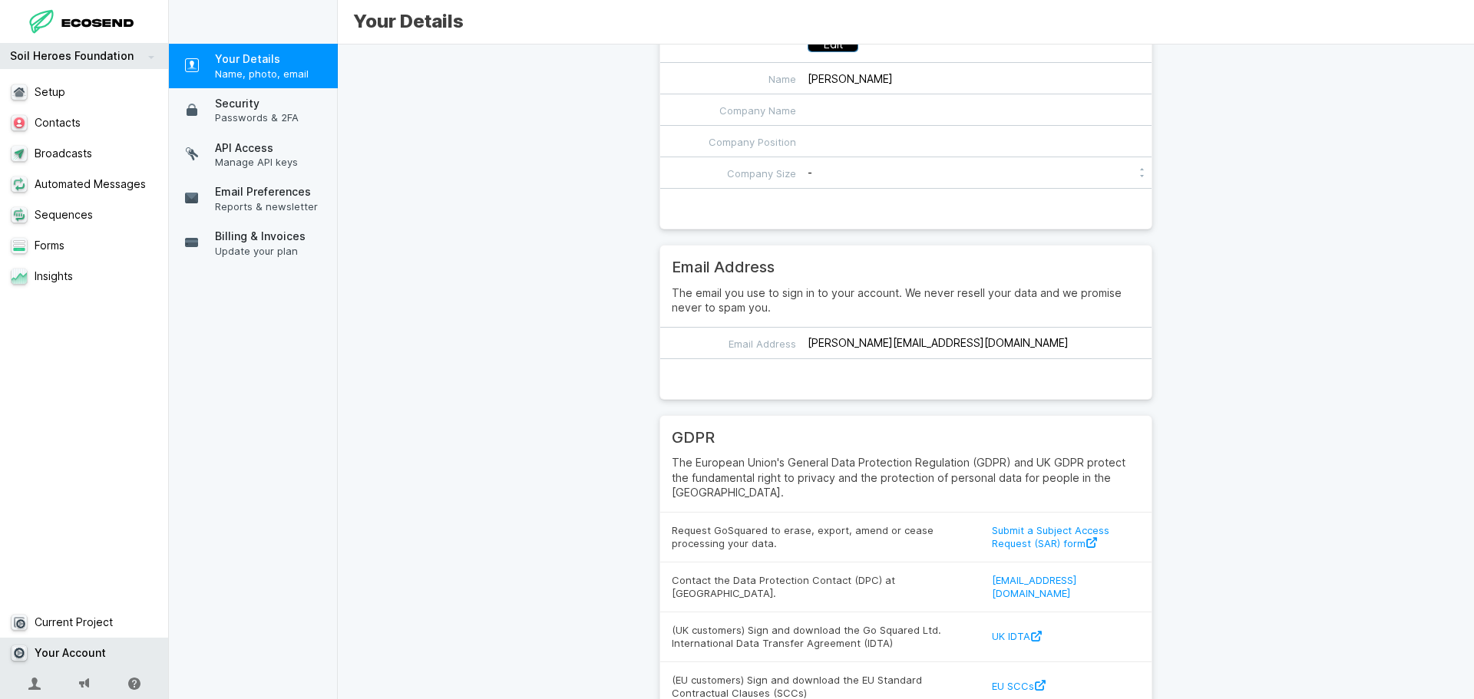
scroll to position [169, 0]
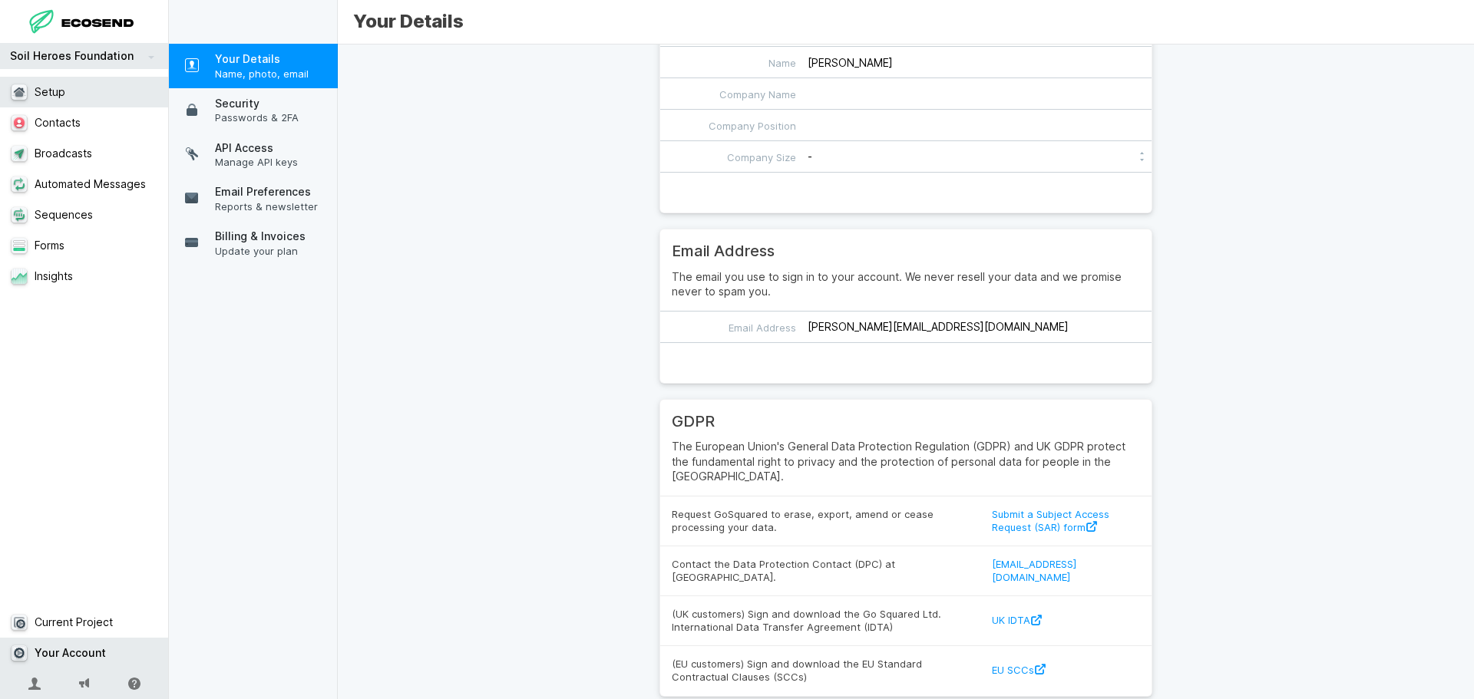
click at [92, 98] on link "Setup" at bounding box center [84, 92] width 169 height 31
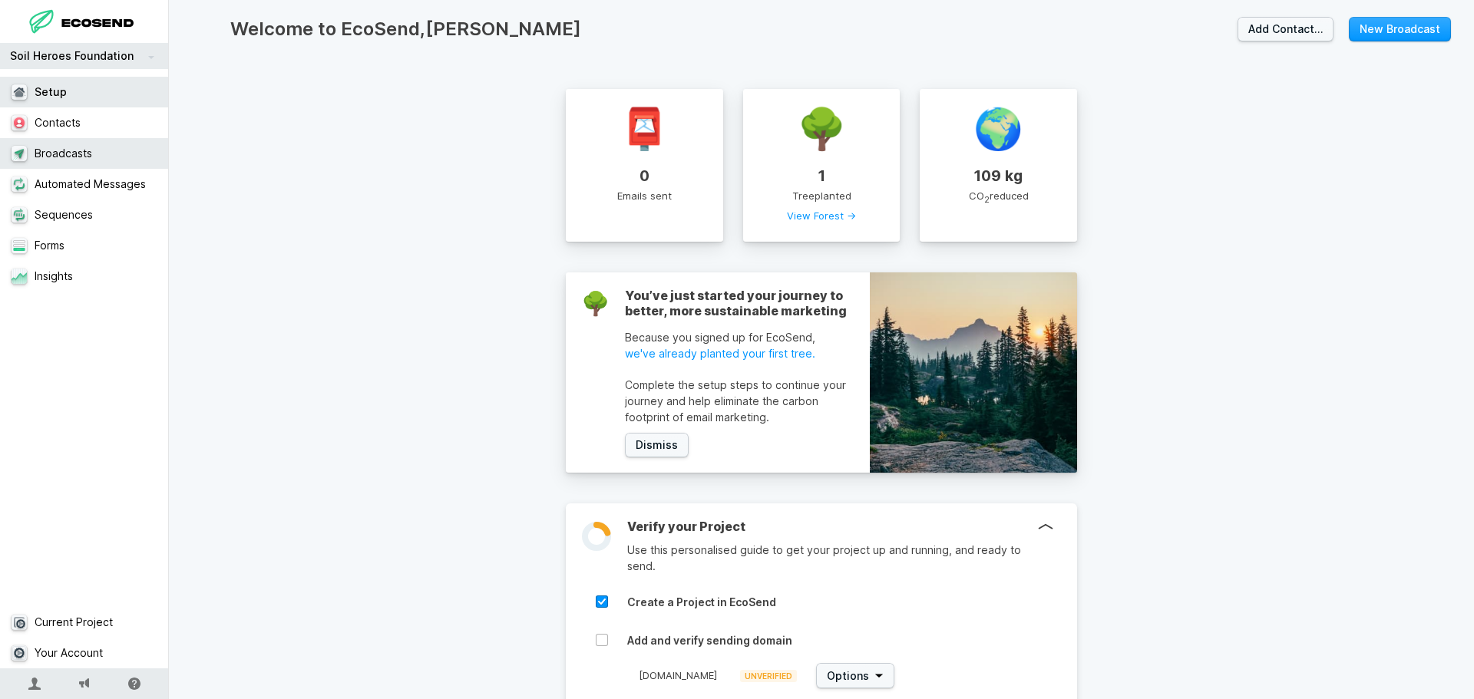
click at [74, 164] on link "Broadcasts" at bounding box center [84, 153] width 169 height 31
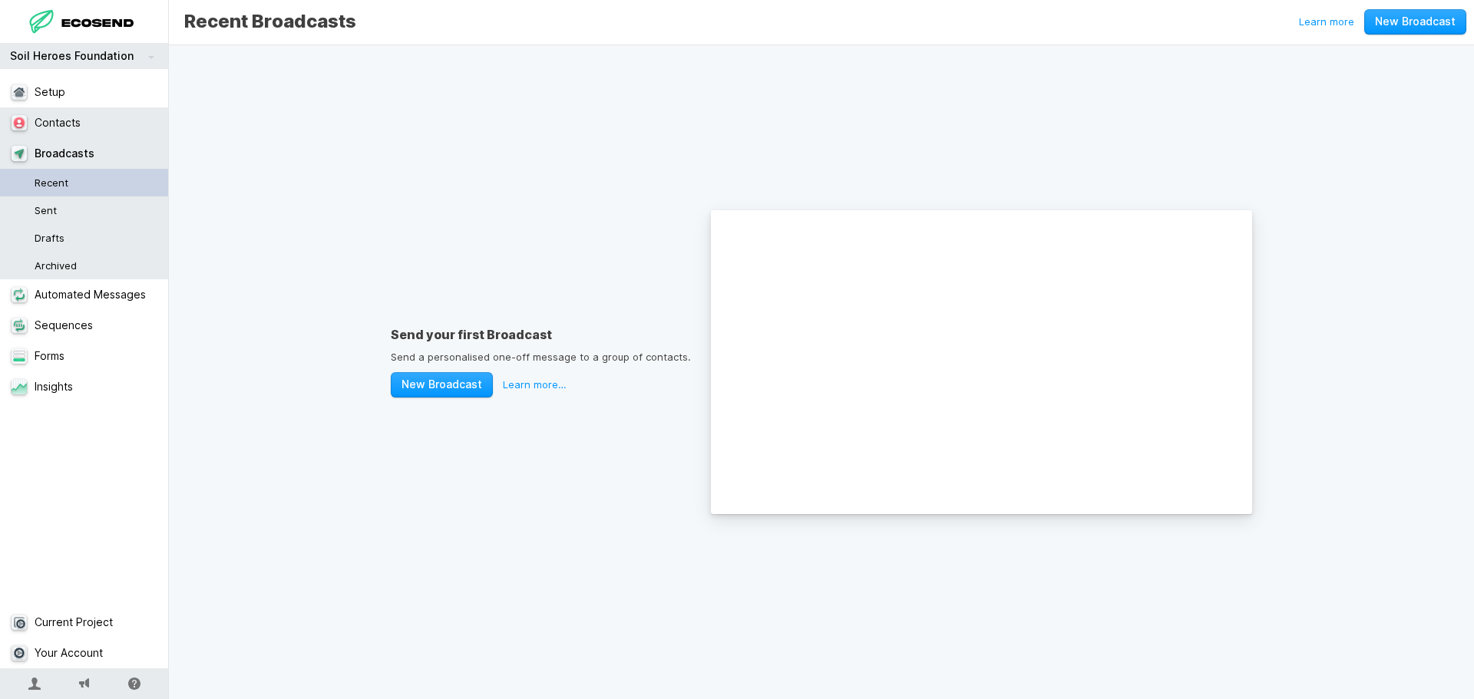
click at [74, 118] on link "Contacts" at bounding box center [84, 122] width 169 height 31
